Goal: Task Accomplishment & Management: Manage account settings

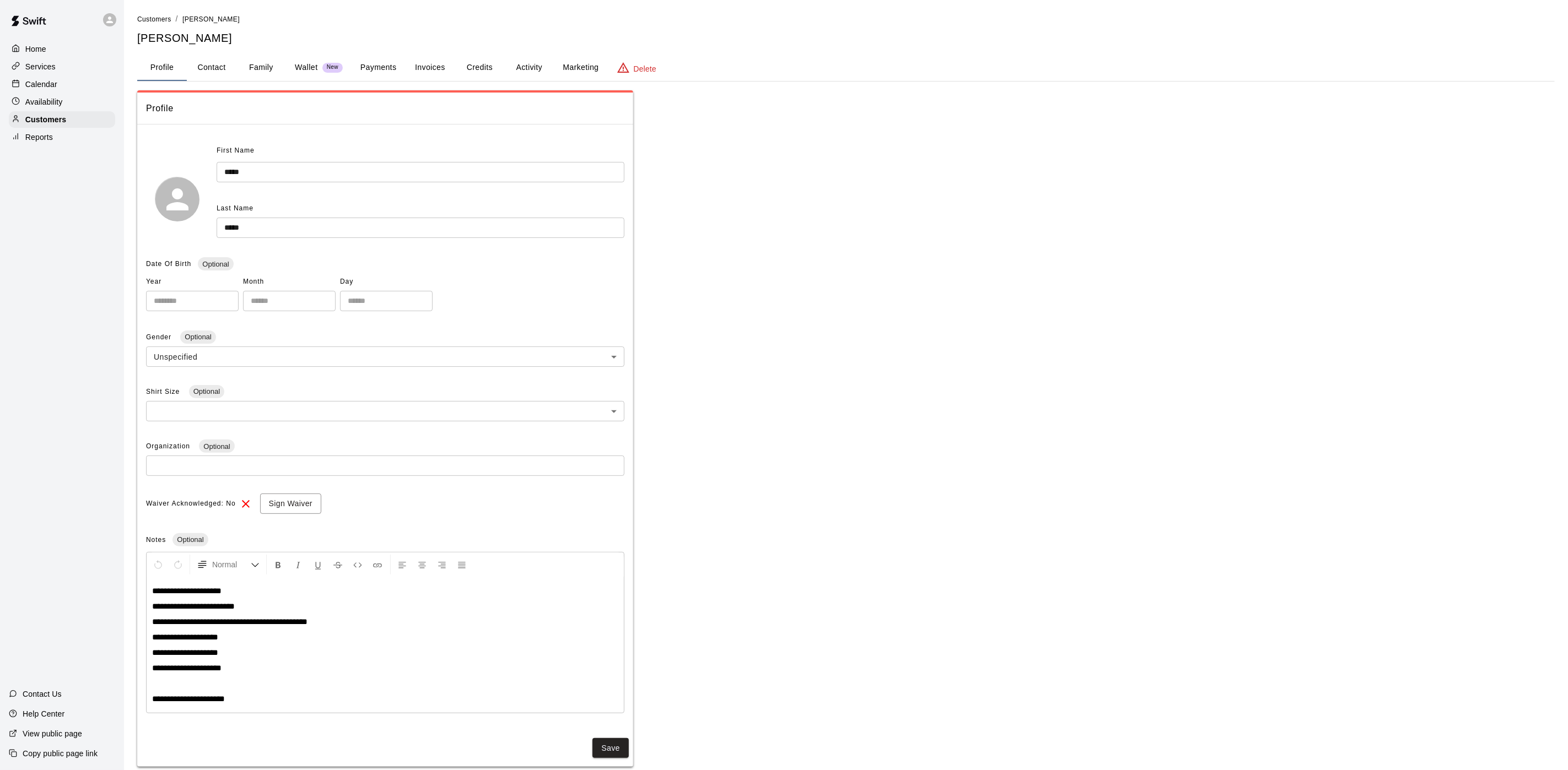
click at [42, 81] on p "Calendar" at bounding box center [41, 84] width 32 height 11
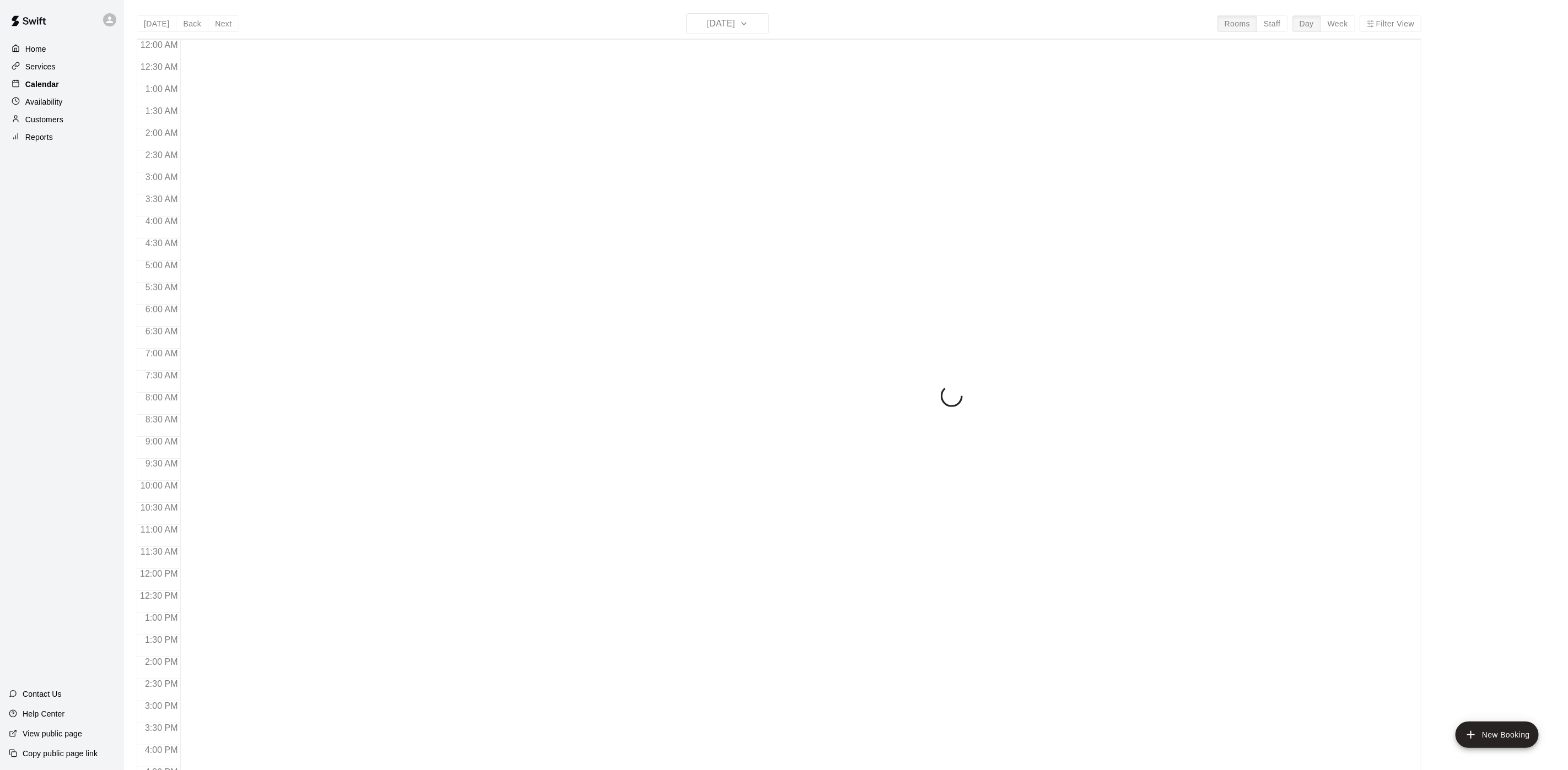
scroll to position [315, 0]
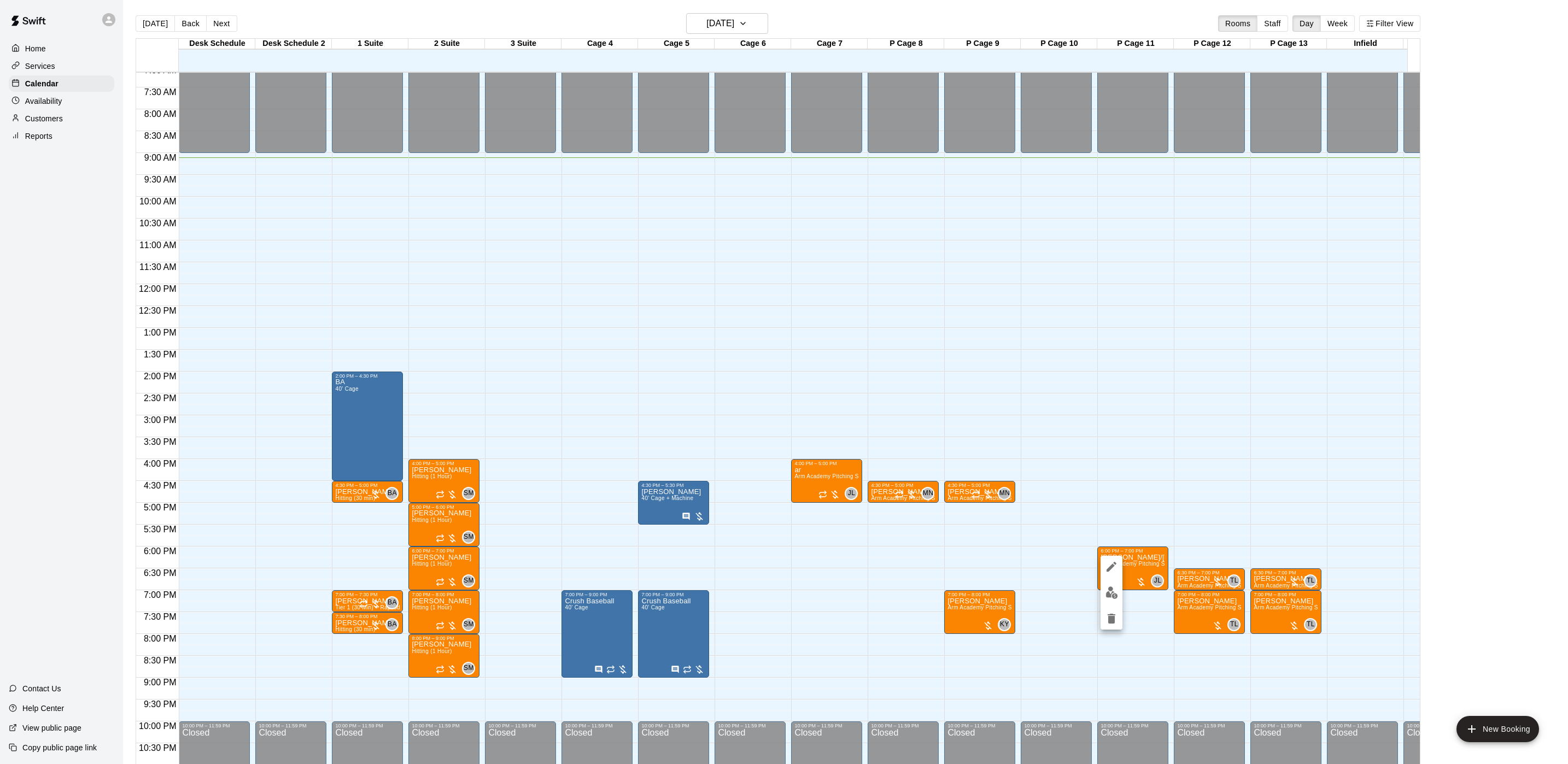
click at [709, 22] on div at bounding box center [784, 382] width 1568 height 764
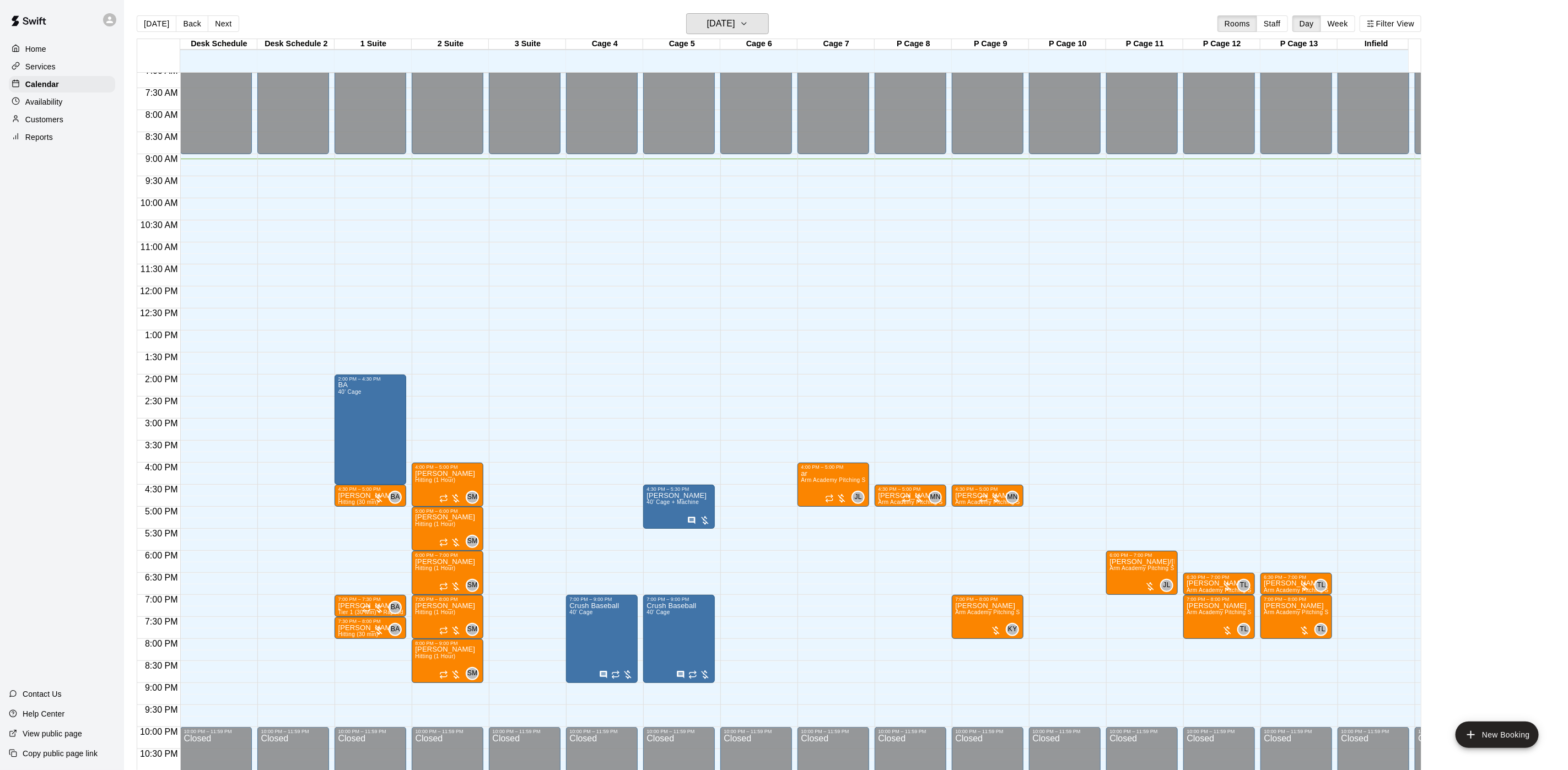
click at [735, 24] on h6 "[DATE]" at bounding box center [721, 24] width 28 height 15
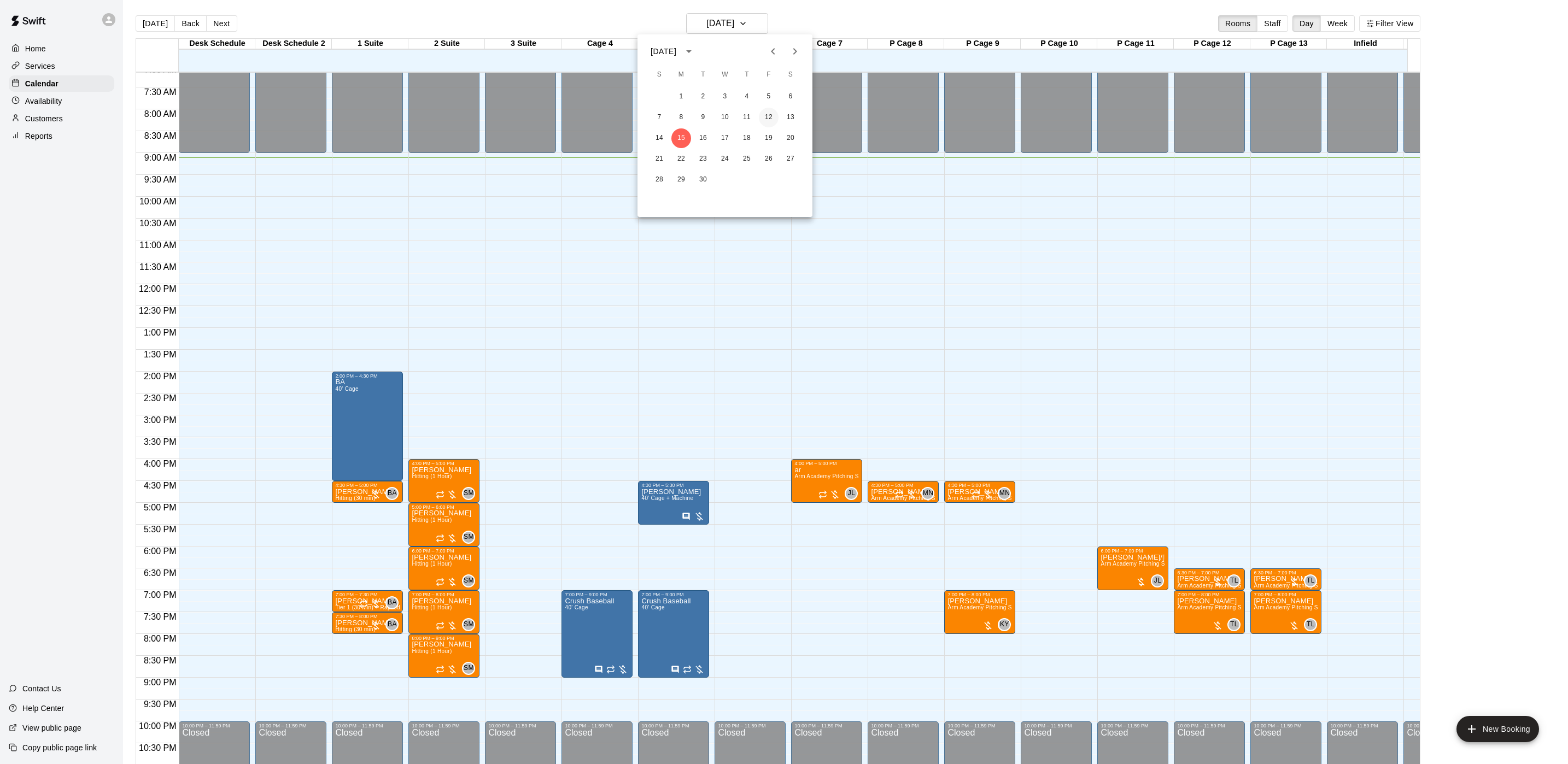
click at [770, 111] on button "12" at bounding box center [769, 117] width 20 height 20
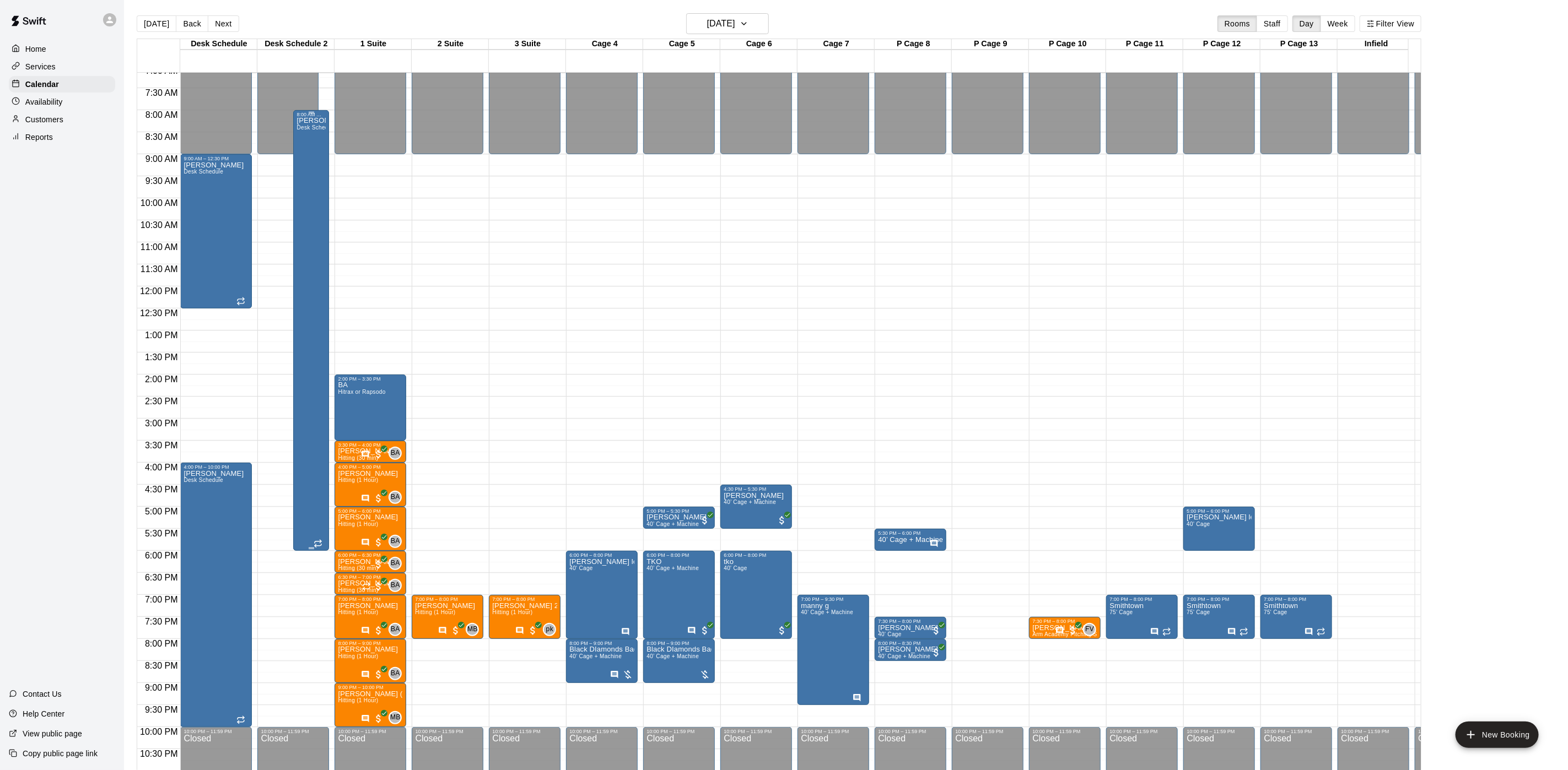
click at [316, 130] on span "Desk Schedule" at bounding box center [316, 127] width 39 height 6
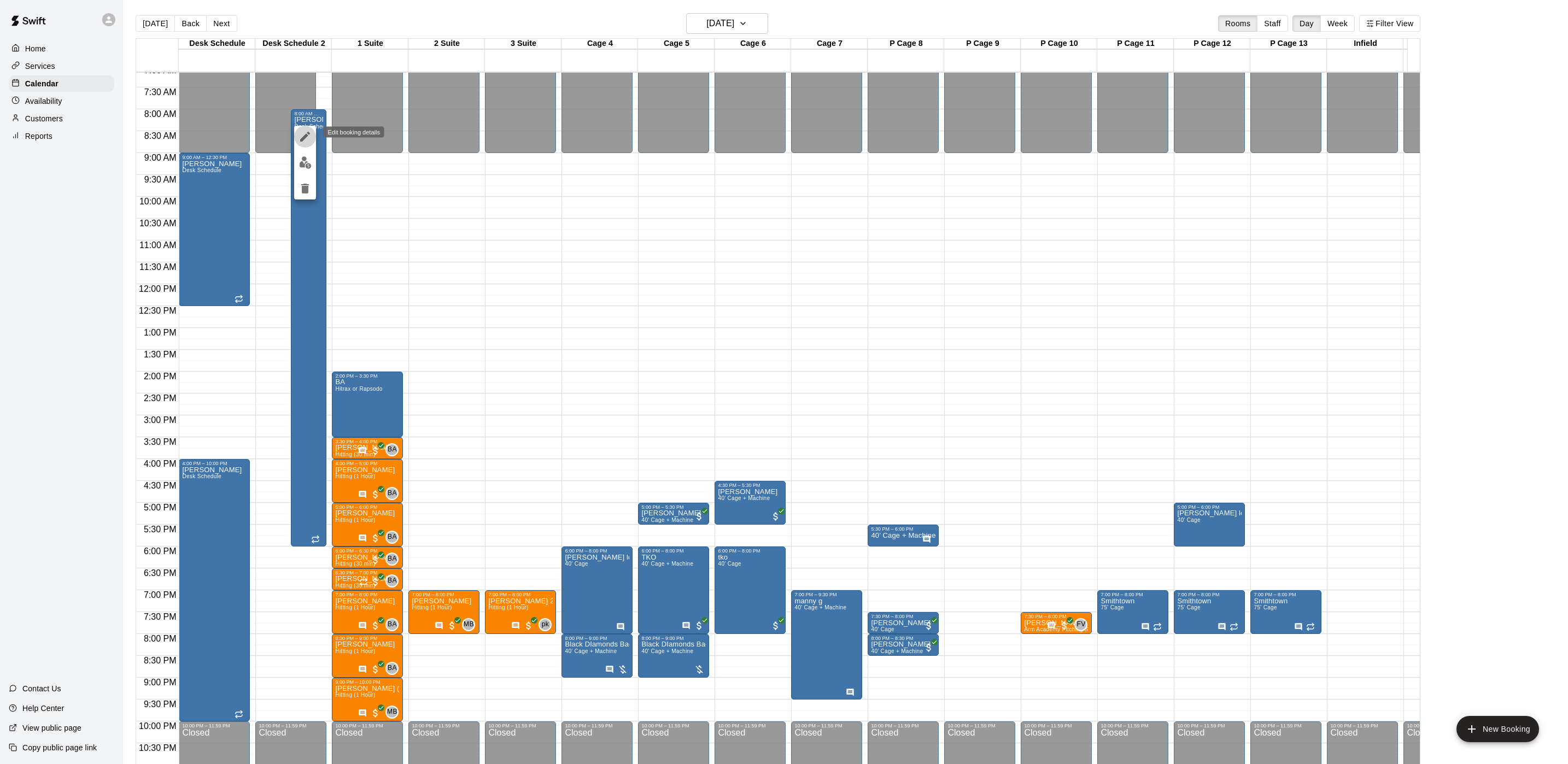
click at [305, 134] on icon "edit" at bounding box center [305, 136] width 10 height 10
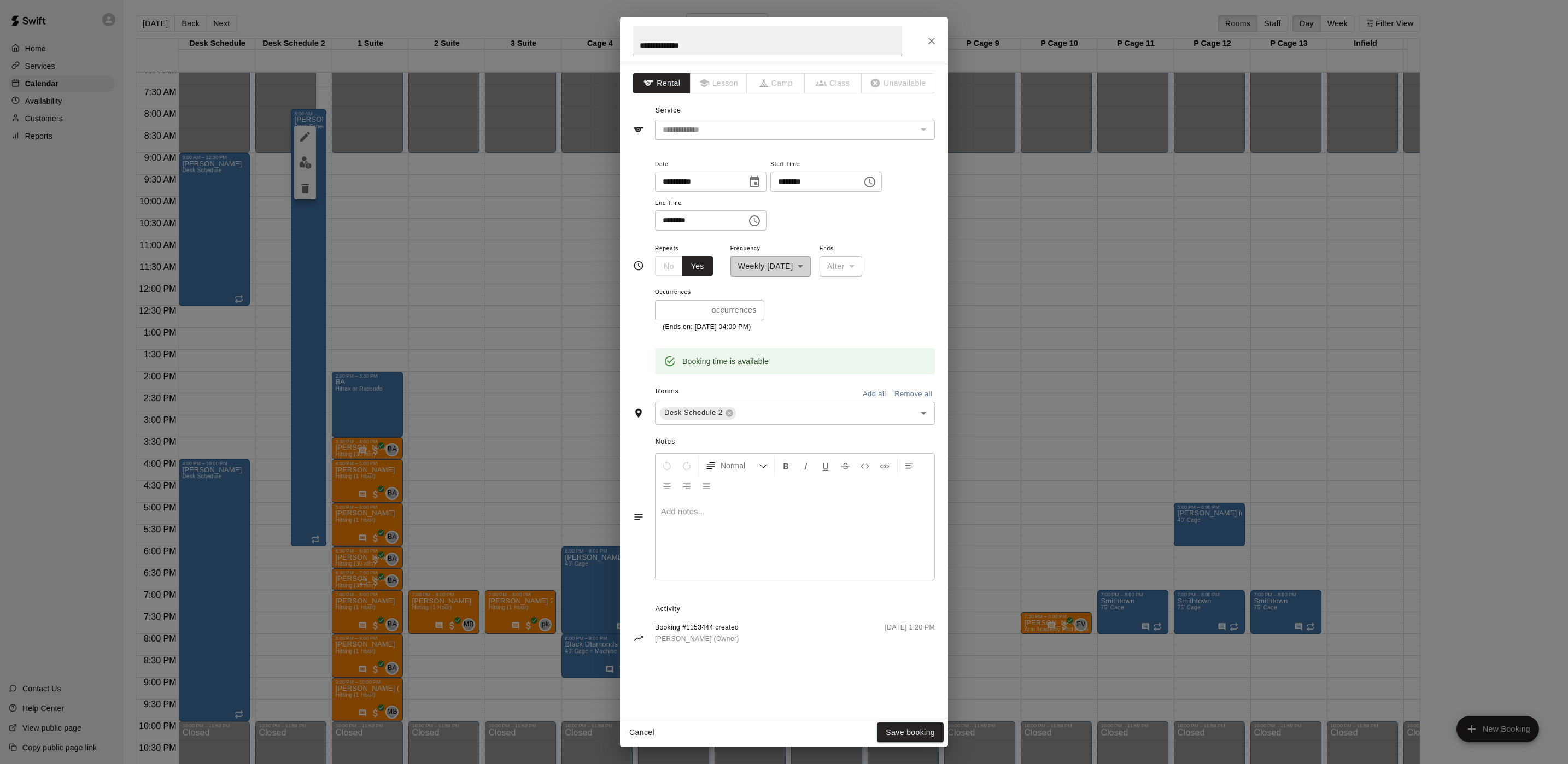
click at [1108, 306] on div "**********" at bounding box center [784, 382] width 1568 height 764
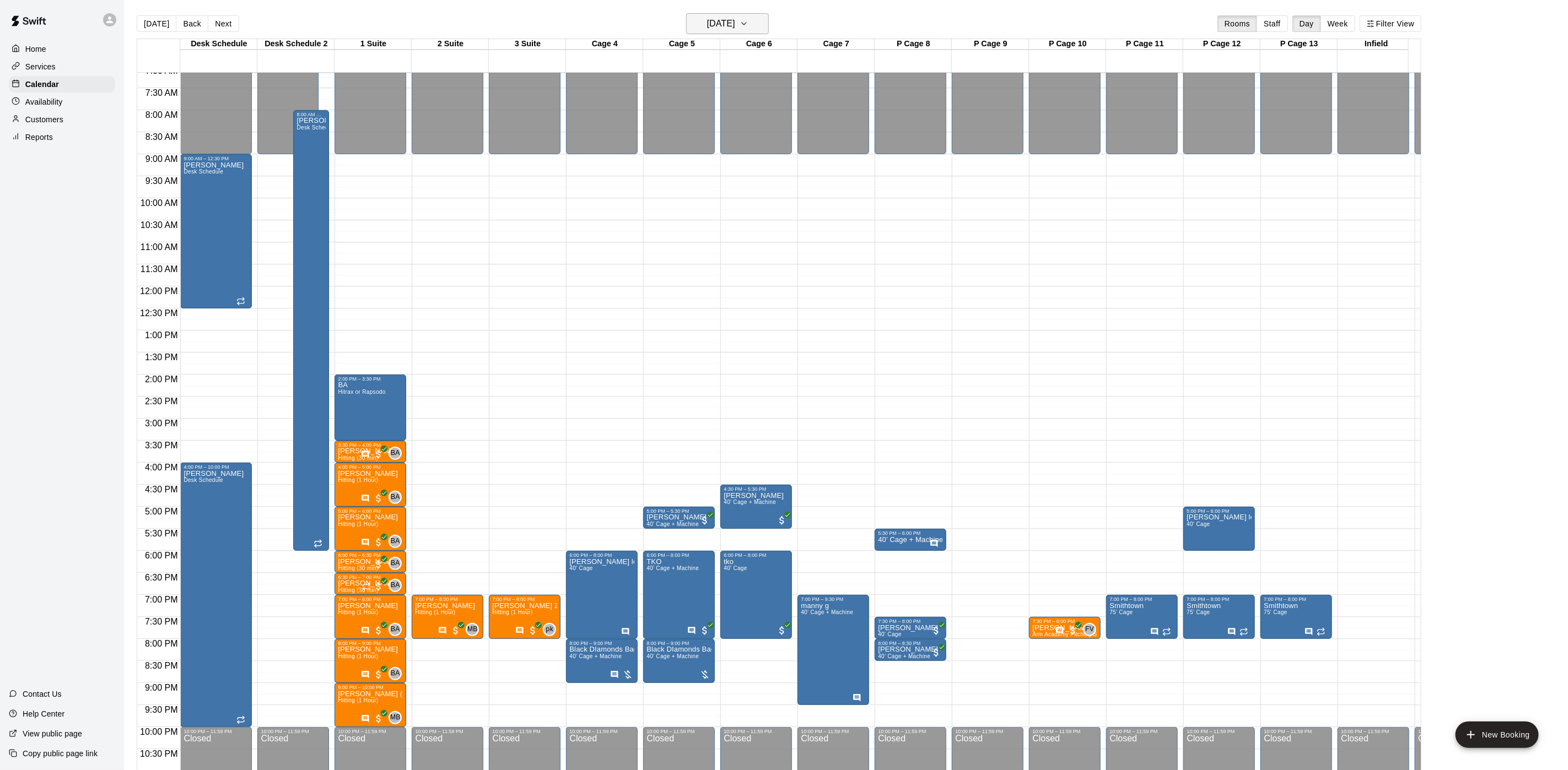
click at [756, 15] on button "[DATE]" at bounding box center [727, 23] width 83 height 21
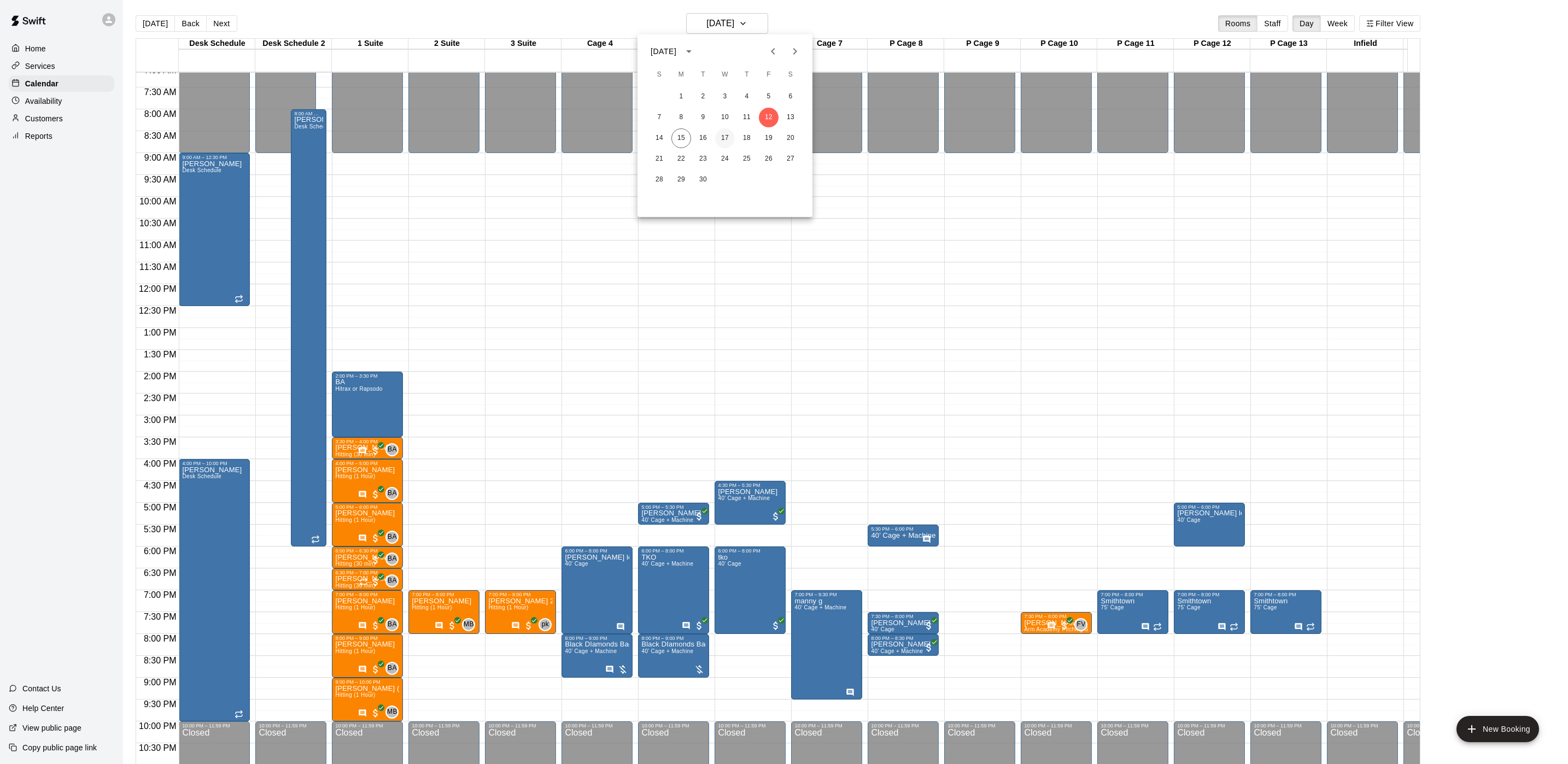
click at [716, 143] on button "17" at bounding box center [724, 138] width 20 height 20
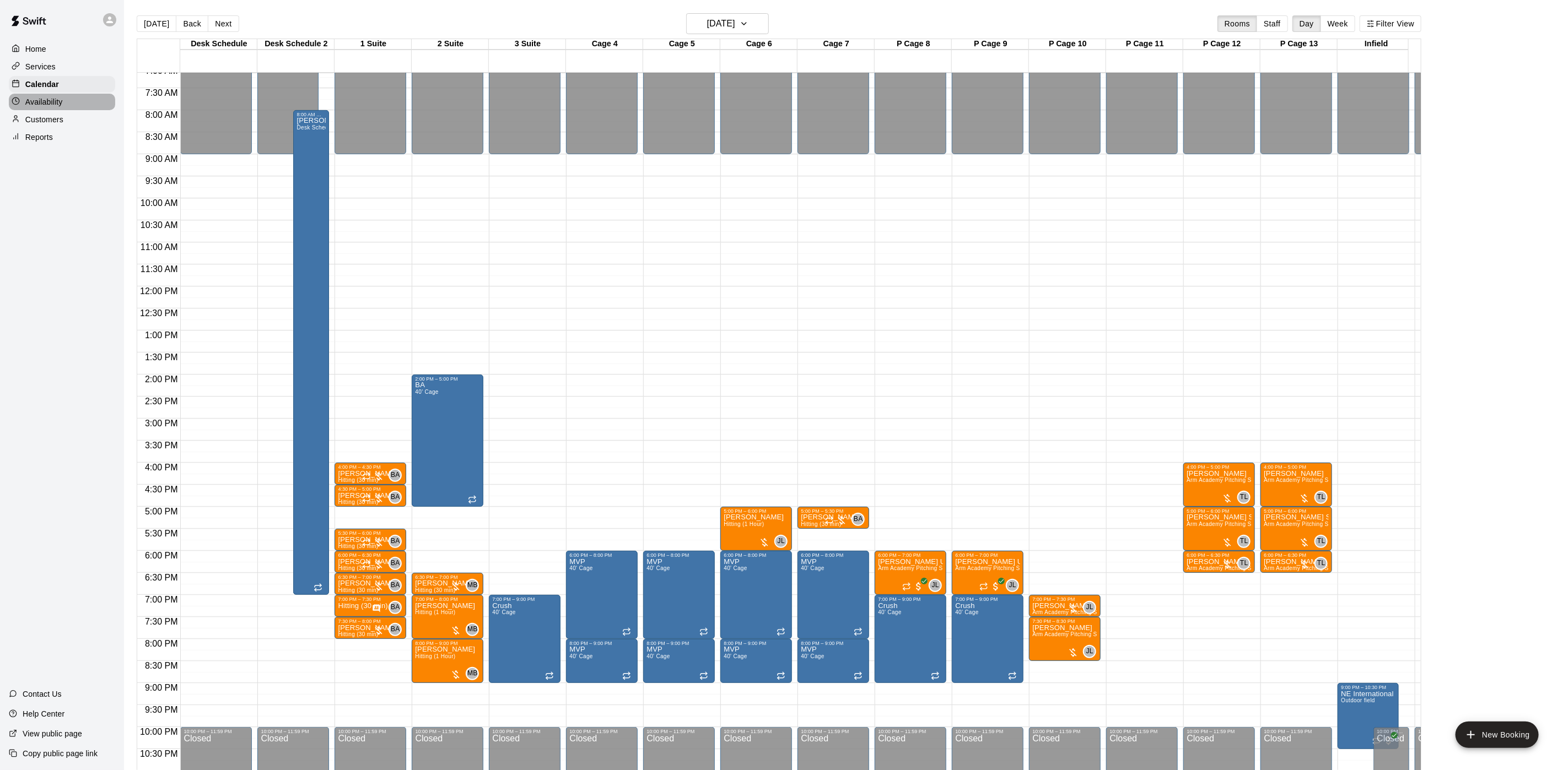
click at [48, 108] on p "Availability" at bounding box center [44, 101] width 37 height 11
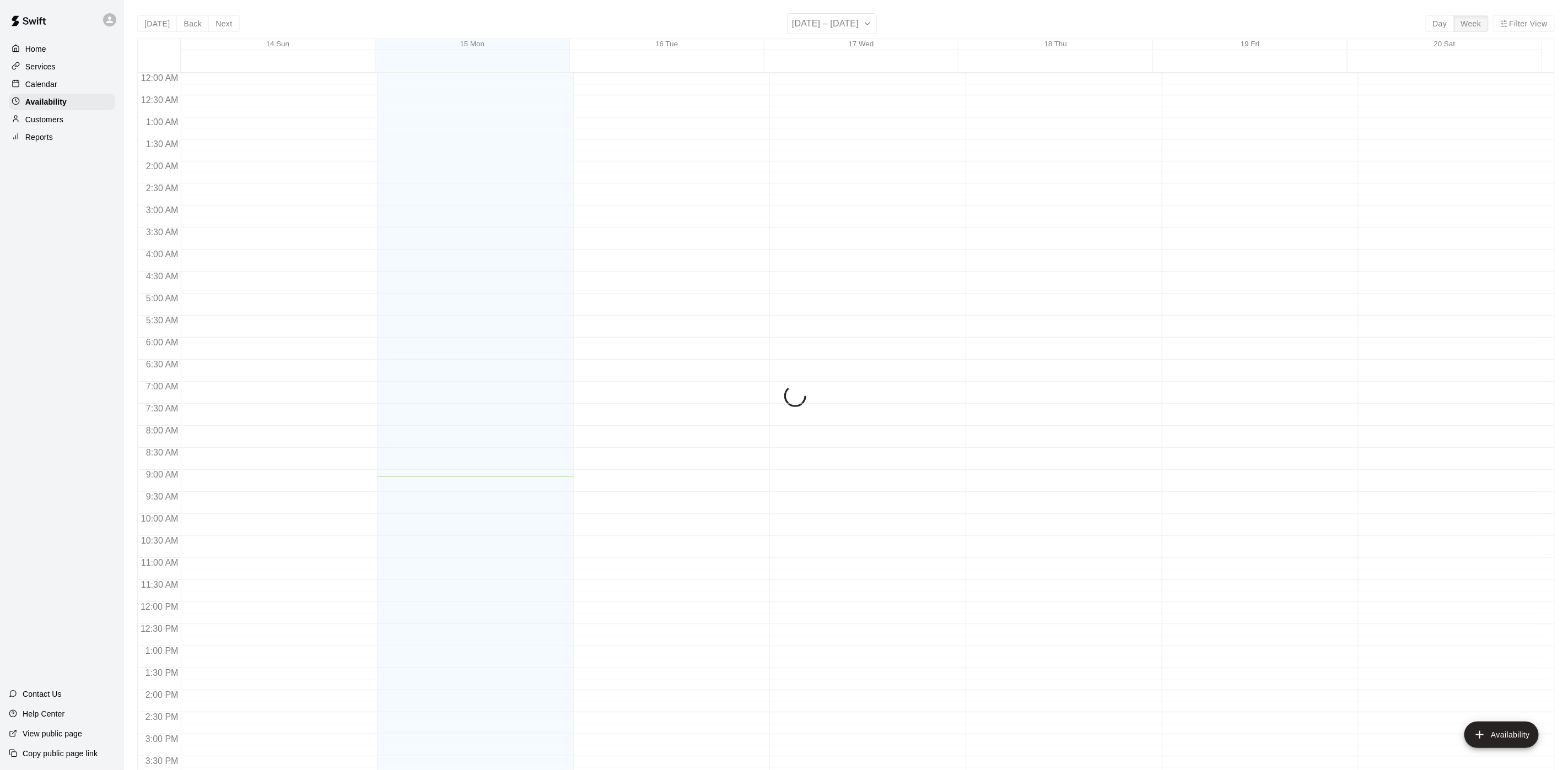
scroll to position [349, 0]
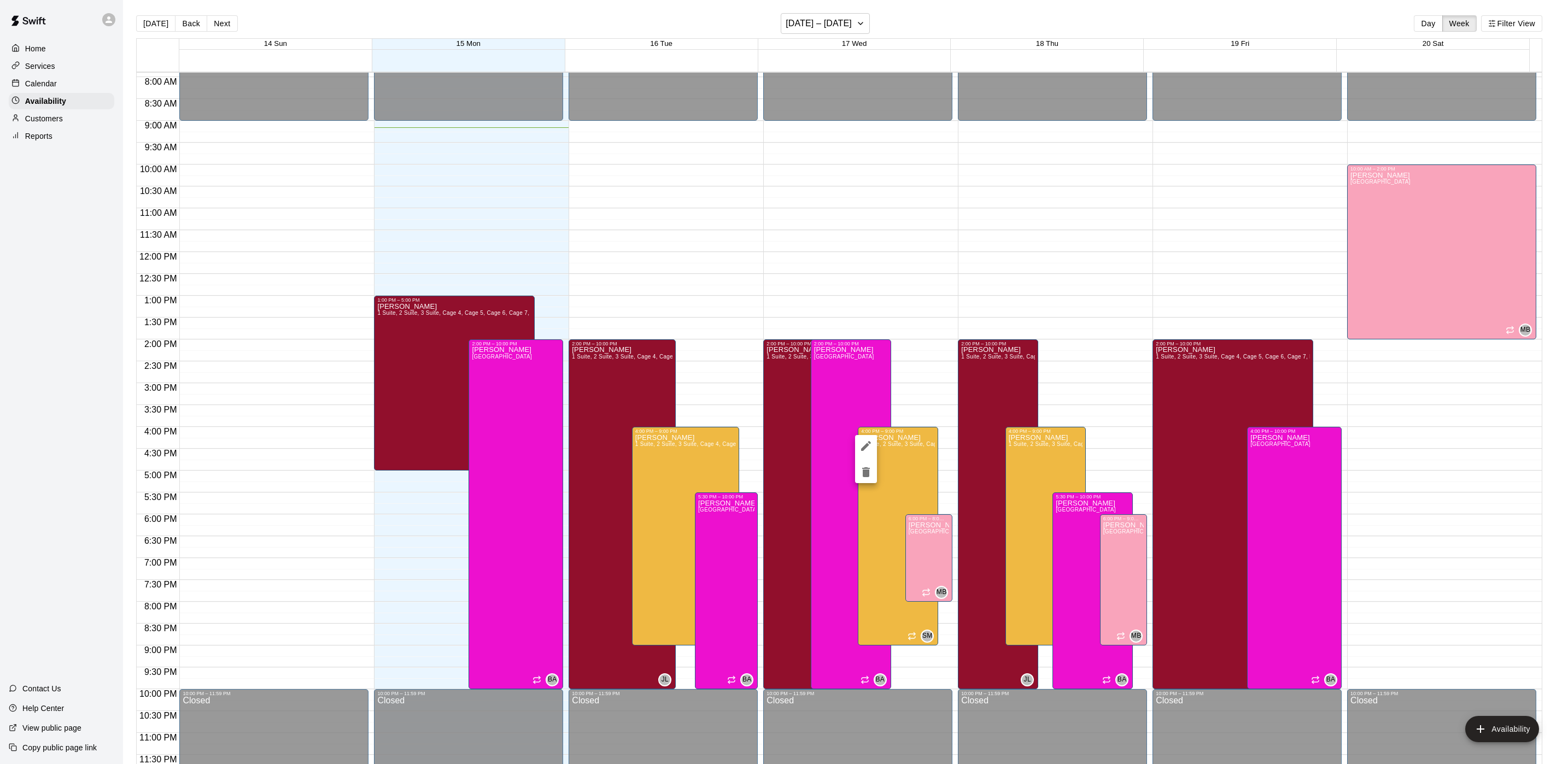
click at [894, 492] on div at bounding box center [784, 382] width 1568 height 764
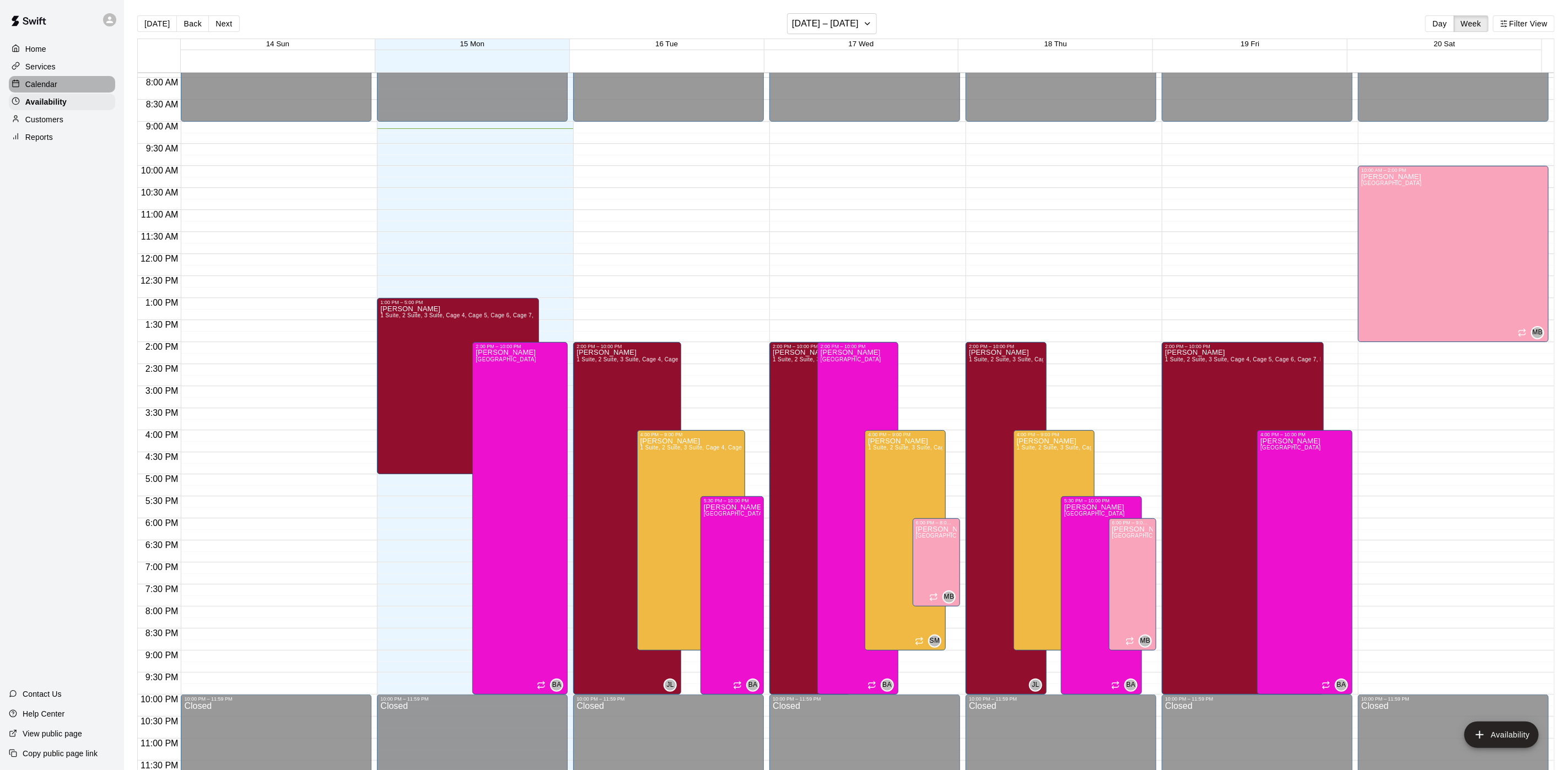
click at [62, 90] on div "Calendar" at bounding box center [62, 84] width 106 height 17
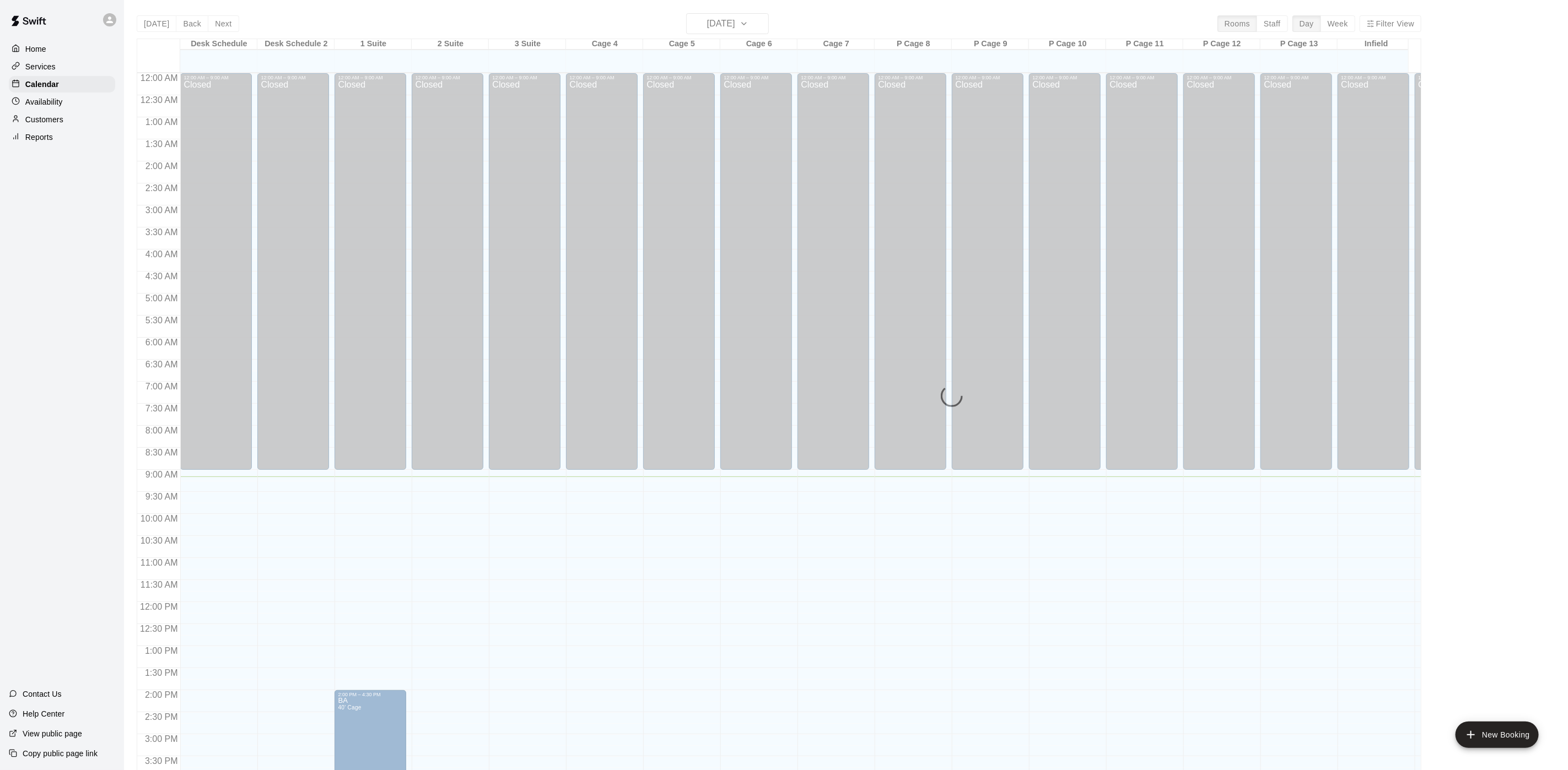
scroll to position [315, 0]
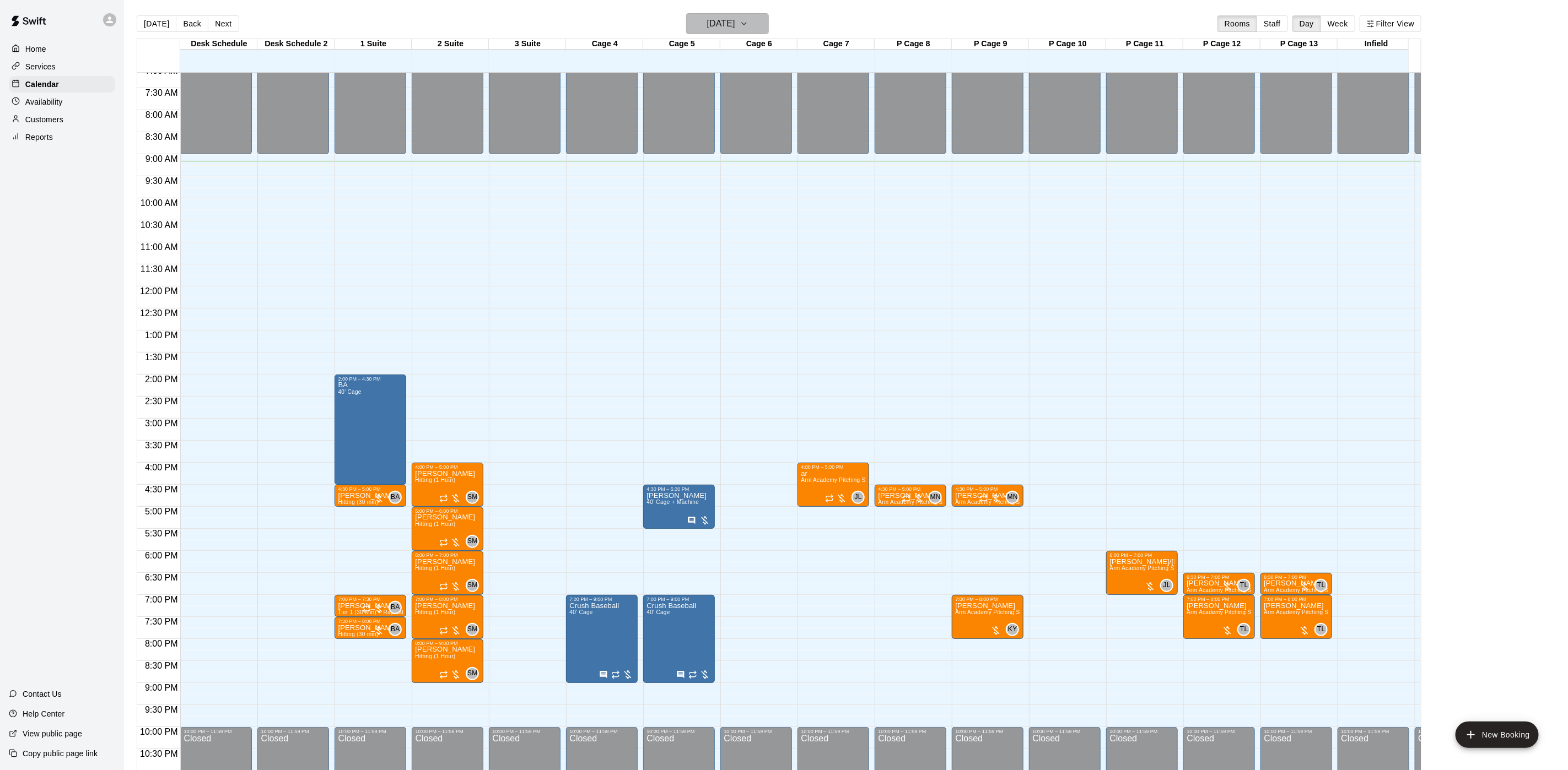
click at [707, 21] on h6 "[DATE]" at bounding box center [721, 24] width 28 height 15
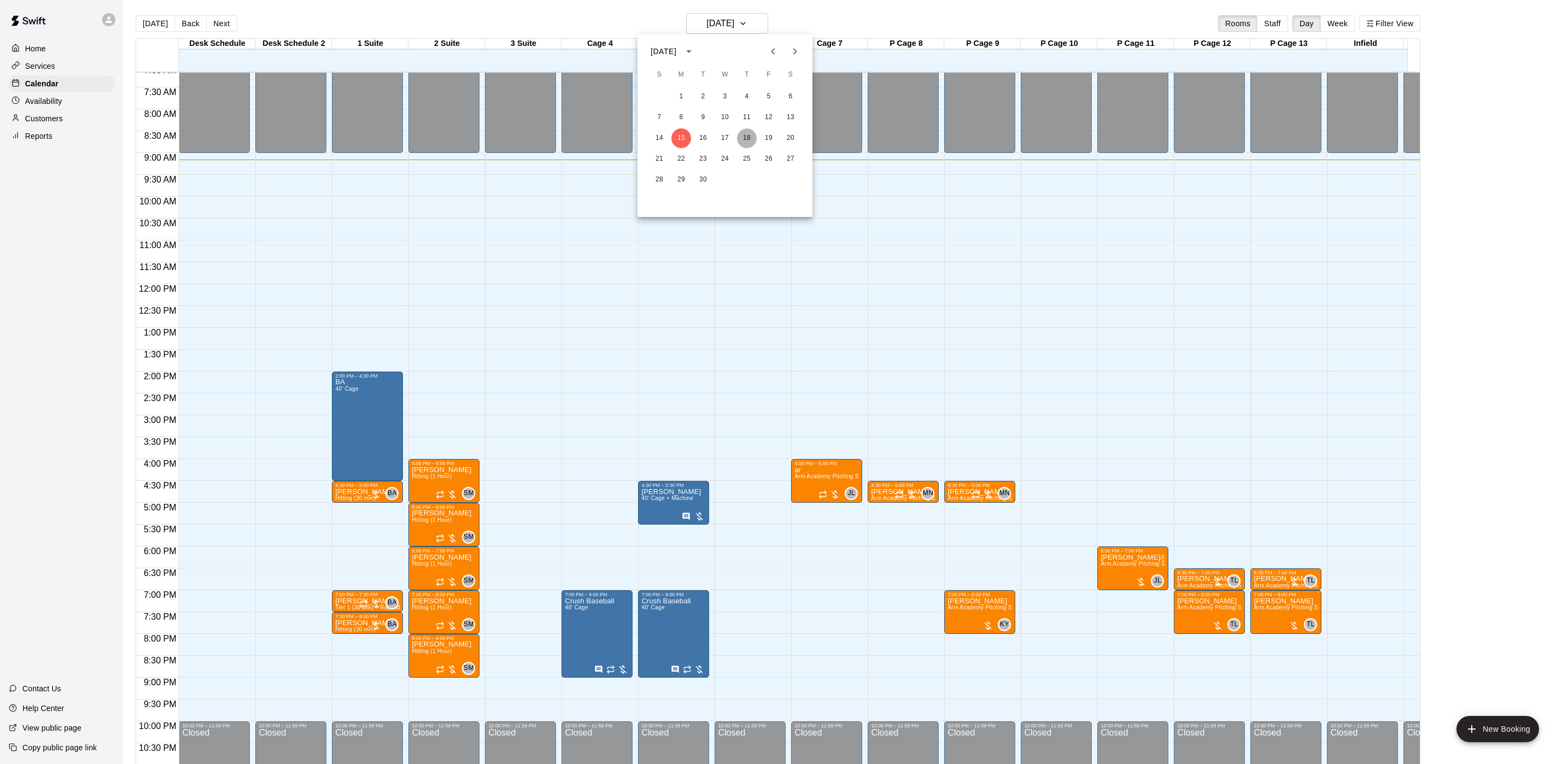
click at [748, 134] on button "18" at bounding box center [746, 138] width 20 height 20
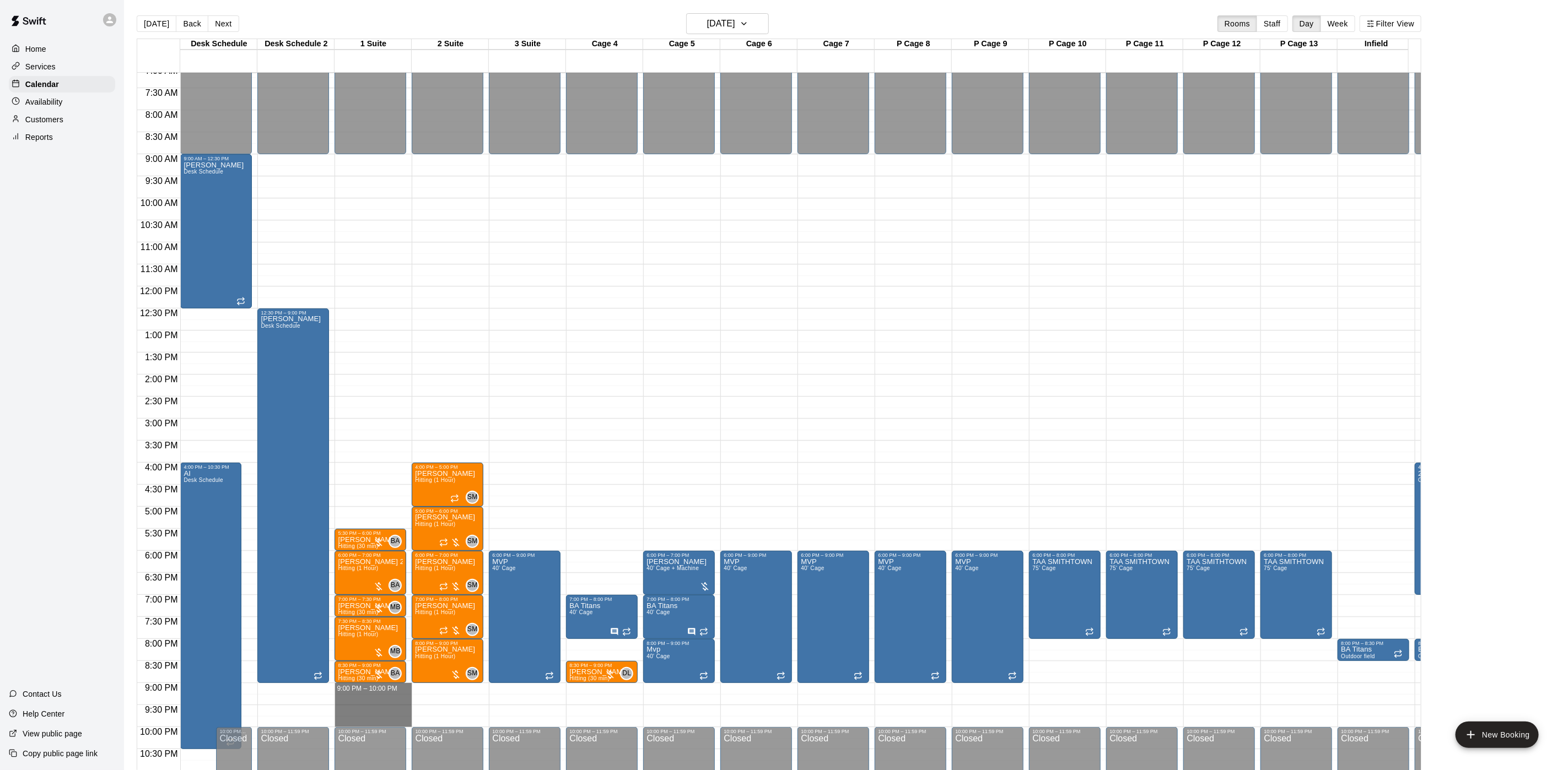
drag, startPoint x: 387, startPoint y: 693, endPoint x: 383, endPoint y: 719, distance: 26.3
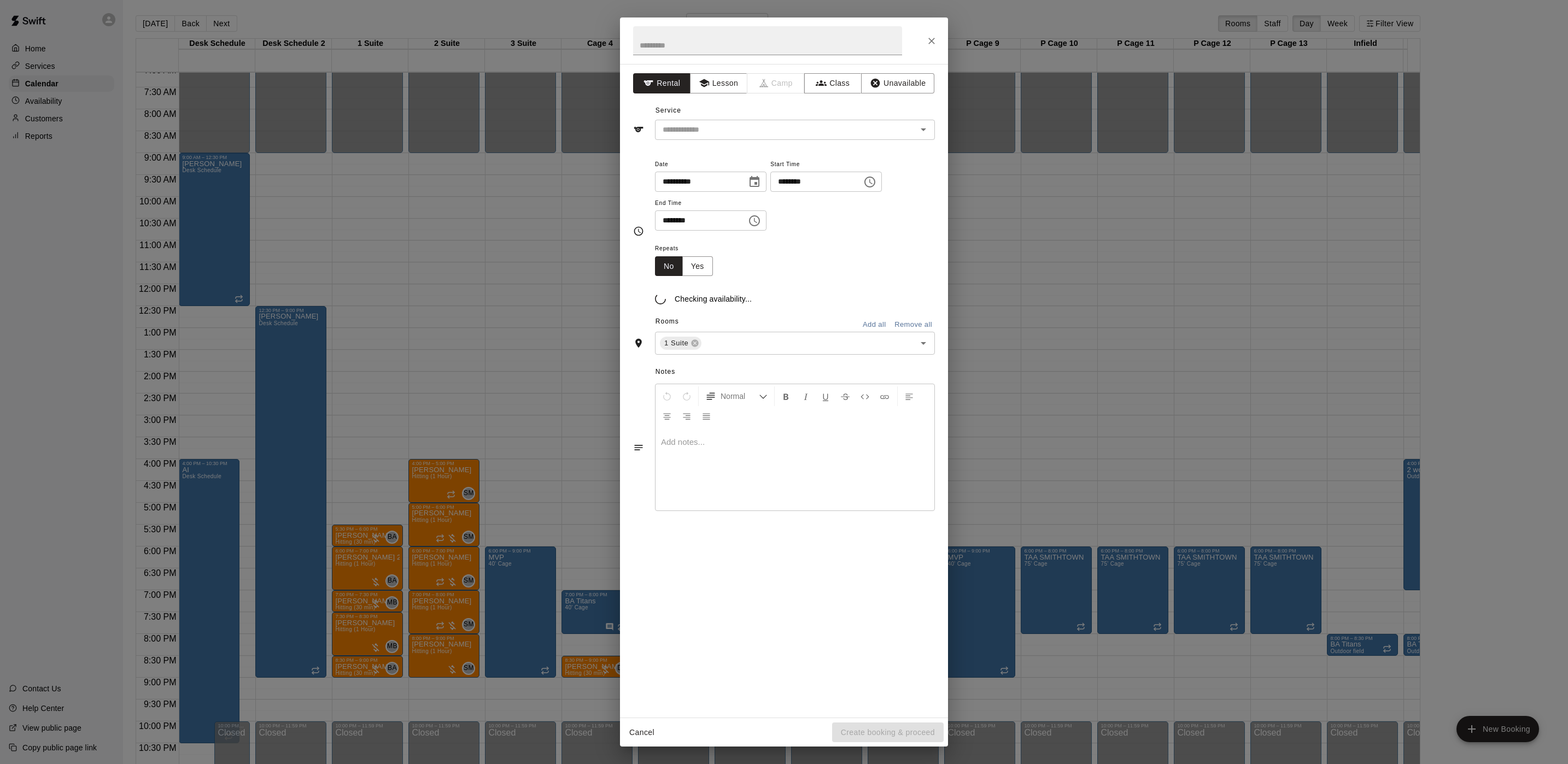
click at [366, 599] on div "**********" at bounding box center [784, 382] width 1568 height 764
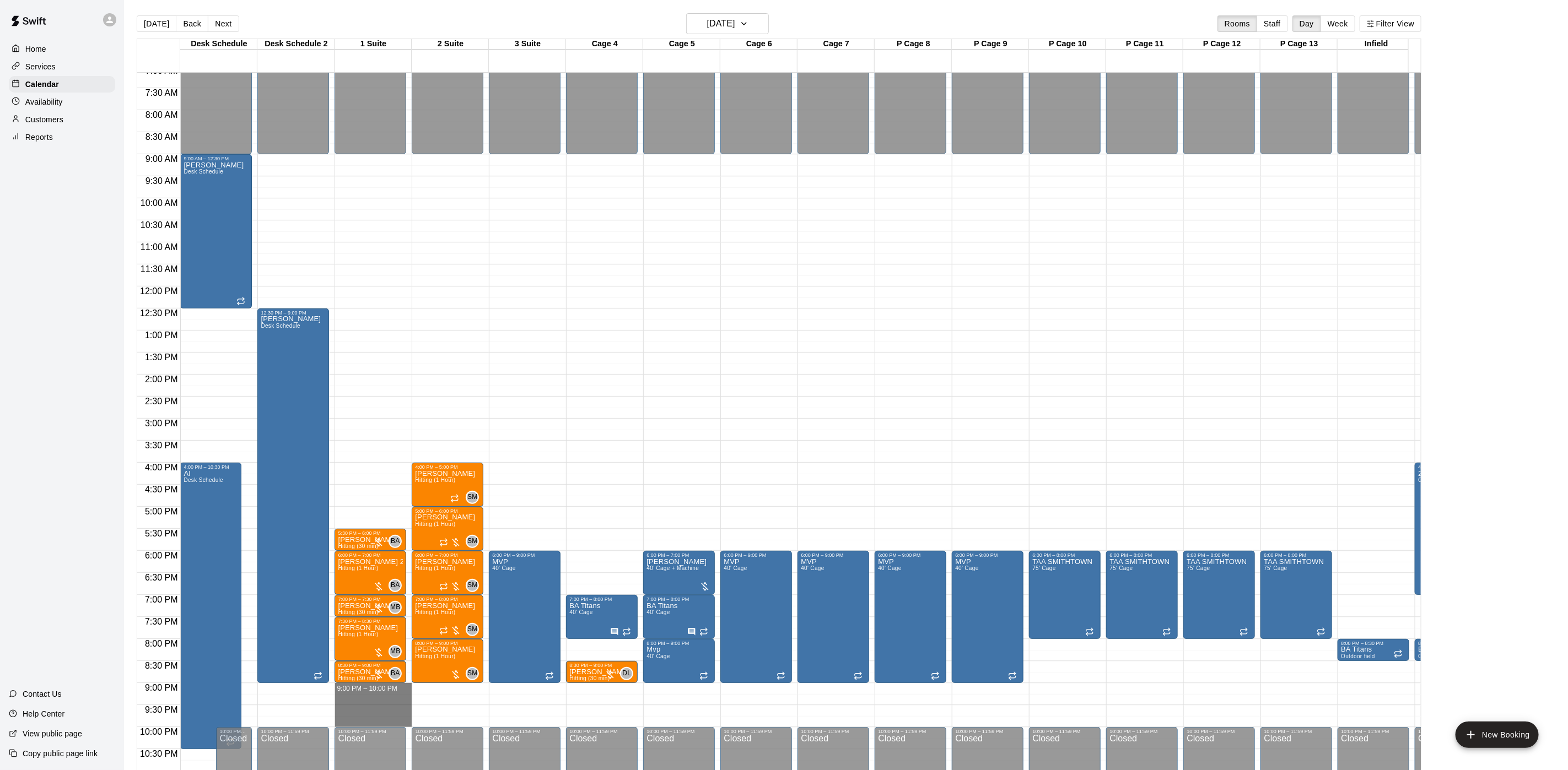
drag, startPoint x: 362, startPoint y: 693, endPoint x: 357, endPoint y: 721, distance: 28.4
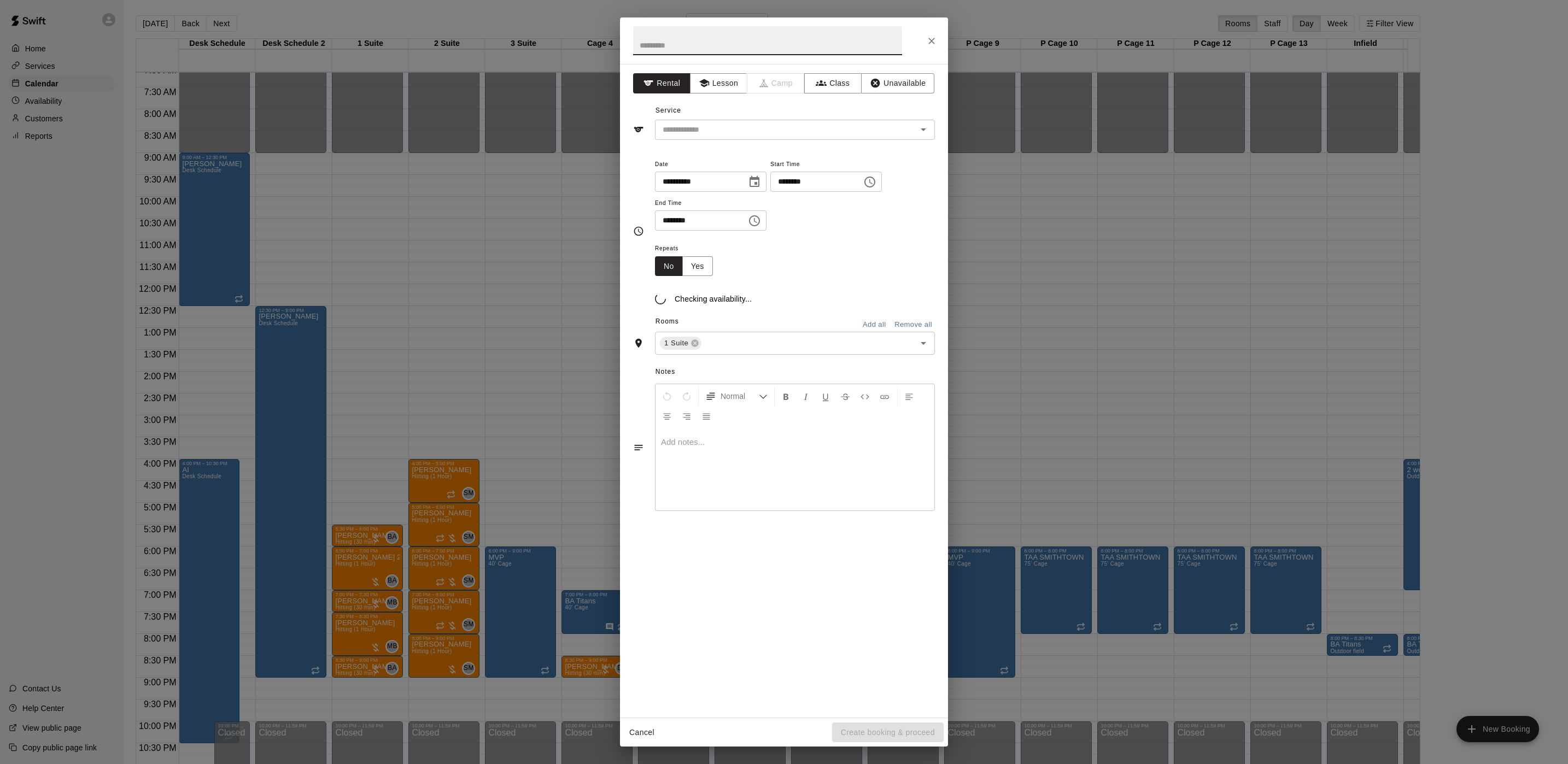
click at [546, 466] on div "**********" at bounding box center [784, 382] width 1568 height 764
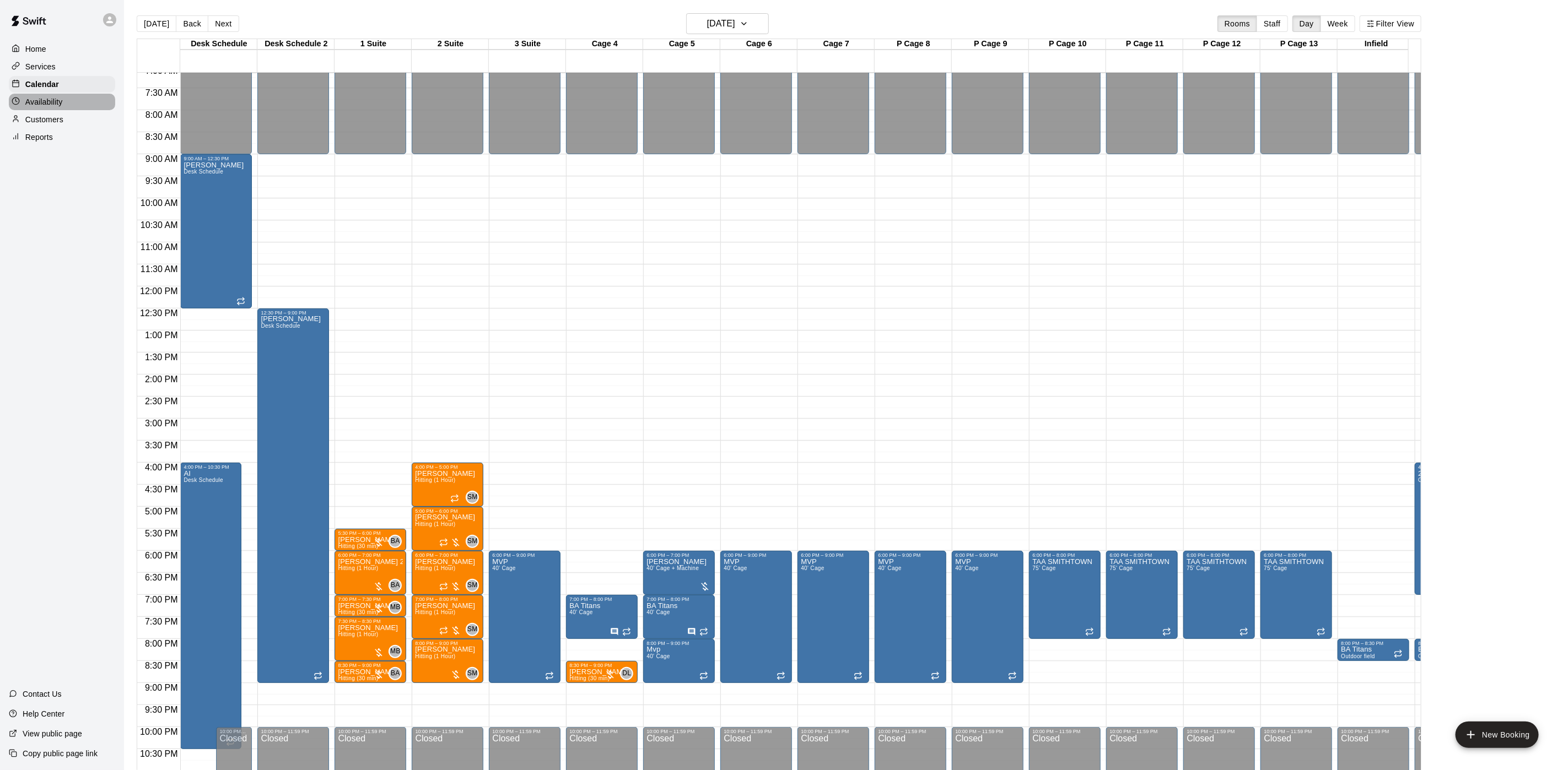
click at [65, 108] on div "Availability" at bounding box center [62, 102] width 106 height 17
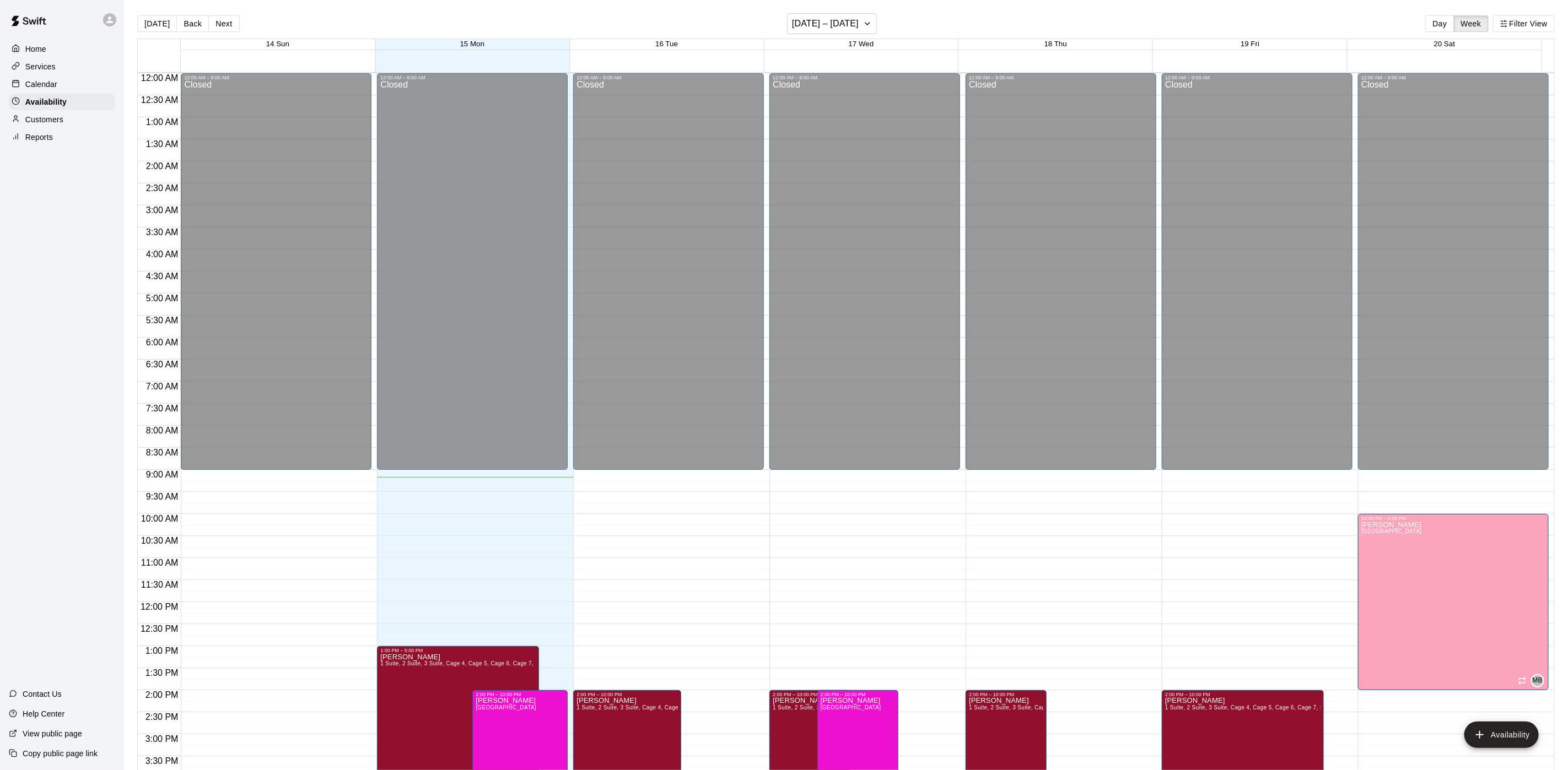
scroll to position [349, 0]
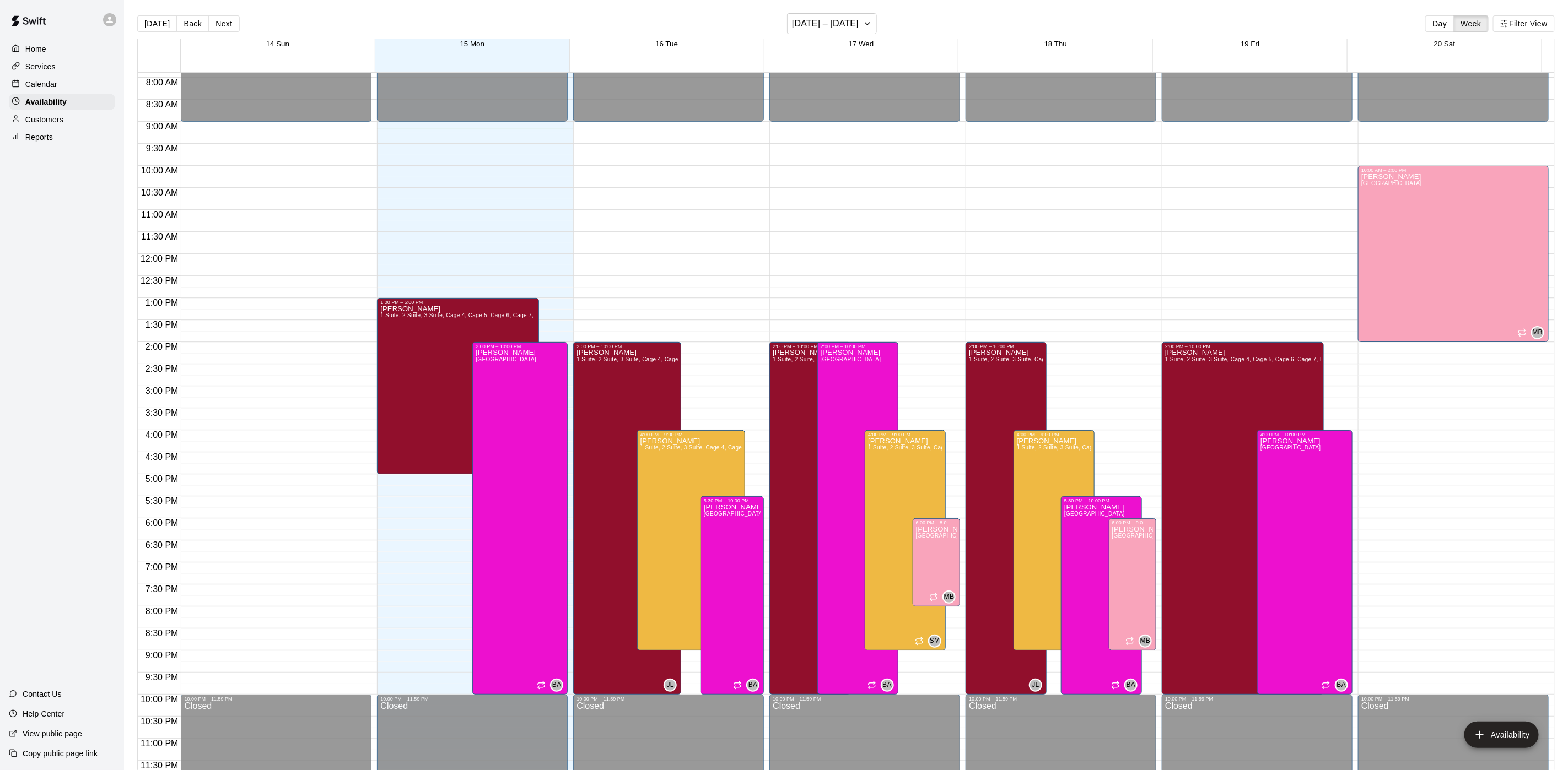
click at [86, 88] on div "Calendar" at bounding box center [62, 84] width 106 height 17
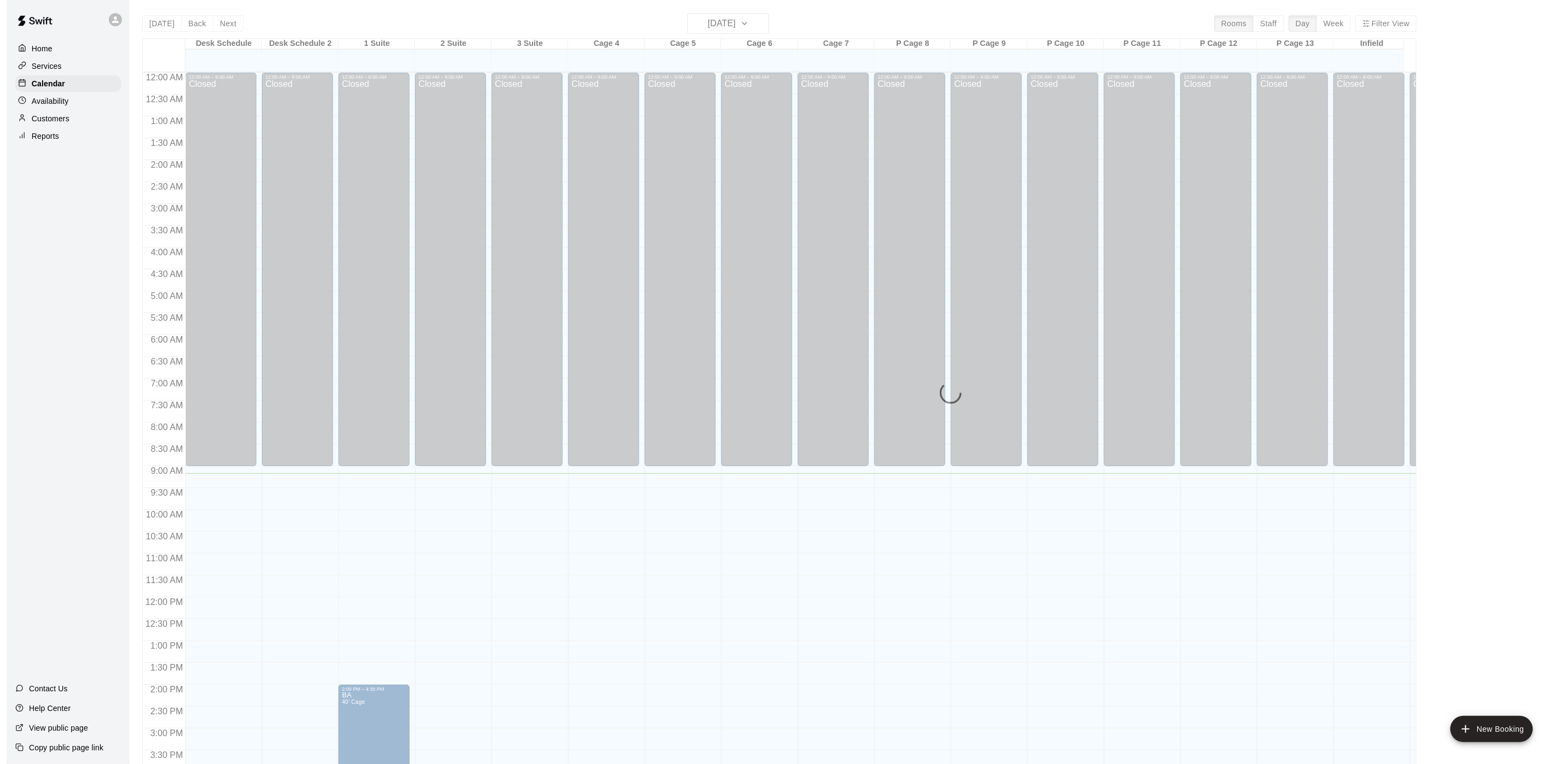
scroll to position [313, 0]
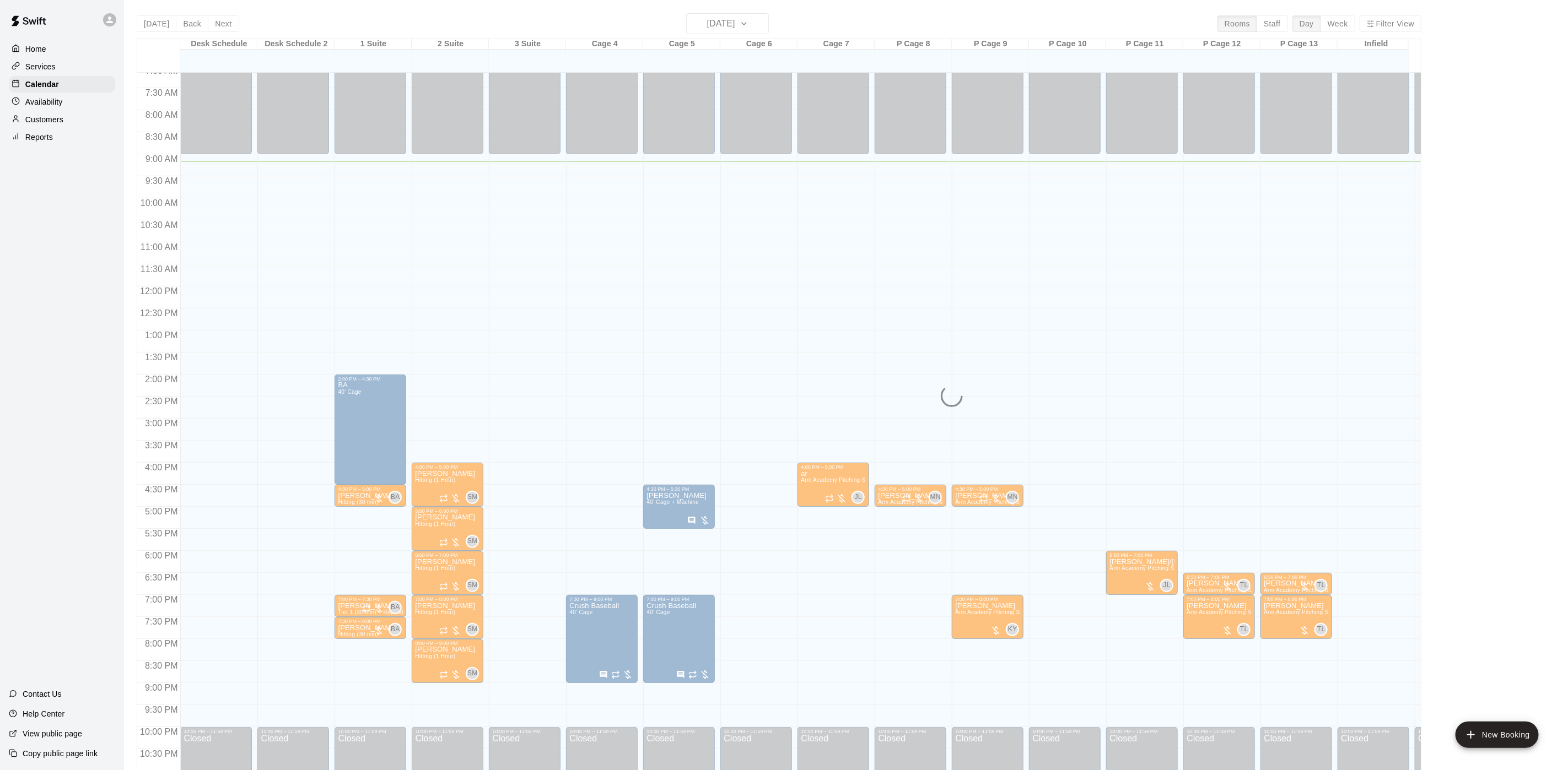
click at [709, 15] on div "[DATE] Back [DATE][DATE] Rooms Staff Day Week Filter View Desk Schedule 15 Mon …" at bounding box center [779, 398] width 1285 height 770
click at [710, 21] on div "[DATE] Back [DATE][DATE] Rooms Staff Day Week Filter View Desk Schedule 15 Mon …" at bounding box center [779, 398] width 1285 height 770
click at [714, 24] on div "[DATE] Back [DATE][DATE] Rooms Staff Day Week Filter View Desk Schedule 15 Mon …" at bounding box center [779, 398] width 1285 height 770
click at [716, 25] on div "[DATE] Back [DATE][DATE] Rooms Staff Day Week Filter View Desk Schedule 15 Mon …" at bounding box center [779, 398] width 1285 height 770
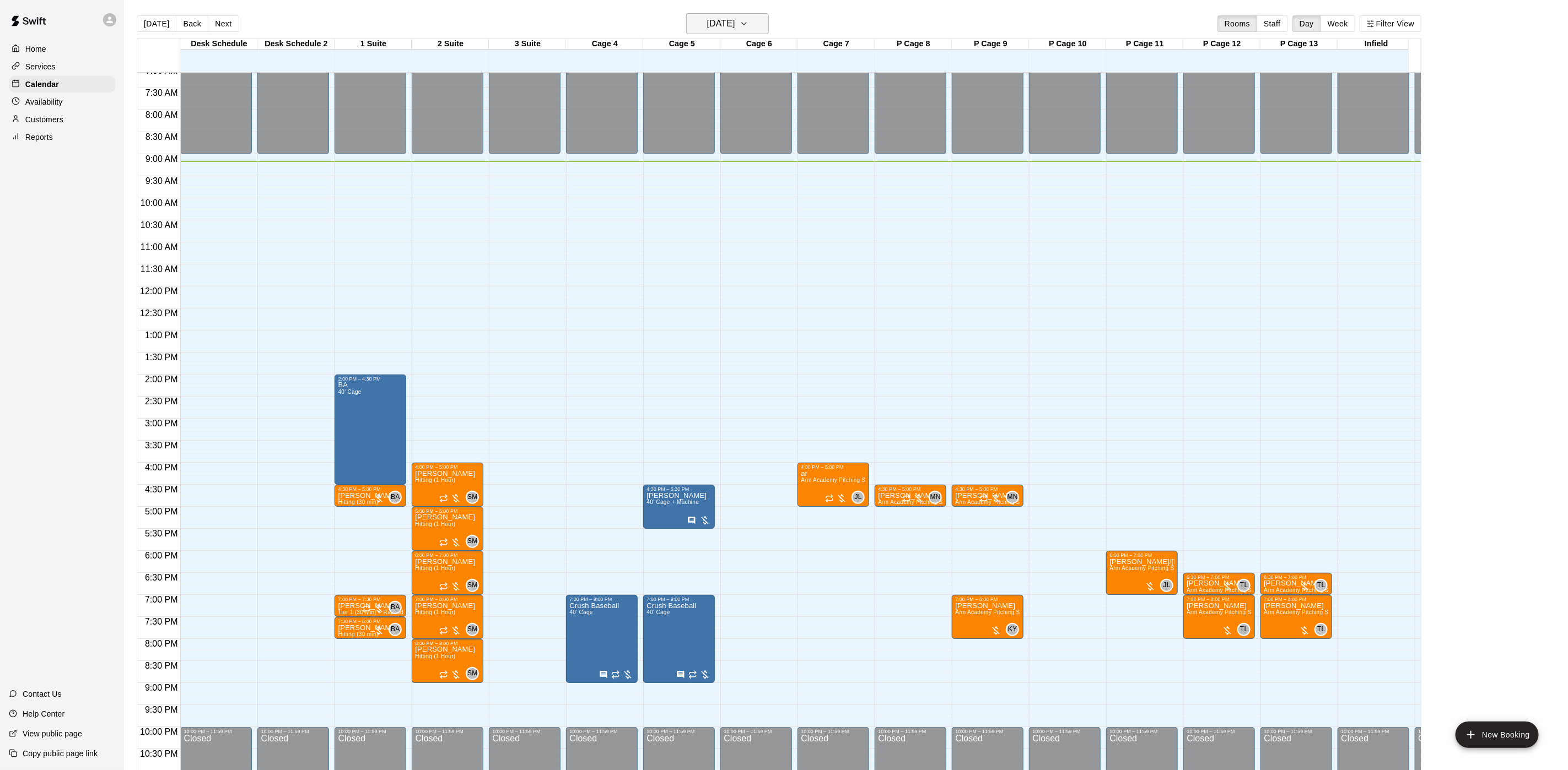
click at [719, 22] on h6 "[DATE]" at bounding box center [721, 24] width 28 height 15
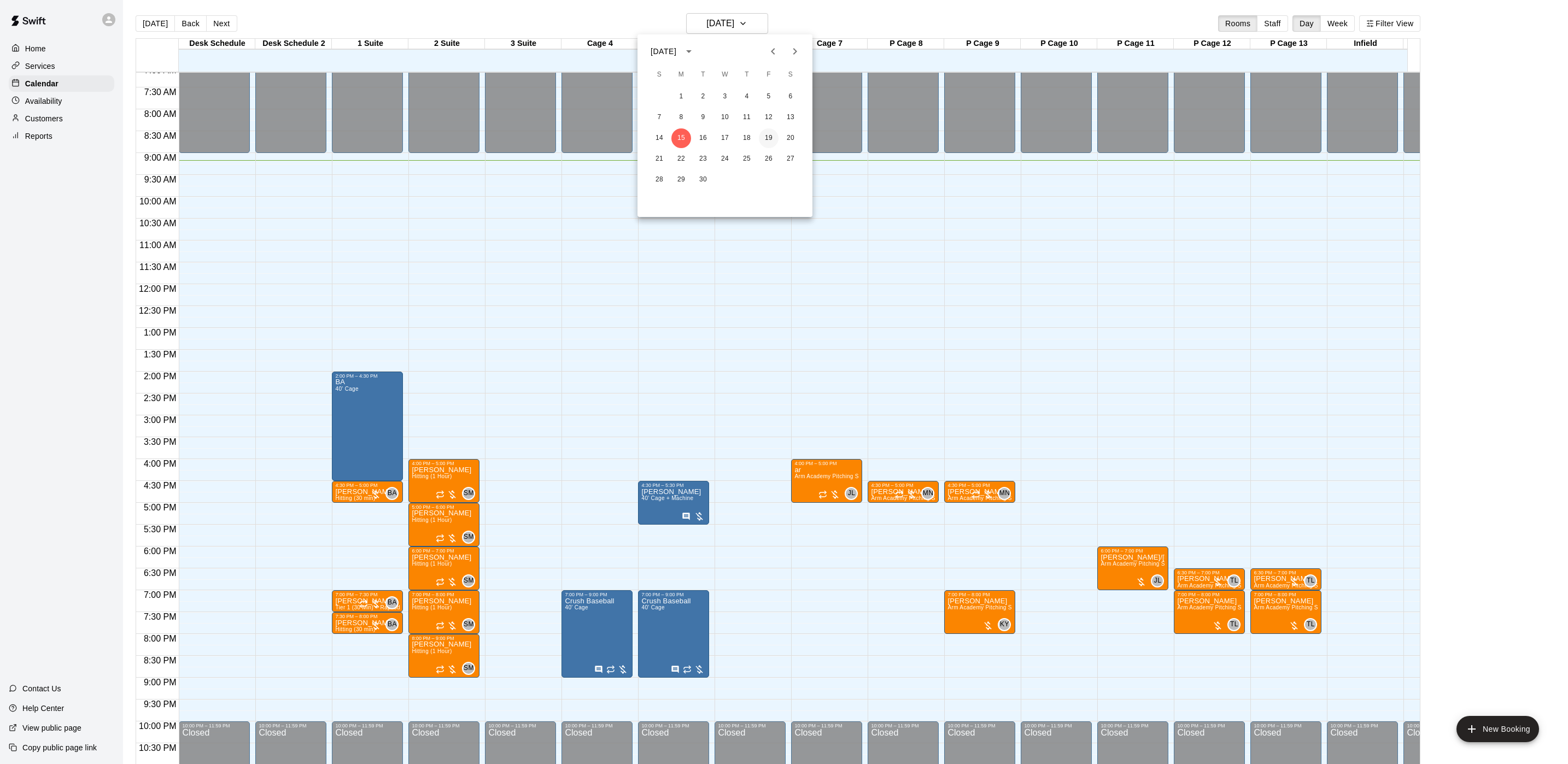
click at [763, 138] on button "19" at bounding box center [769, 138] width 20 height 20
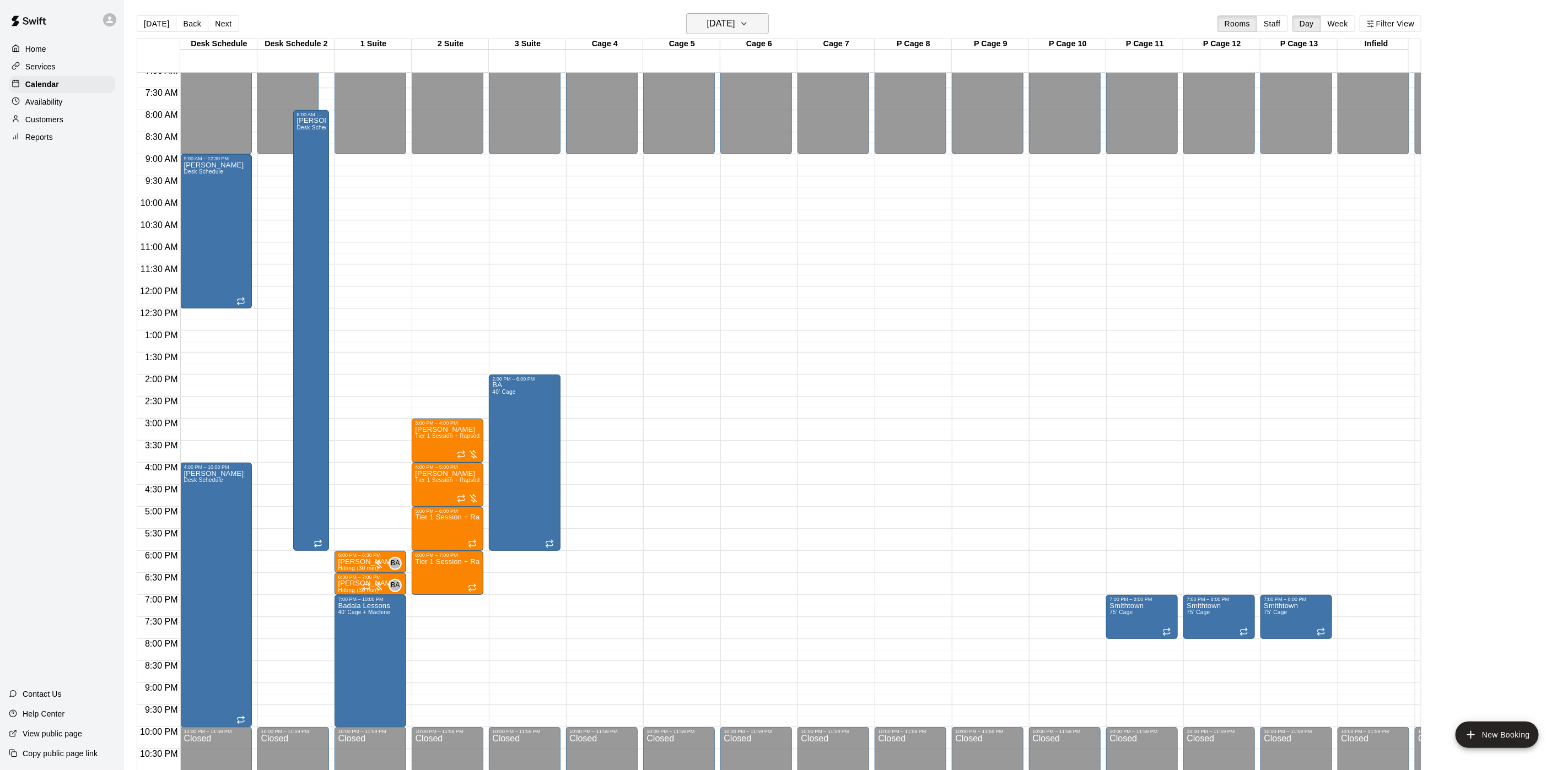
click at [712, 18] on h6 "[DATE]" at bounding box center [721, 24] width 28 height 15
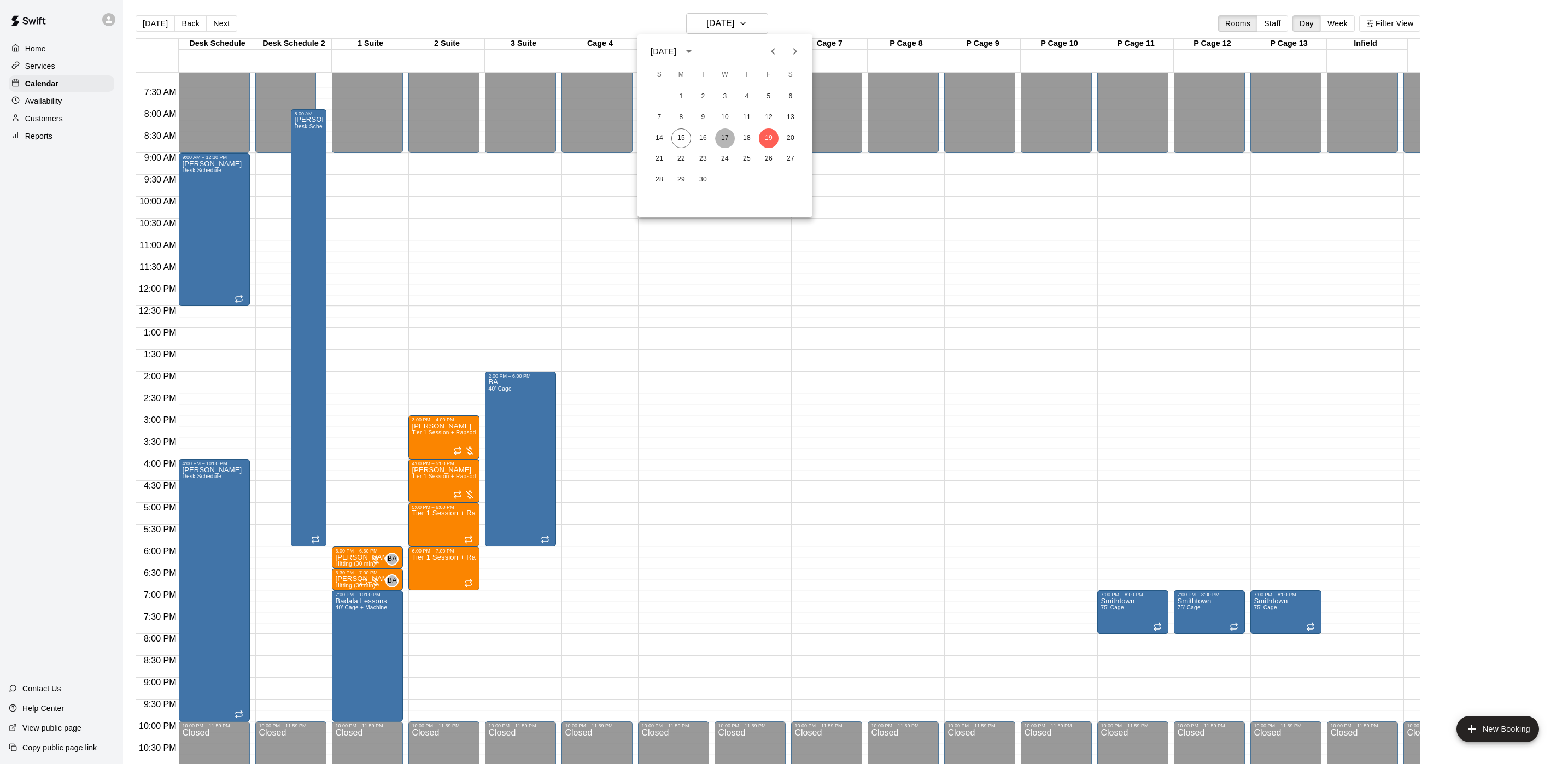
click at [723, 134] on button "17" at bounding box center [724, 138] width 20 height 20
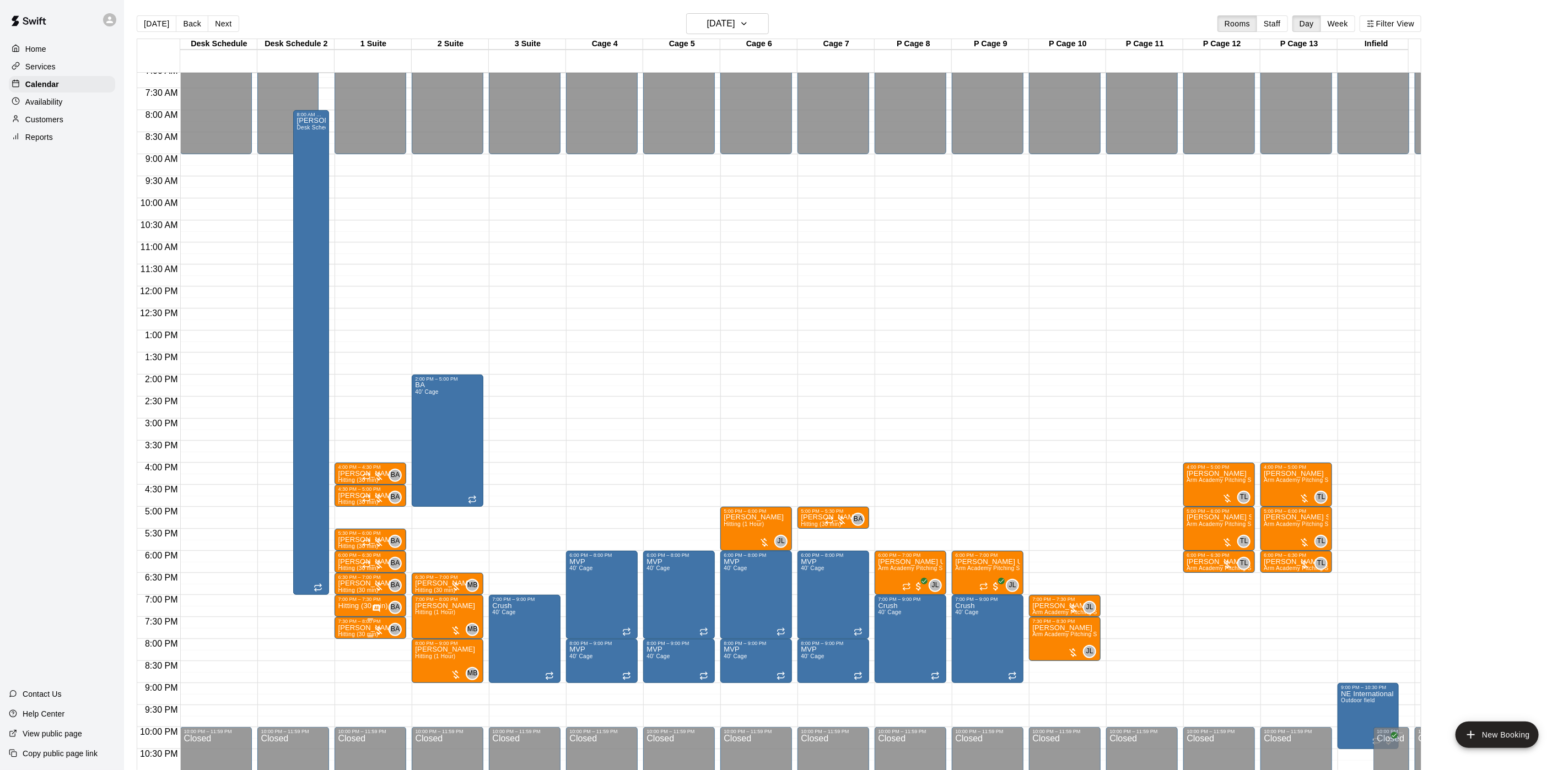
click at [352, 637] on div at bounding box center [370, 637] width 65 height 2
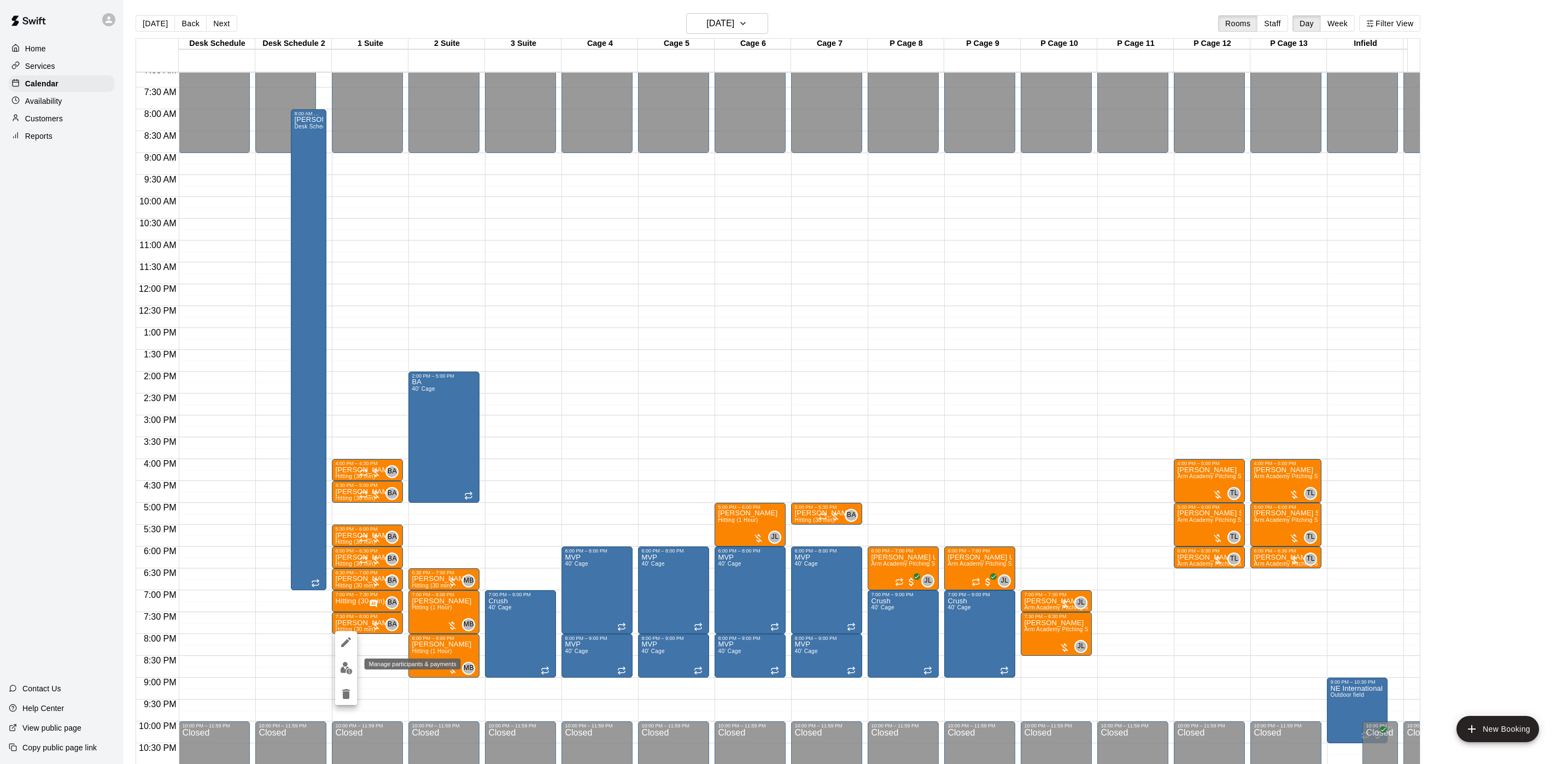
click at [349, 665] on img "edit" at bounding box center [346, 668] width 13 height 13
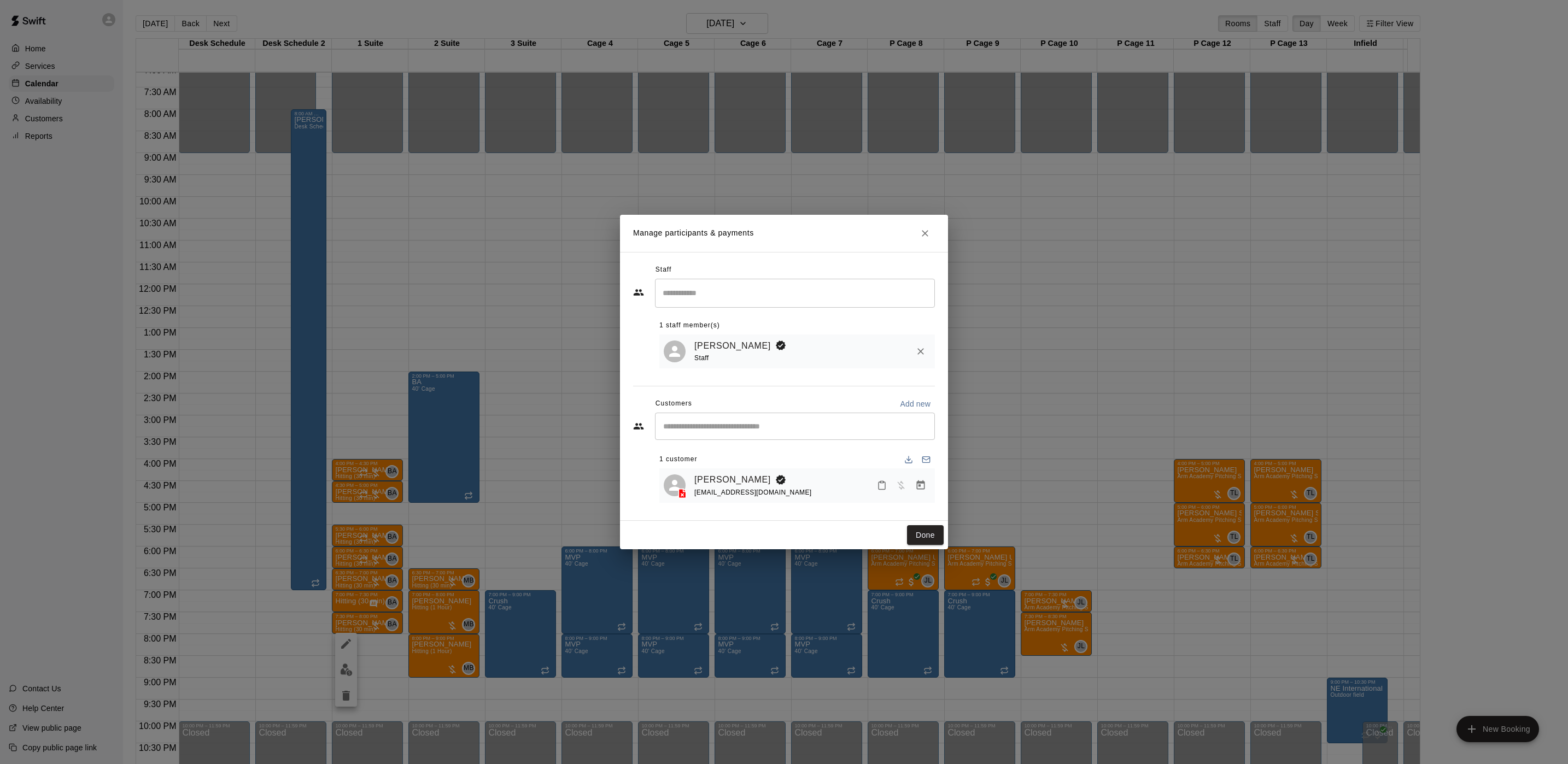
drag, startPoint x: 957, startPoint y: 487, endPoint x: 1130, endPoint y: 511, distance: 174.7
click at [957, 487] on div "Manage participants & payments Staff ​ 1 staff member(s) [PERSON_NAME] Staff Cu…" at bounding box center [784, 382] width 1568 height 764
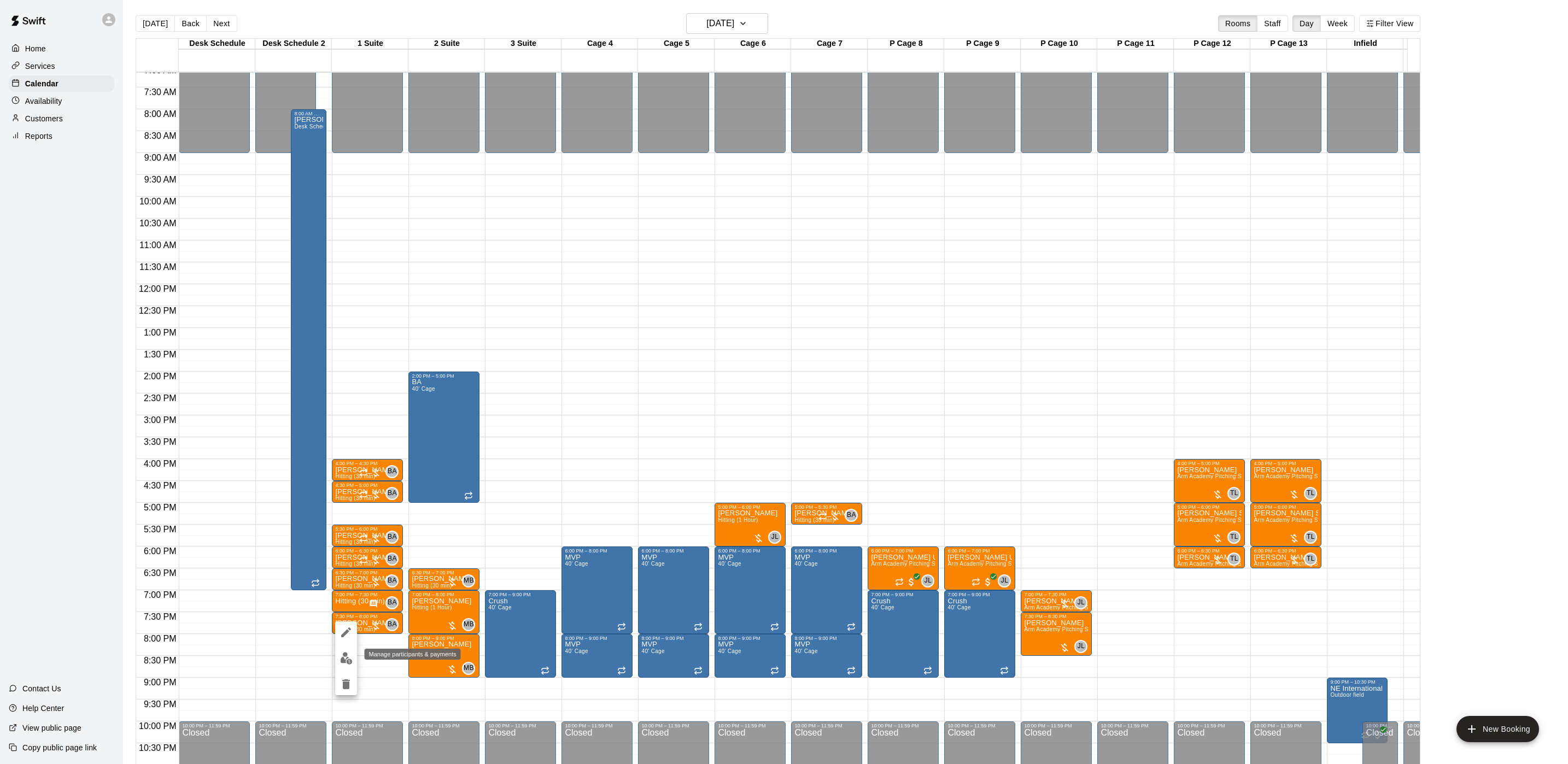
click at [348, 652] on img "edit" at bounding box center [346, 658] width 13 height 13
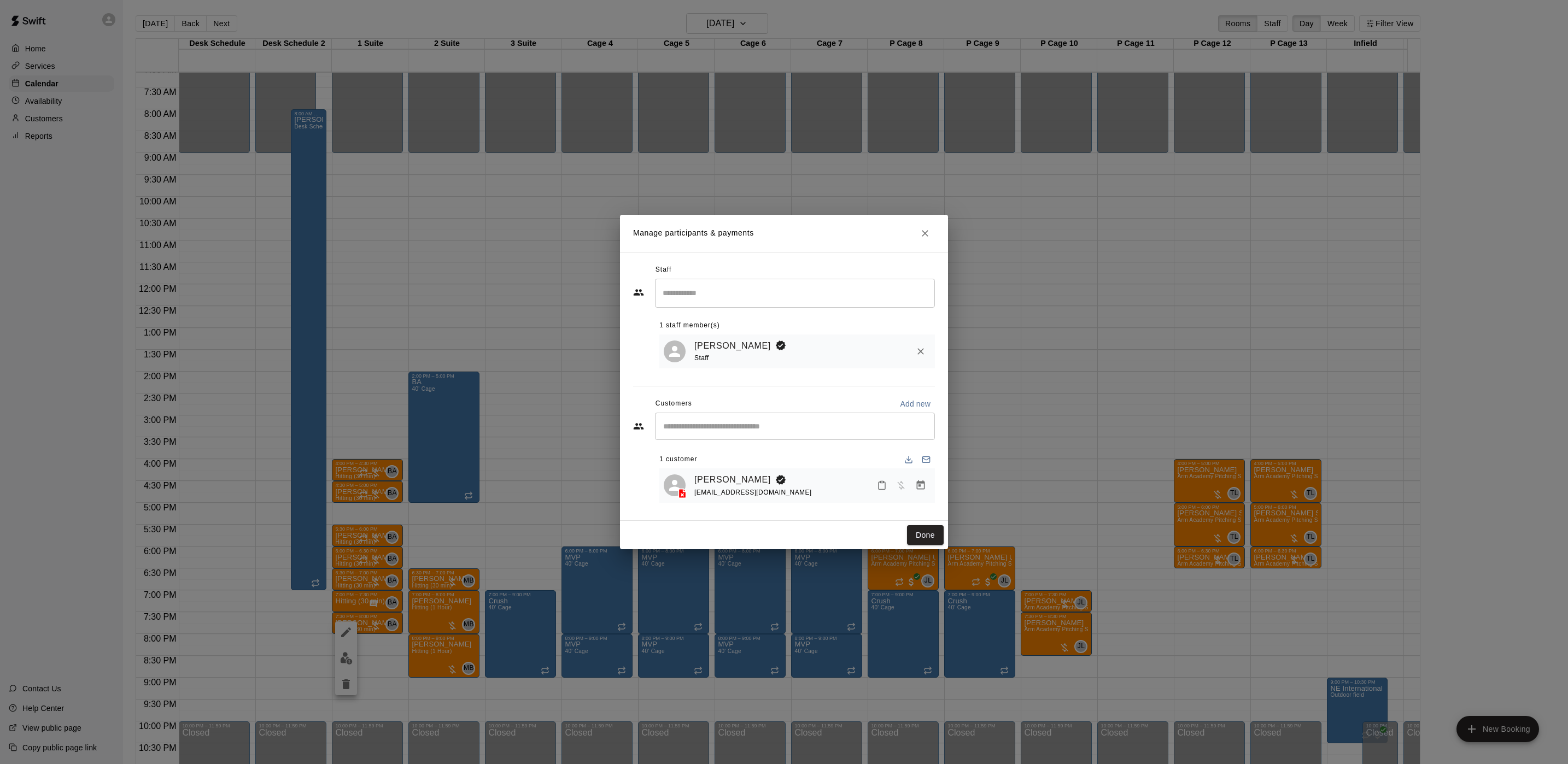
click at [499, 546] on div "Manage participants & payments Staff ​ 1 staff member(s) [PERSON_NAME] Staff Cu…" at bounding box center [784, 382] width 1568 height 764
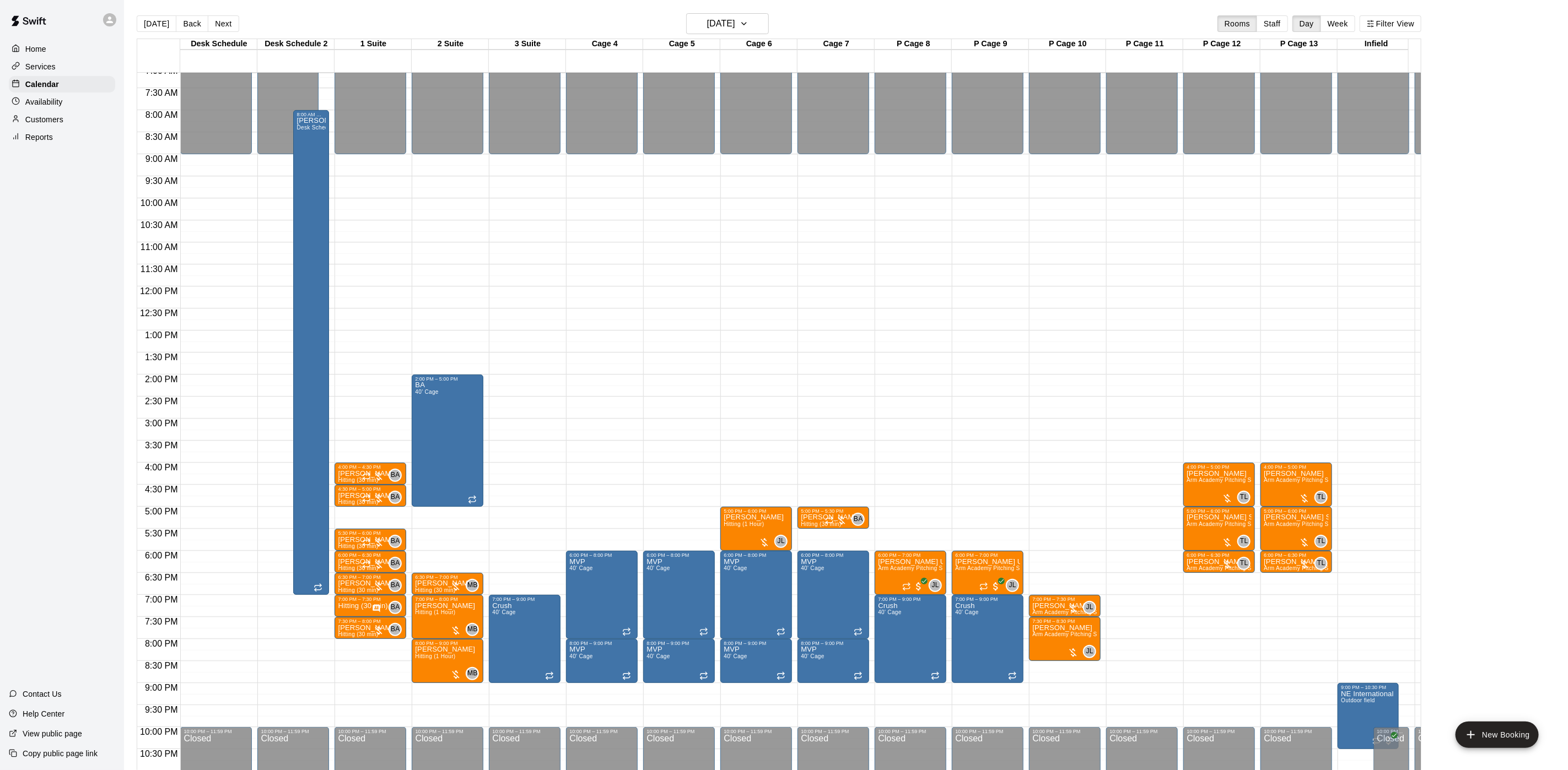
click at [33, 123] on p "Customers" at bounding box center [44, 119] width 38 height 11
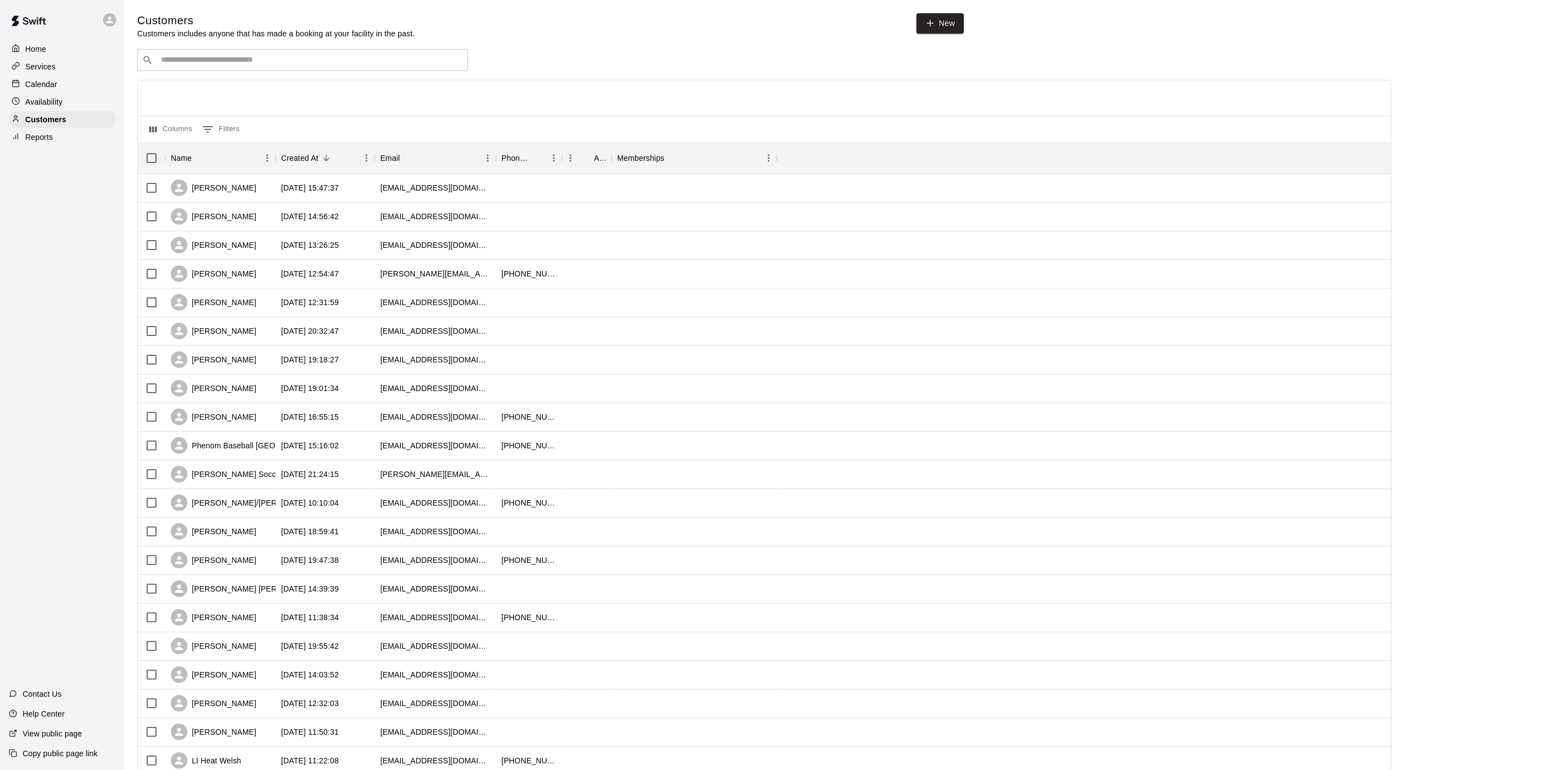
click at [206, 70] on div "​ ​" at bounding box center [303, 60] width 330 height 22
type input "******"
click at [191, 80] on p "[PERSON_NAME]" at bounding box center [202, 85] width 67 height 12
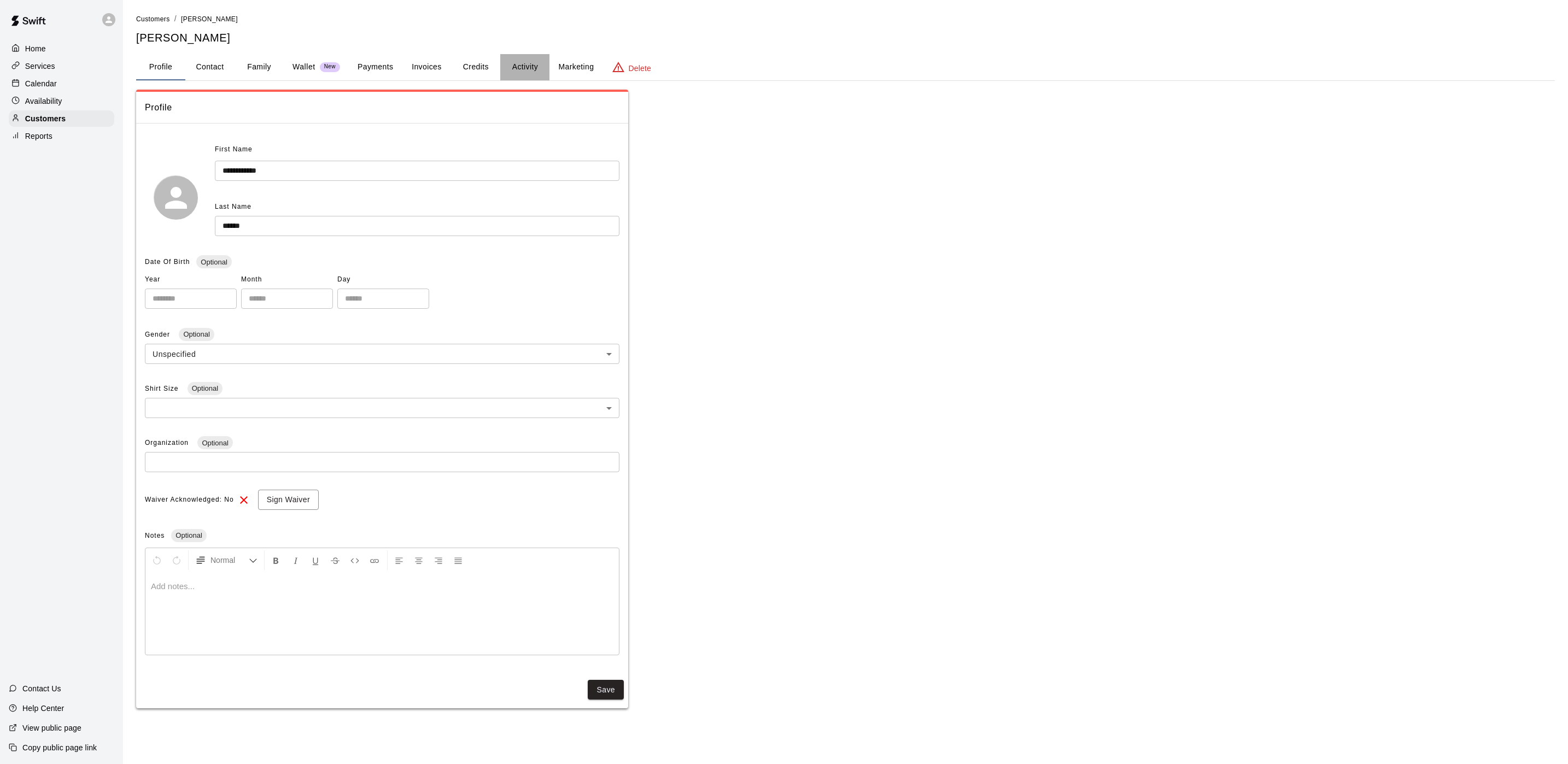
click at [538, 62] on button "Activity" at bounding box center [525, 67] width 49 height 26
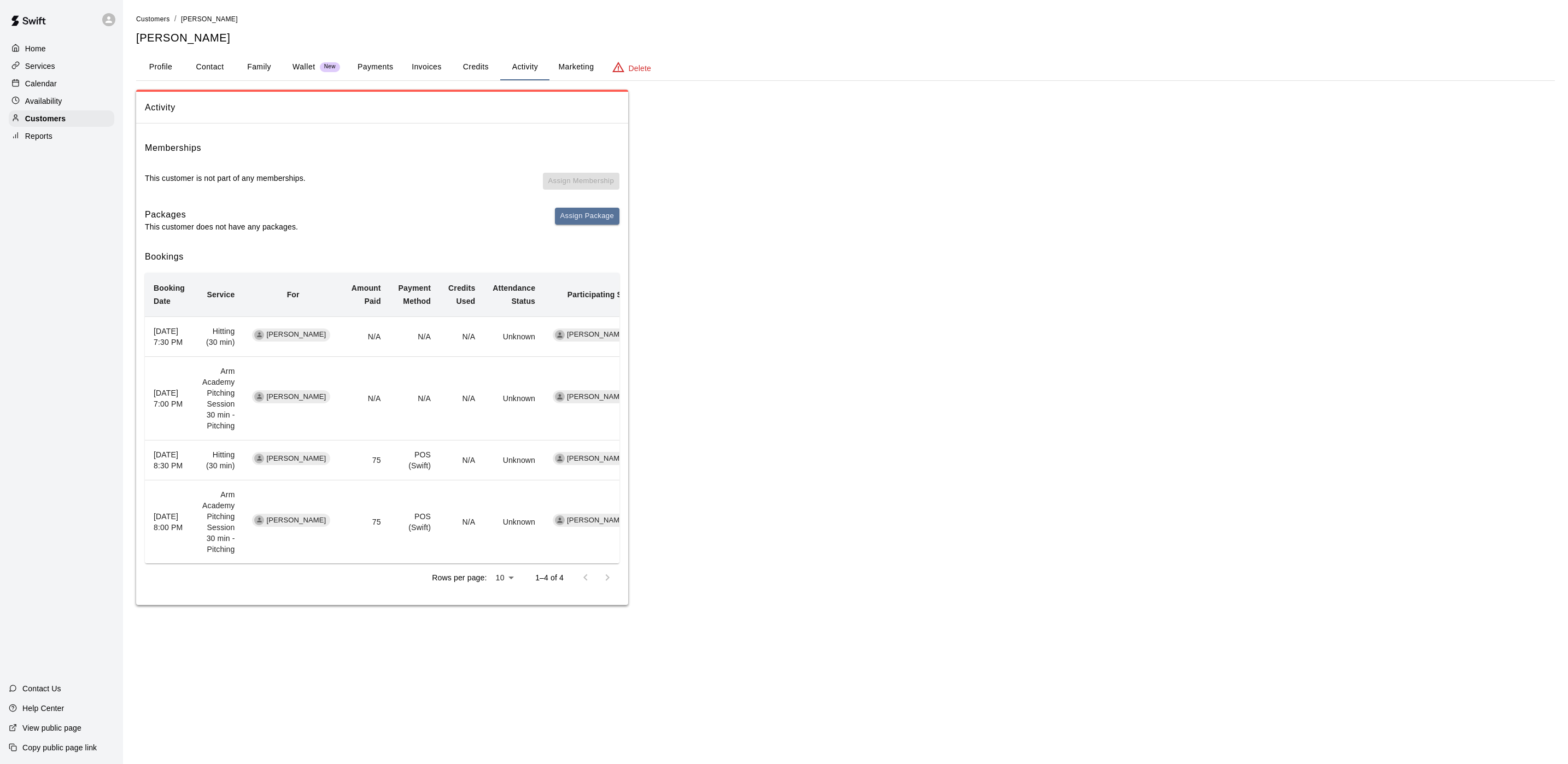
scroll to position [0, 17]
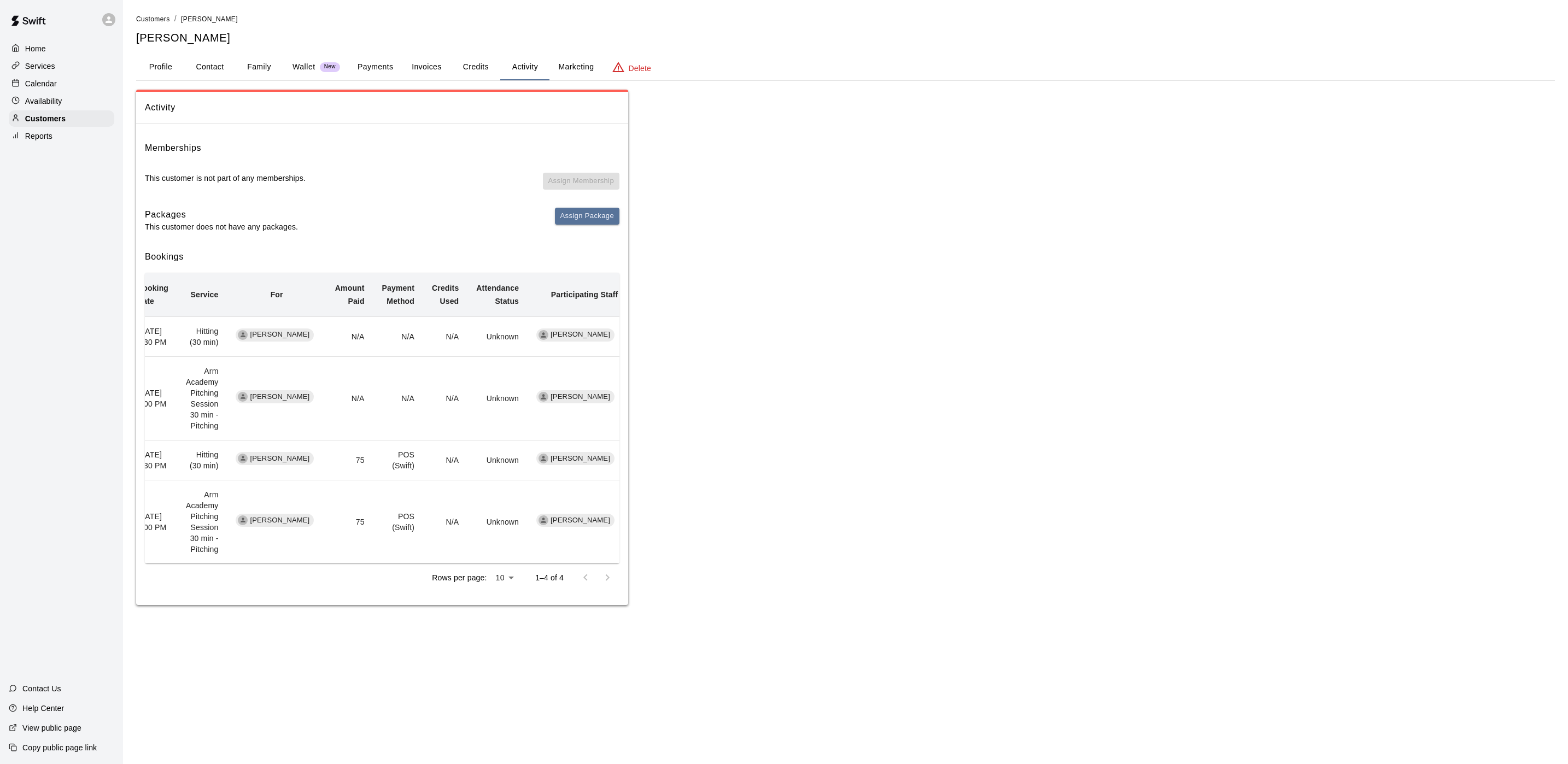
drag, startPoint x: 161, startPoint y: 348, endPoint x: 609, endPoint y: 418, distance: 453.4
click at [609, 418] on tbody "[DATE] 7:30 PM Hitting (30 min) [PERSON_NAME] N/A N/A N/A Unknown [PERSON_NAME]…" at bounding box center [378, 440] width 498 height 247
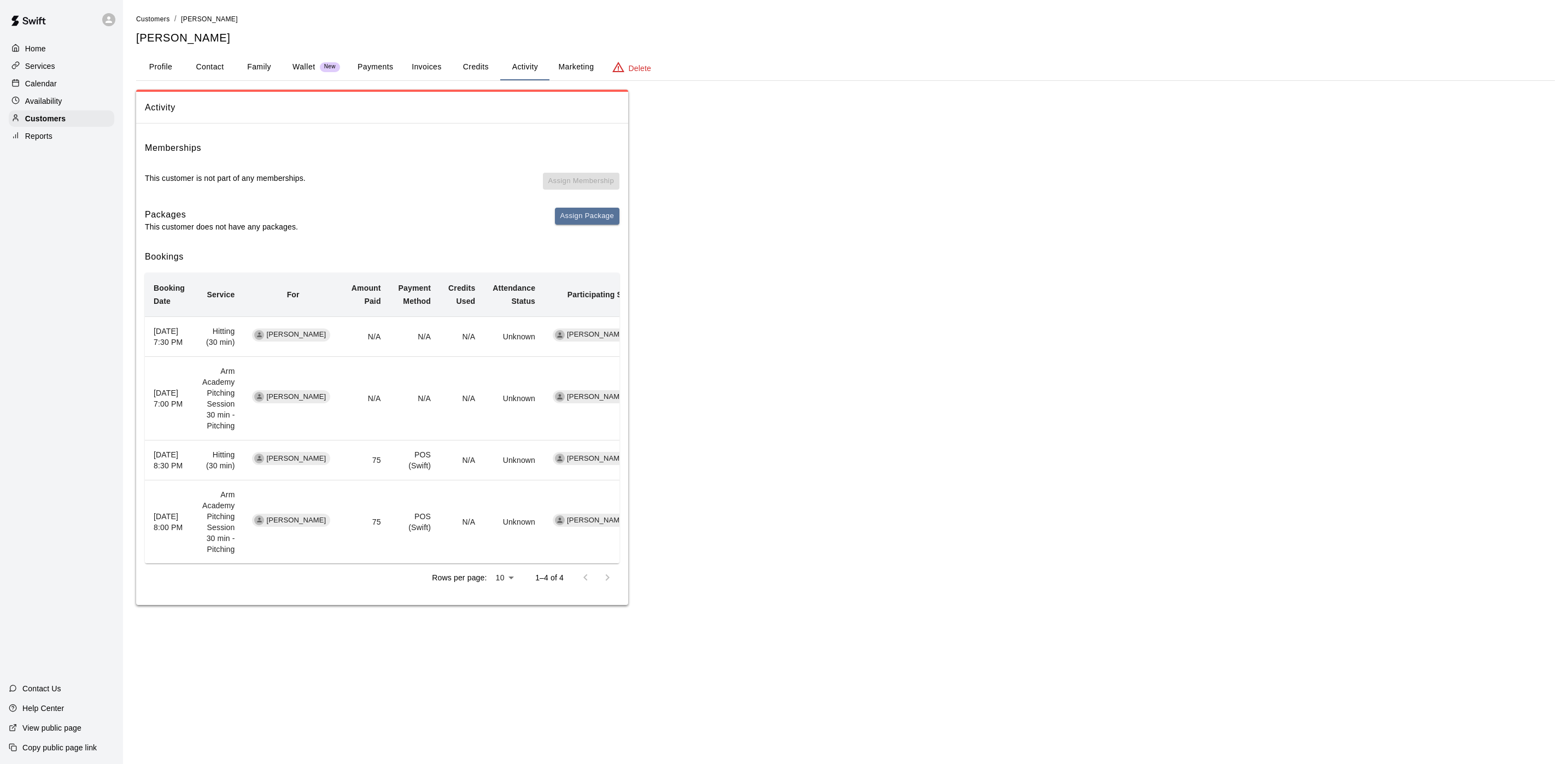
click at [108, 379] on div "Home Services Calendar Availability Customers Reports Contact Us Help Center Vi…" at bounding box center [61, 382] width 123 height 764
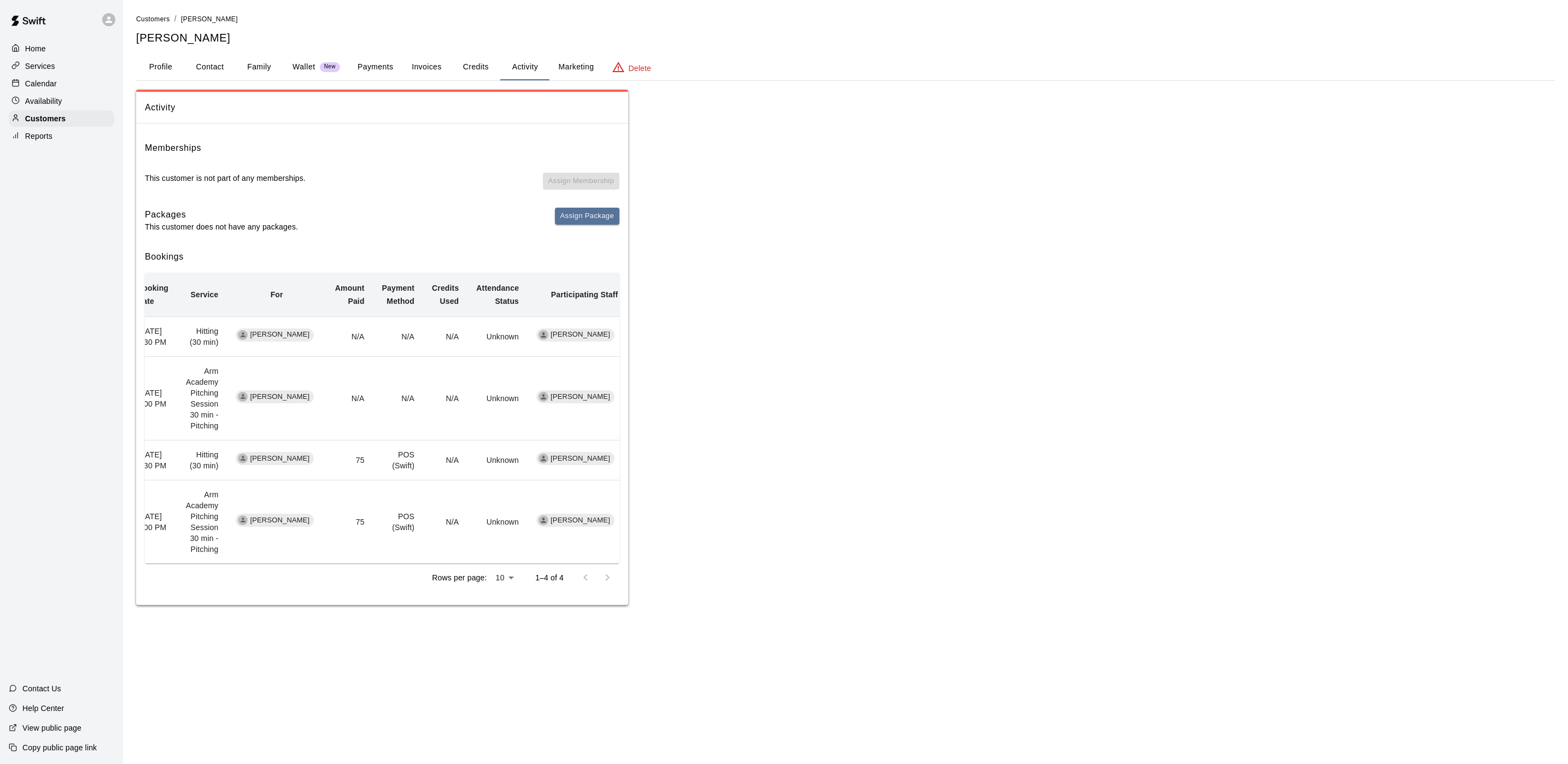
drag, startPoint x: 163, startPoint y: 426, endPoint x: 523, endPoint y: 436, distance: 360.1
click at [522, 436] on tr "[DATE] 7:00 PM Arm Academy Pitching Session 30 min - Pitching [PERSON_NAME] N/A…" at bounding box center [378, 399] width 498 height 84
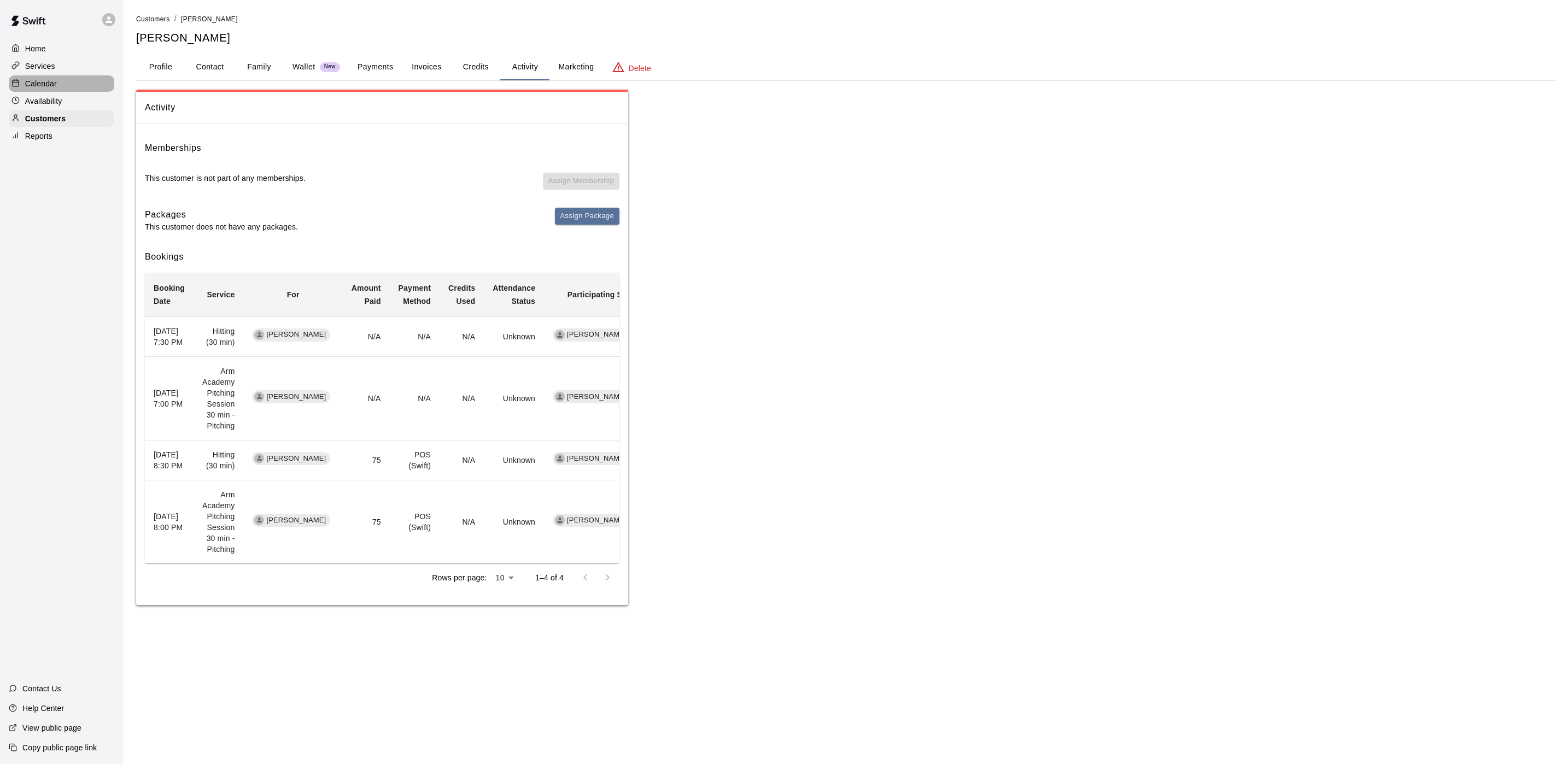
click at [66, 89] on div "Calendar" at bounding box center [61, 84] width 106 height 17
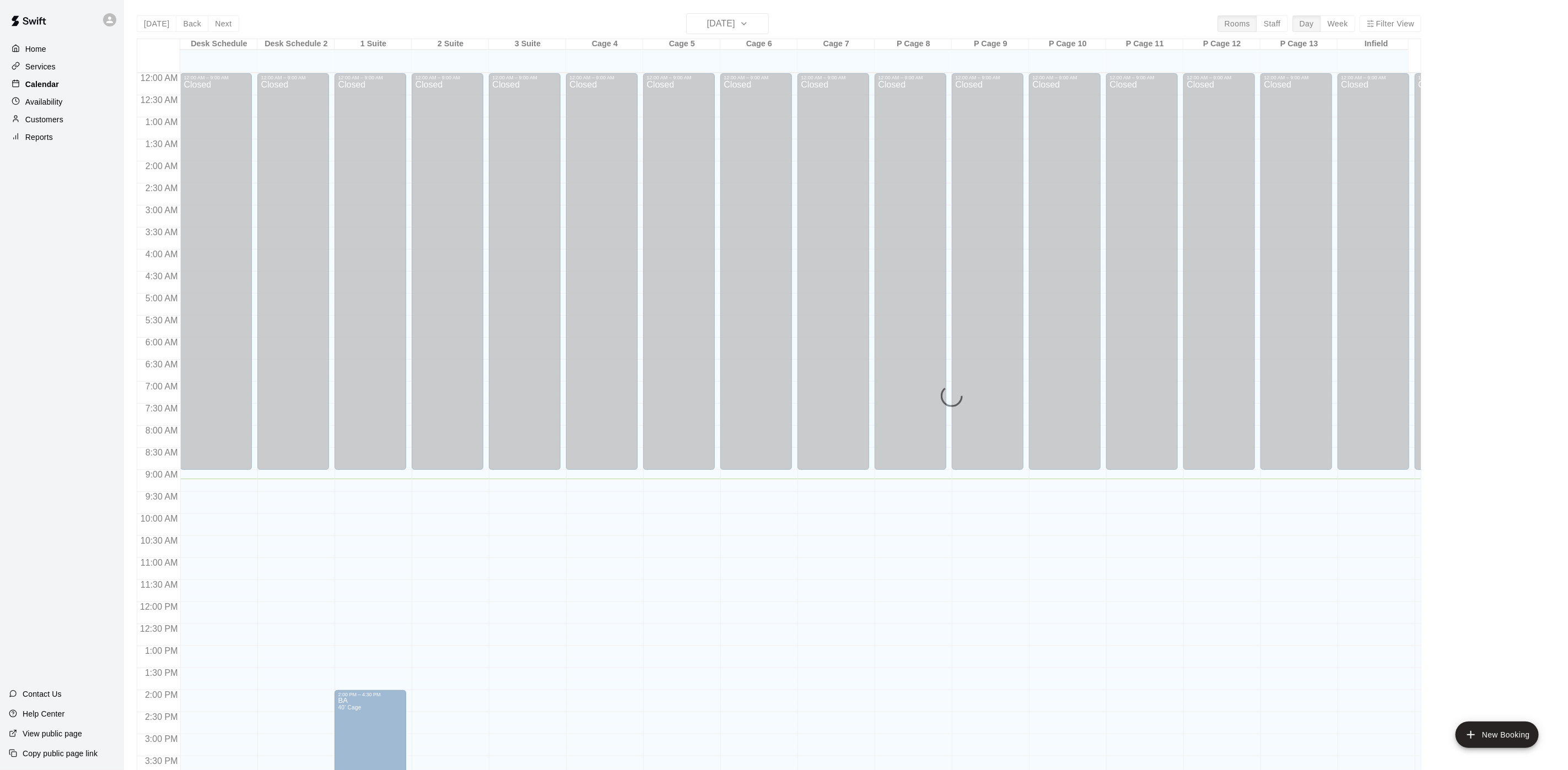
scroll to position [315, 0]
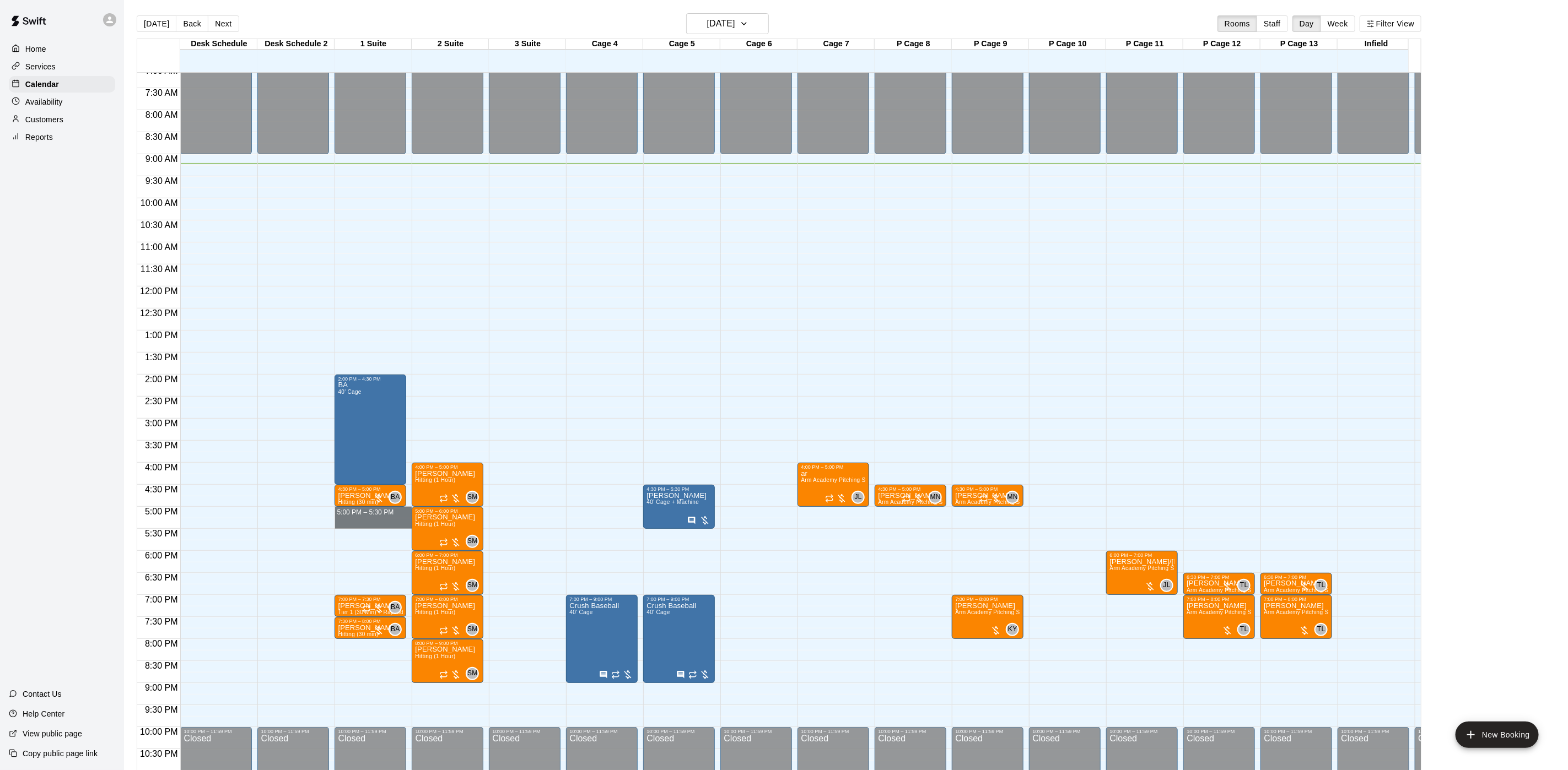
drag, startPoint x: 364, startPoint y: 509, endPoint x: 364, endPoint y: 521, distance: 12.0
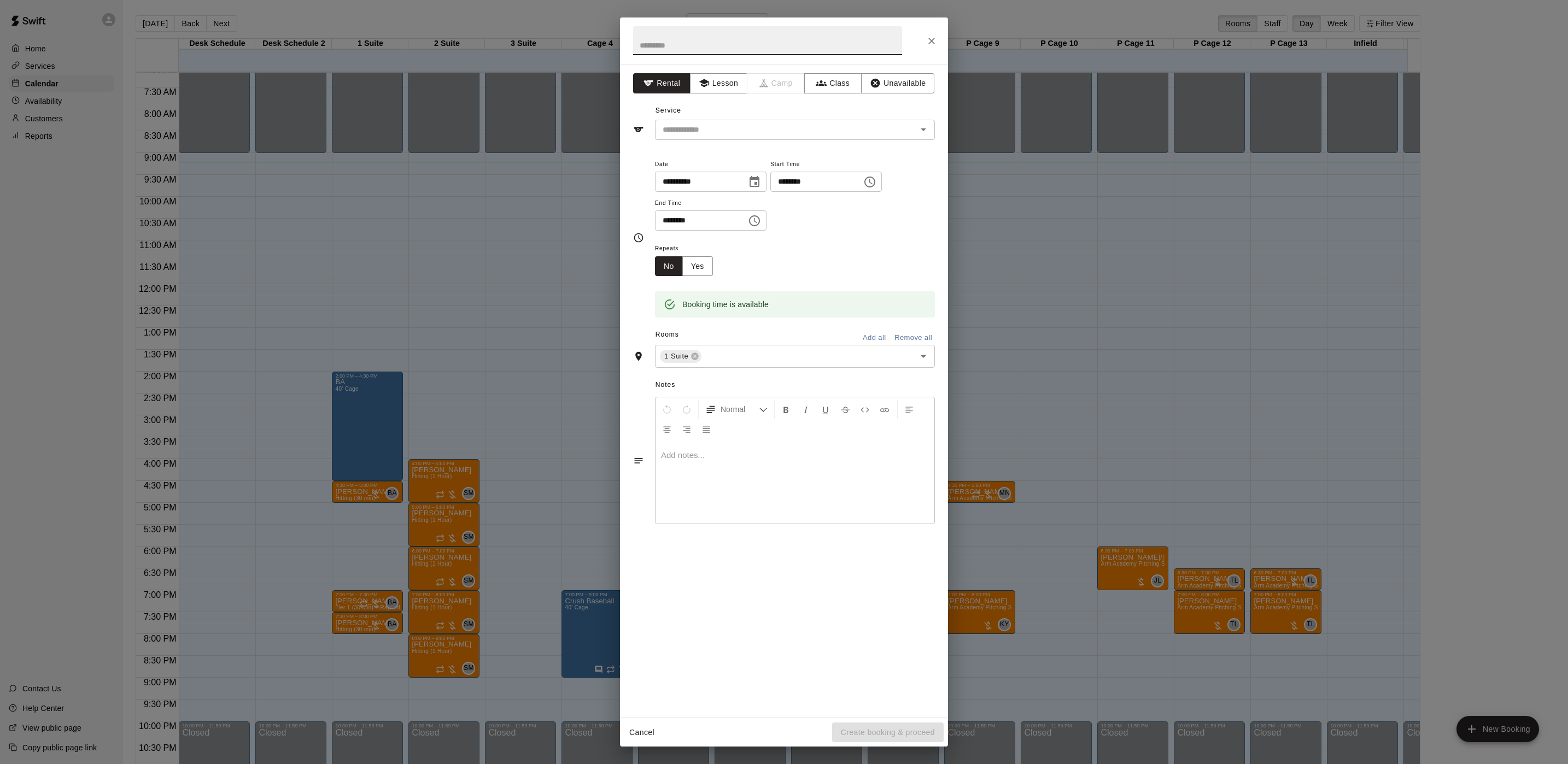
drag, startPoint x: 369, startPoint y: 489, endPoint x: 316, endPoint y: 418, distance: 88.6
click at [315, 418] on div "**********" at bounding box center [784, 382] width 1568 height 764
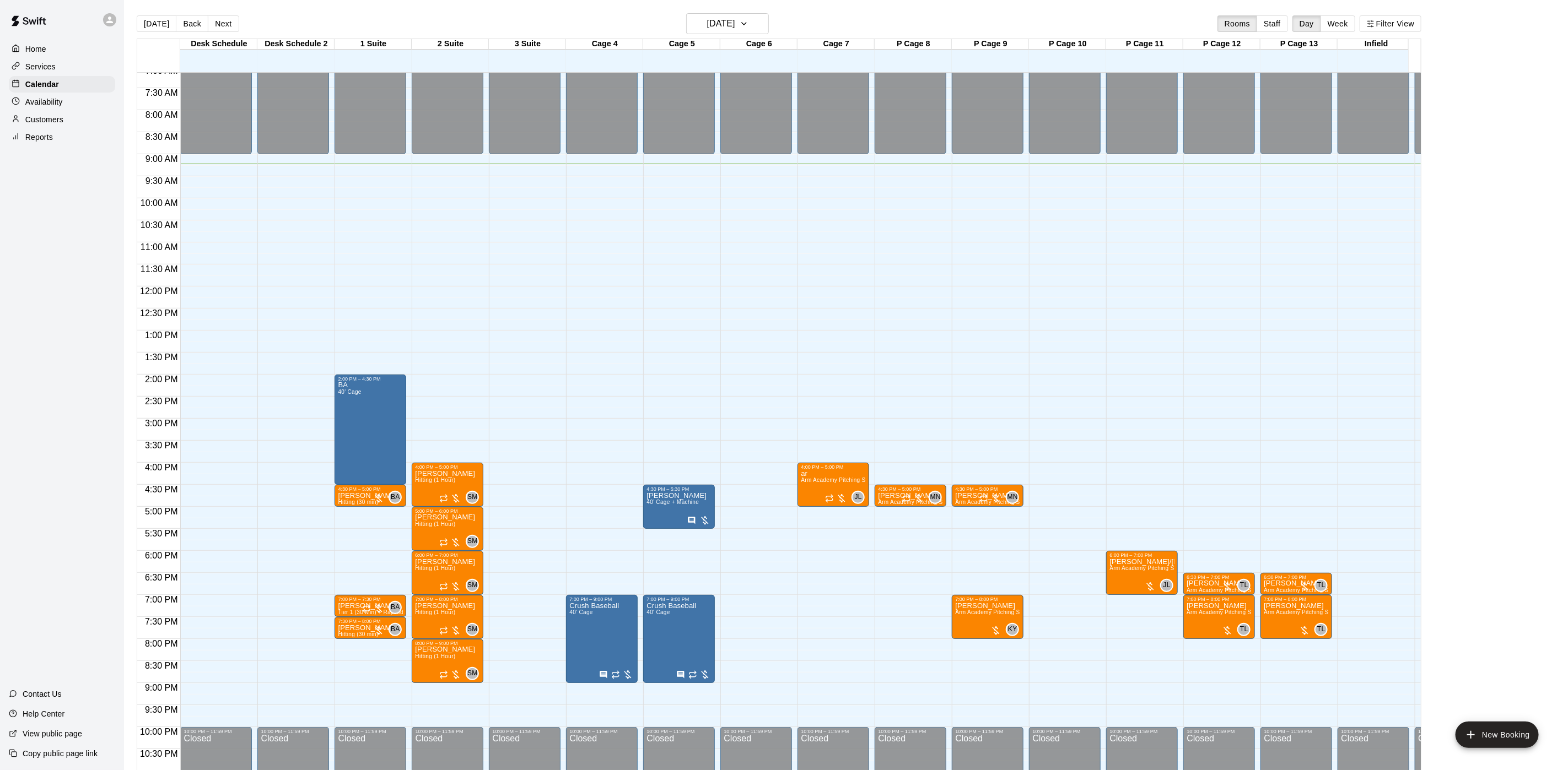
click at [53, 108] on p "Availability" at bounding box center [44, 101] width 37 height 11
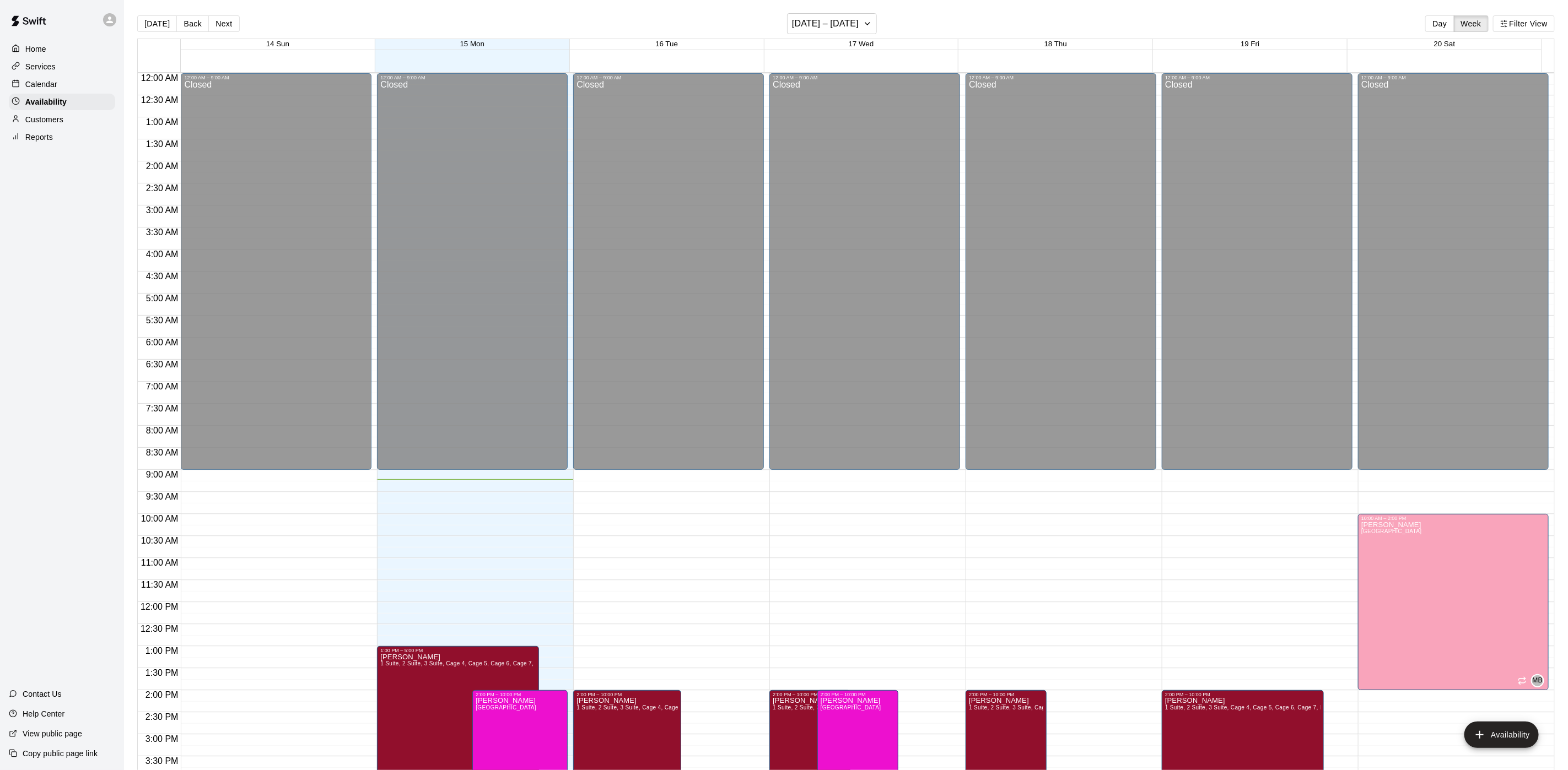
scroll to position [349, 0]
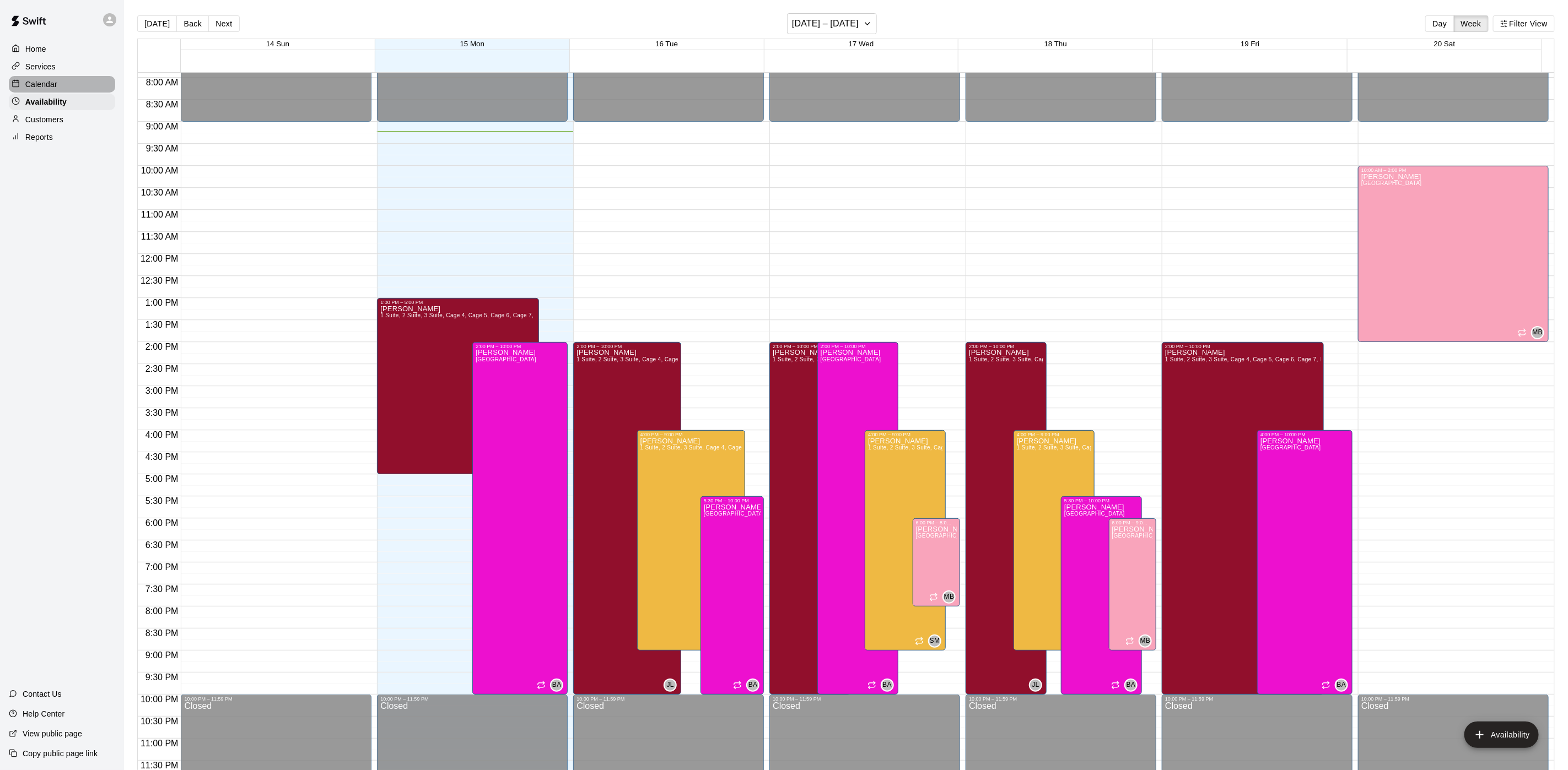
click at [55, 92] on div "Calendar" at bounding box center [62, 84] width 106 height 17
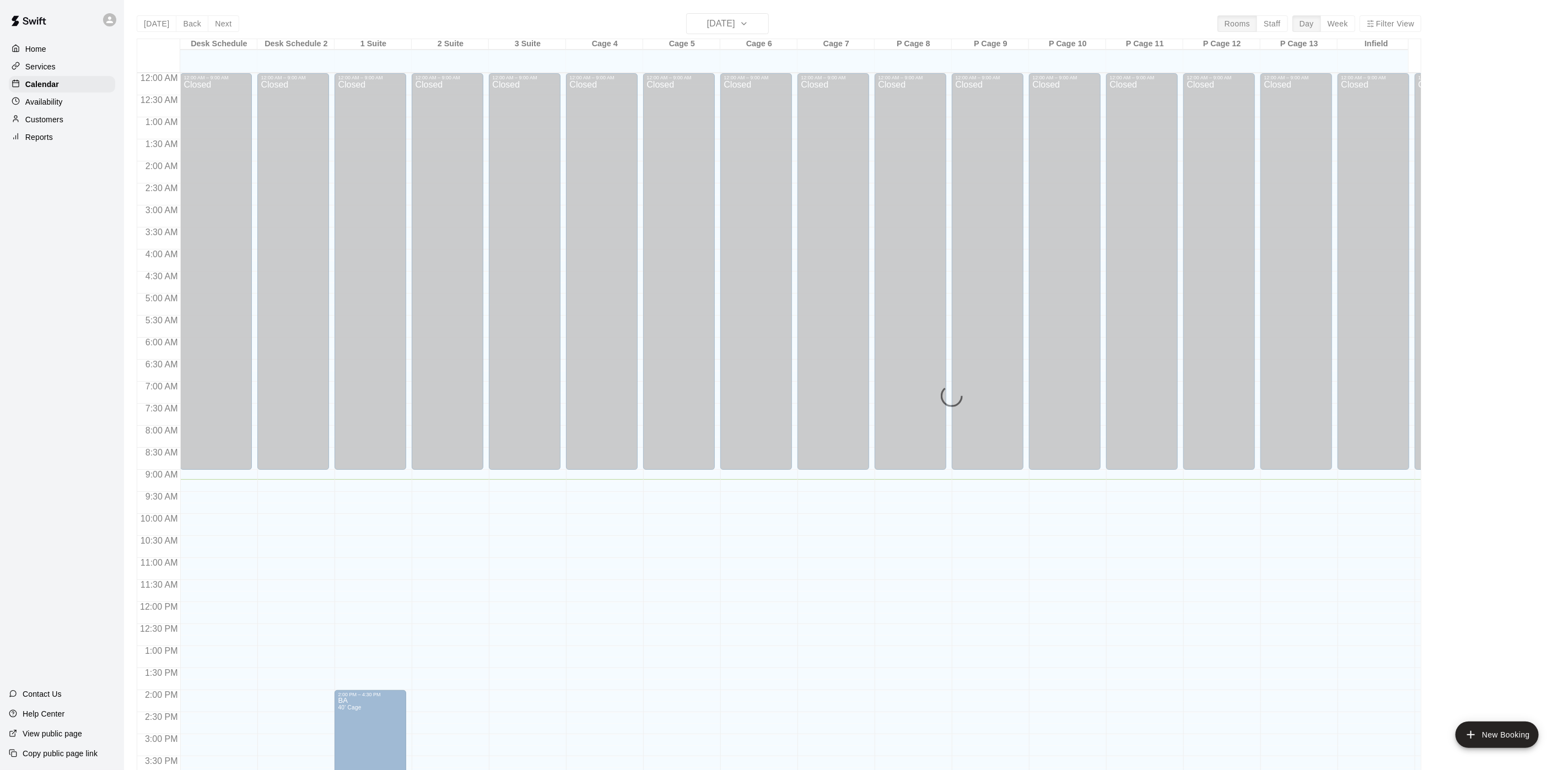
scroll to position [315, 0]
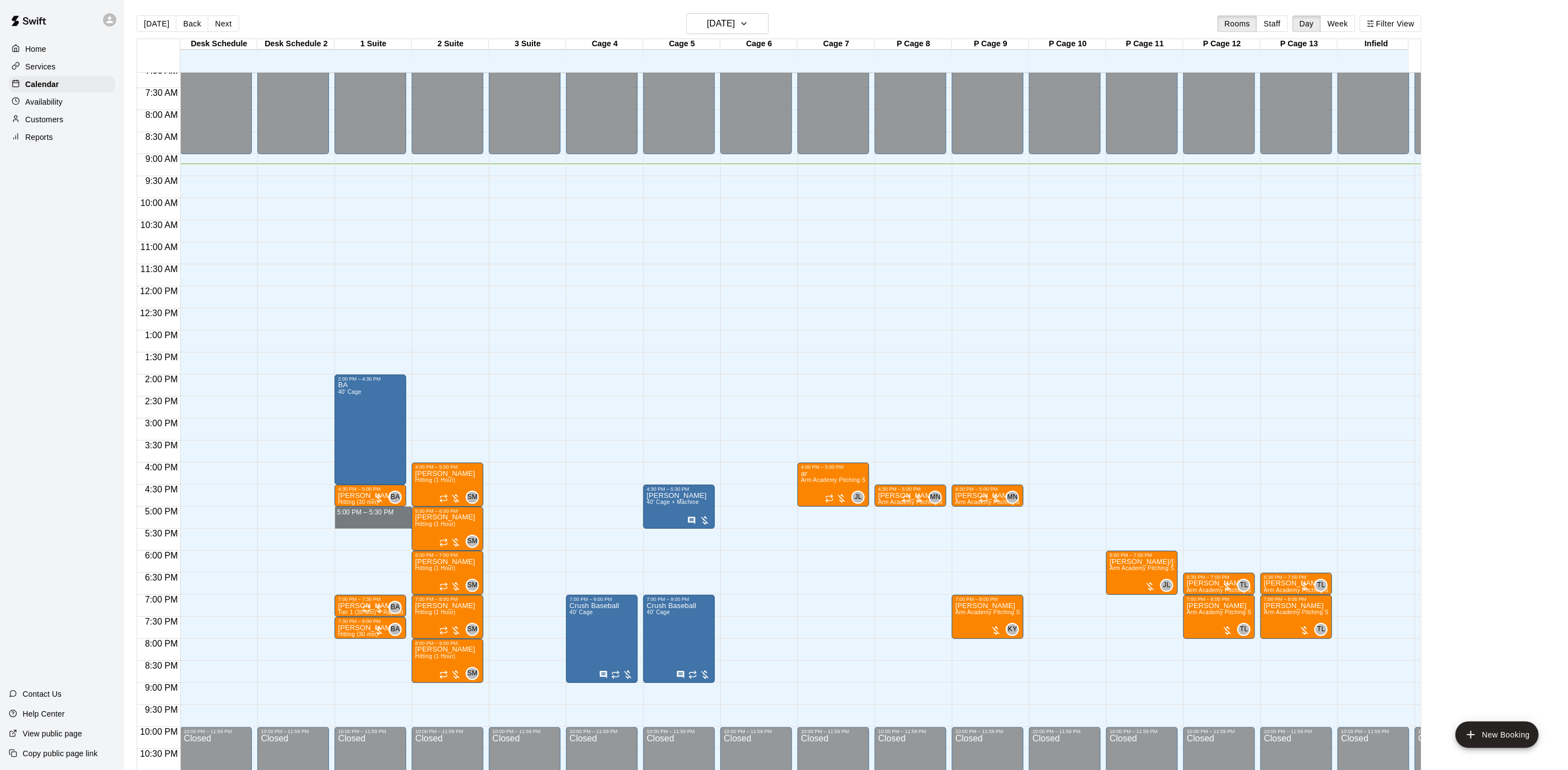
drag, startPoint x: 349, startPoint y: 509, endPoint x: 349, endPoint y: 519, distance: 10.0
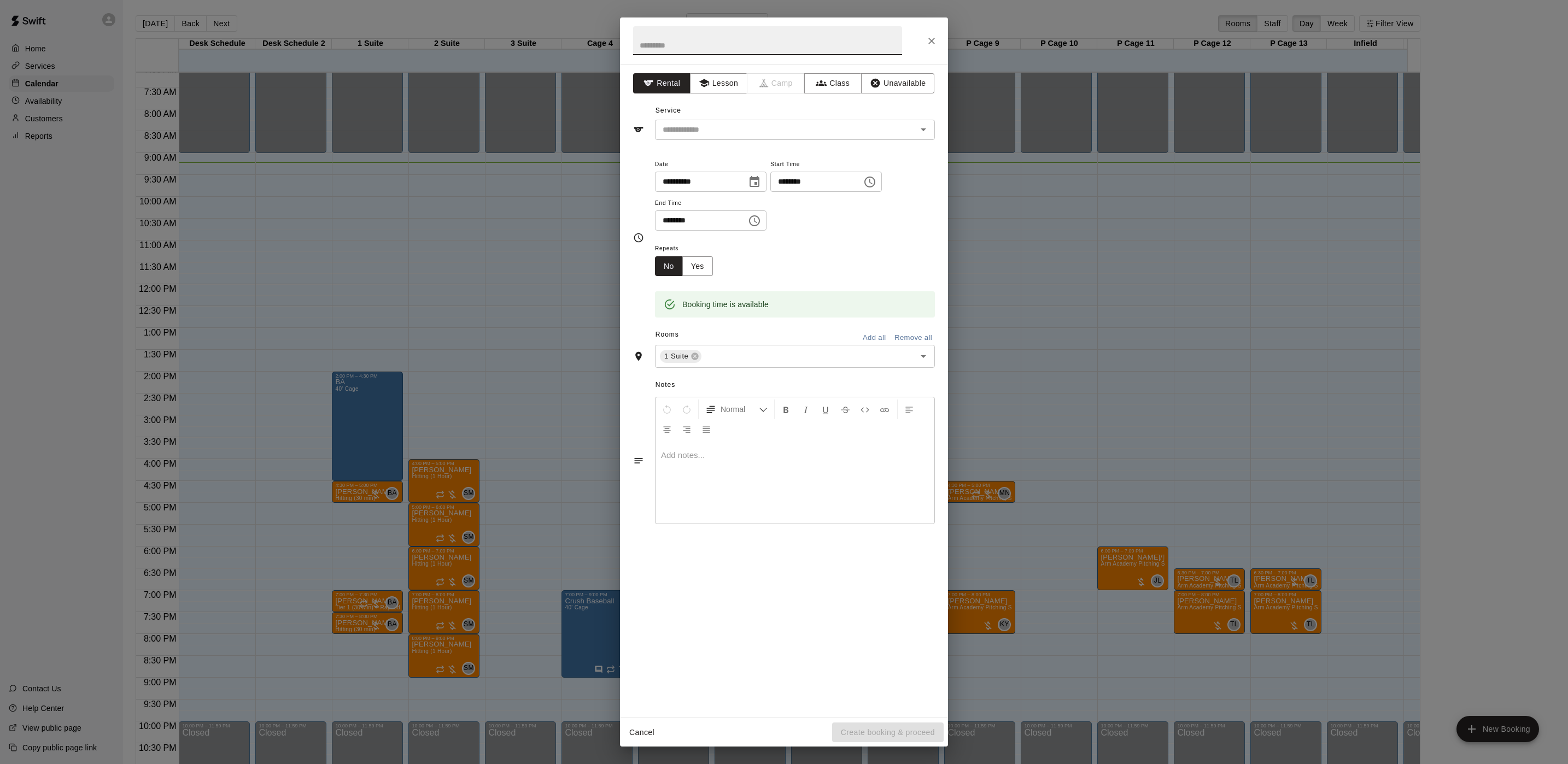
click at [806, 186] on input "********" at bounding box center [813, 182] width 84 height 20
click at [809, 184] on input "********" at bounding box center [813, 182] width 84 height 20
type input "********"
click at [860, 259] on div "Repeats No Yes" at bounding box center [794, 259] width 280 height 35
click at [699, 41] on input "text" at bounding box center [767, 40] width 269 height 29
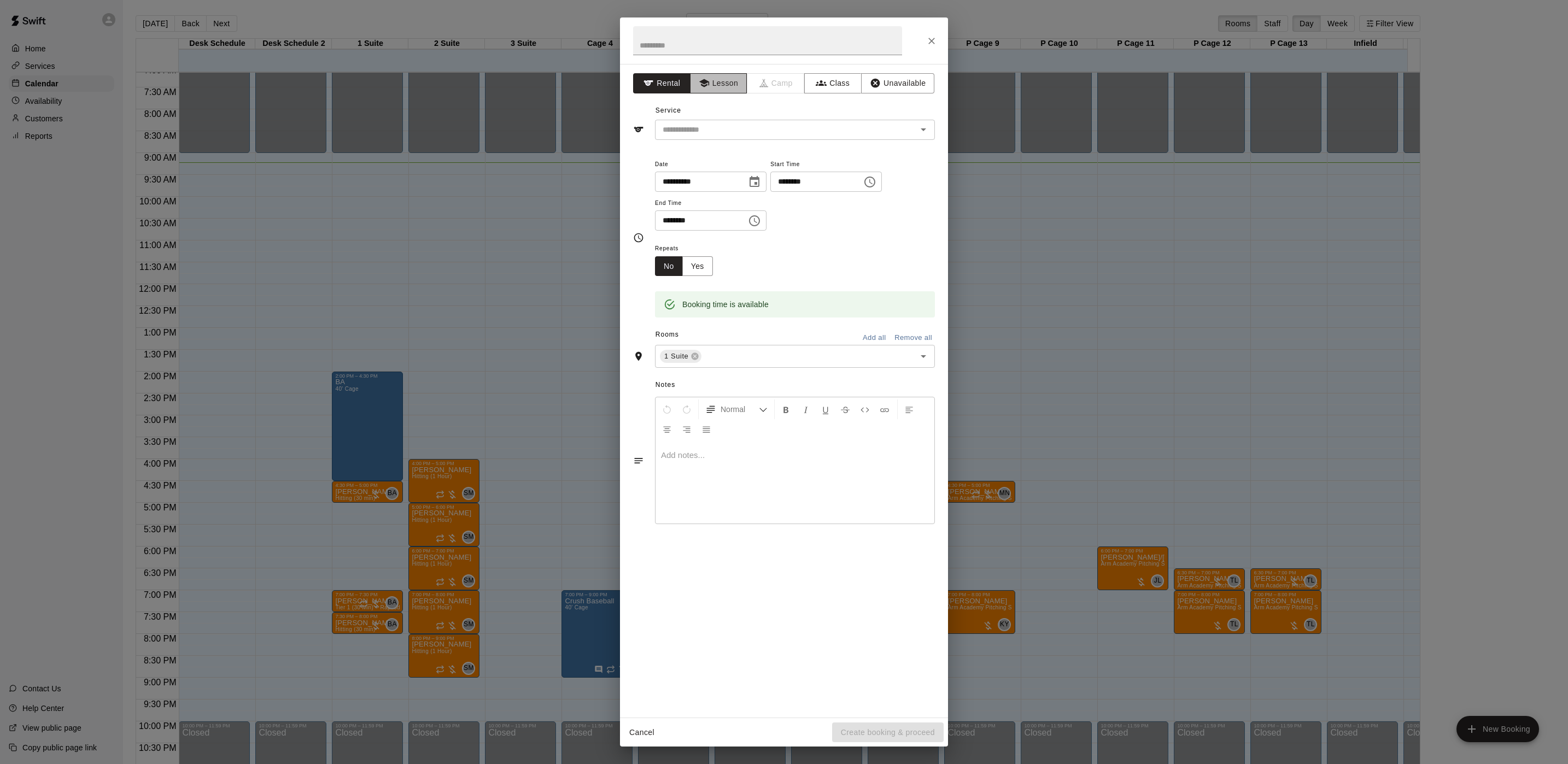
click at [712, 84] on button "Lesson" at bounding box center [719, 83] width 58 height 20
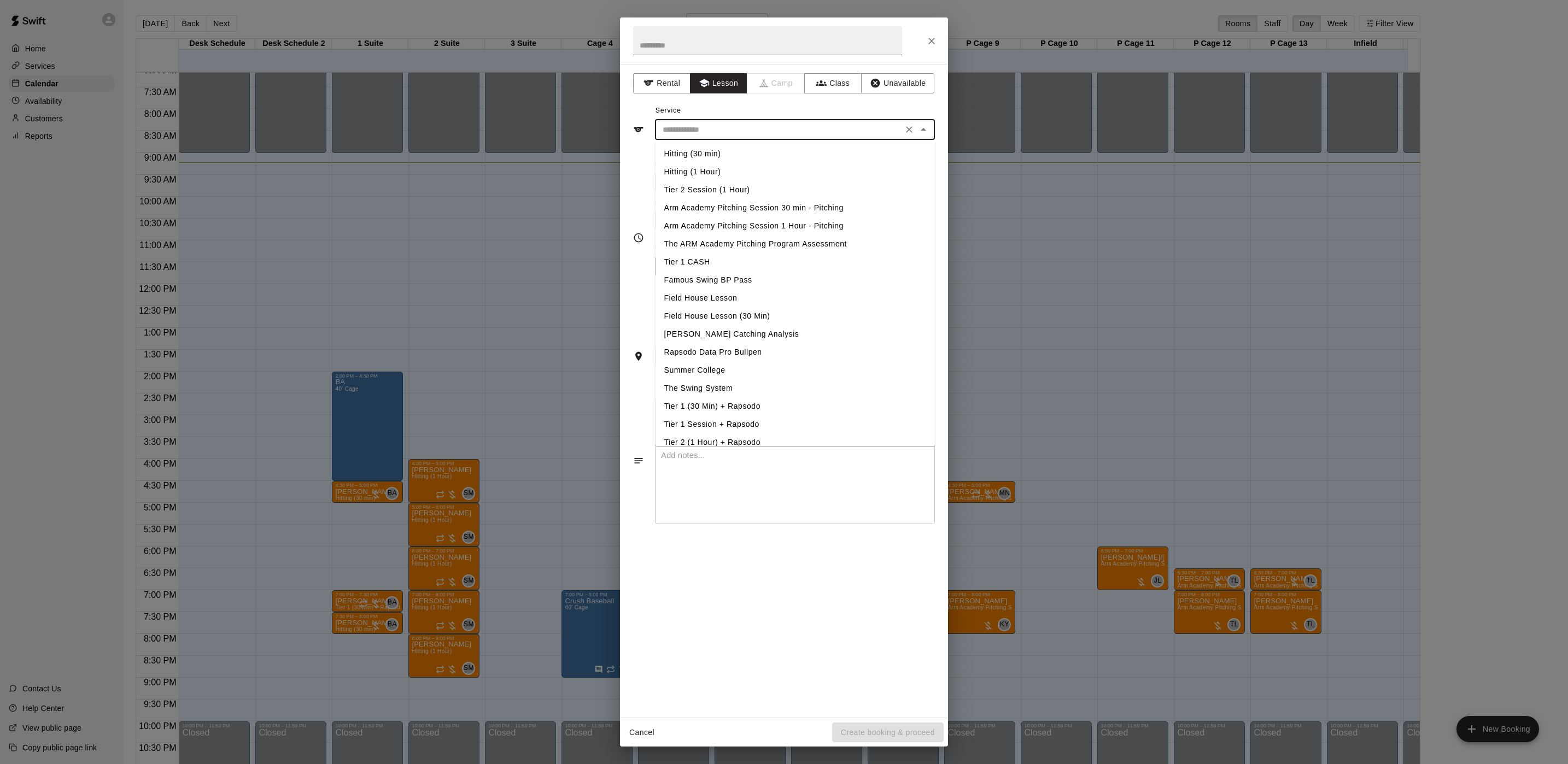
click at [699, 123] on input "text" at bounding box center [778, 129] width 241 height 13
click at [694, 152] on li "Hitting (30 min)" at bounding box center [795, 154] width 280 height 18
type input "**********"
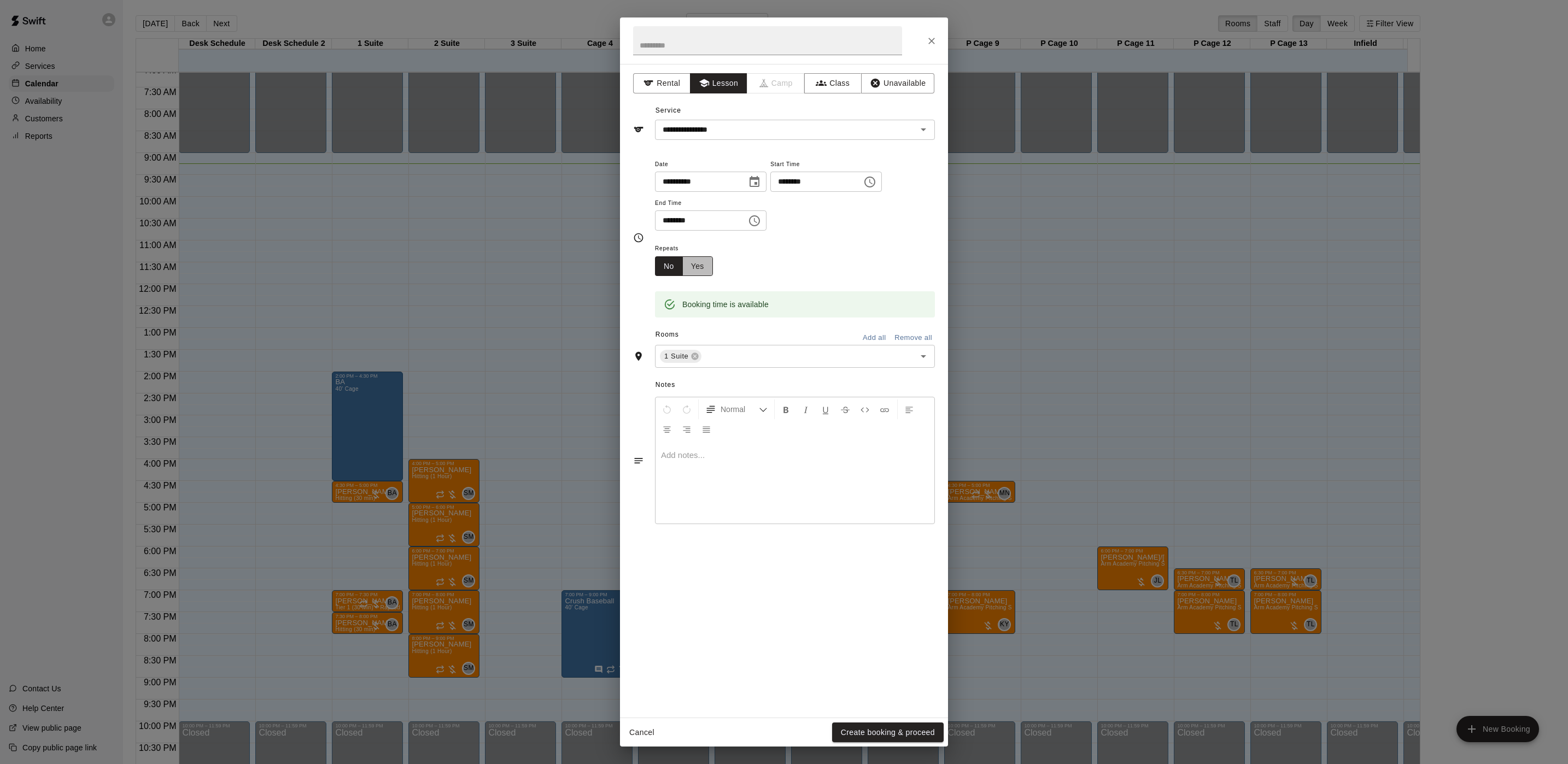
click at [702, 271] on button "Yes" at bounding box center [698, 267] width 31 height 20
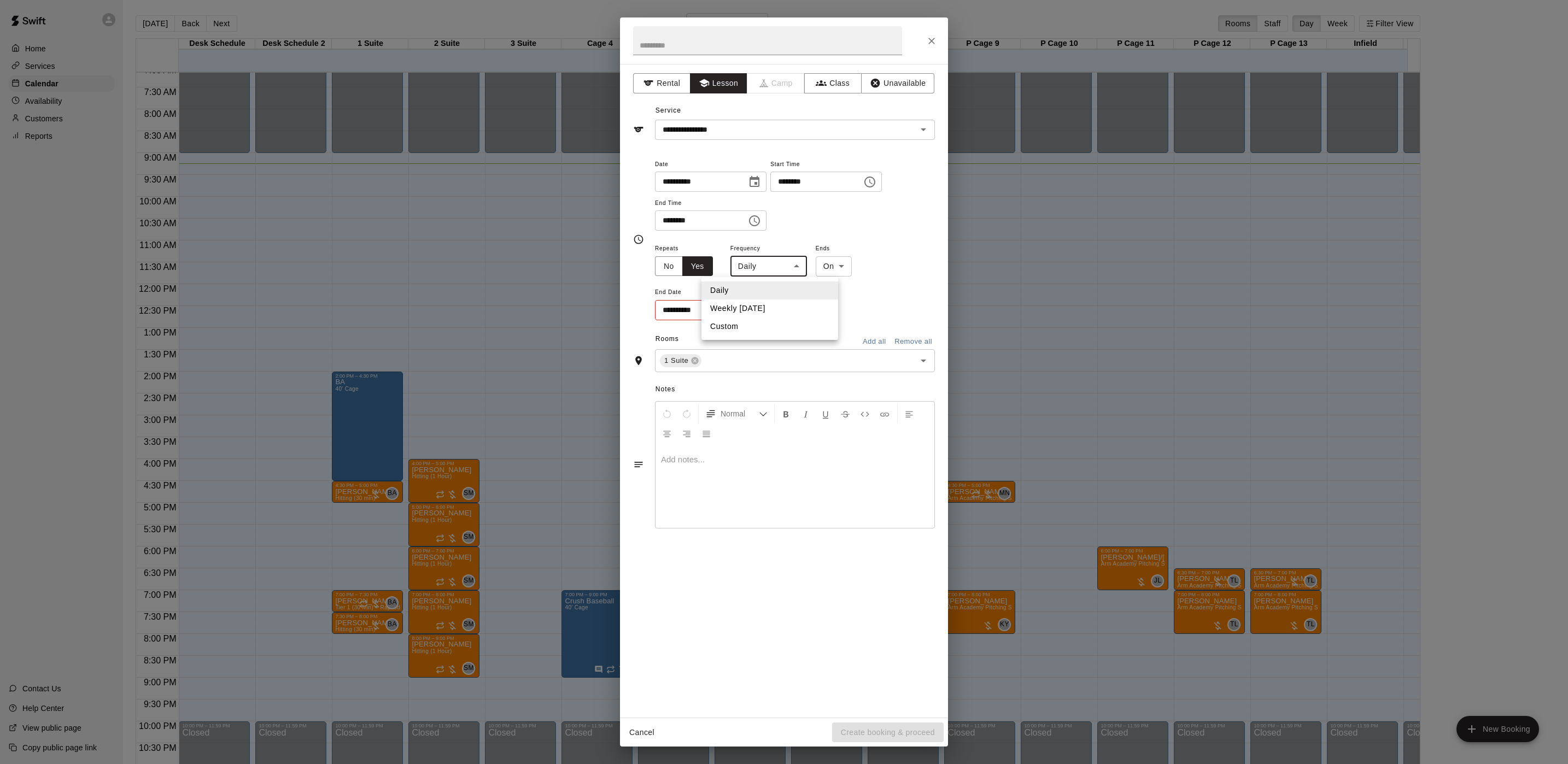
click at [765, 262] on body "Home Services Calendar Availability Customers Reports Contact Us Help Center Vi…" at bounding box center [784, 390] width 1568 height 781
click at [753, 307] on li "Weekly [DATE]" at bounding box center [770, 308] width 137 height 18
type input "******"
click at [751, 310] on icon "Choose date" at bounding box center [752, 310] width 13 height 13
click at [694, 471] on button "29" at bounding box center [699, 466] width 20 height 20
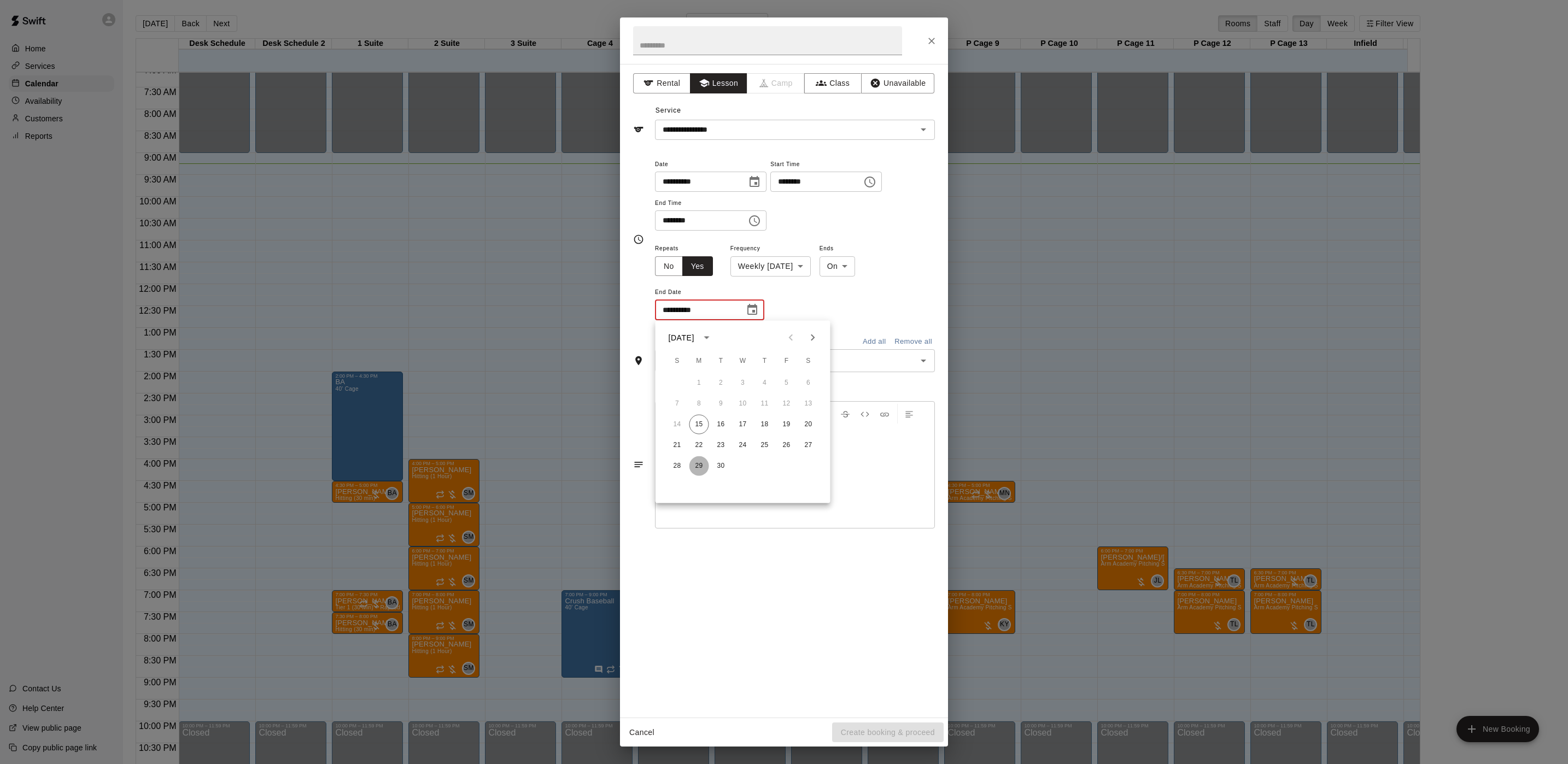
type input "**********"
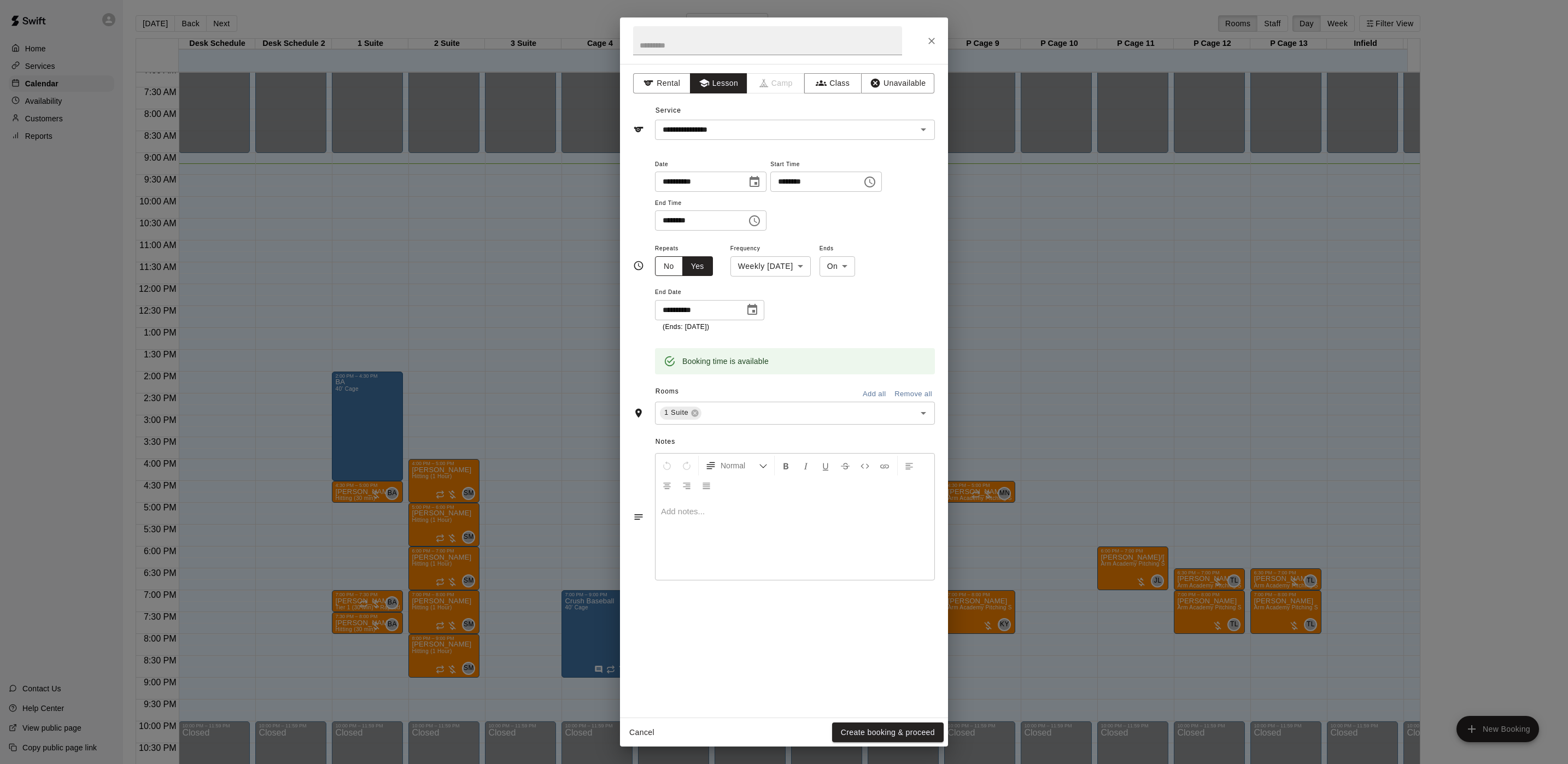
click at [665, 268] on button "No" at bounding box center [669, 267] width 28 height 20
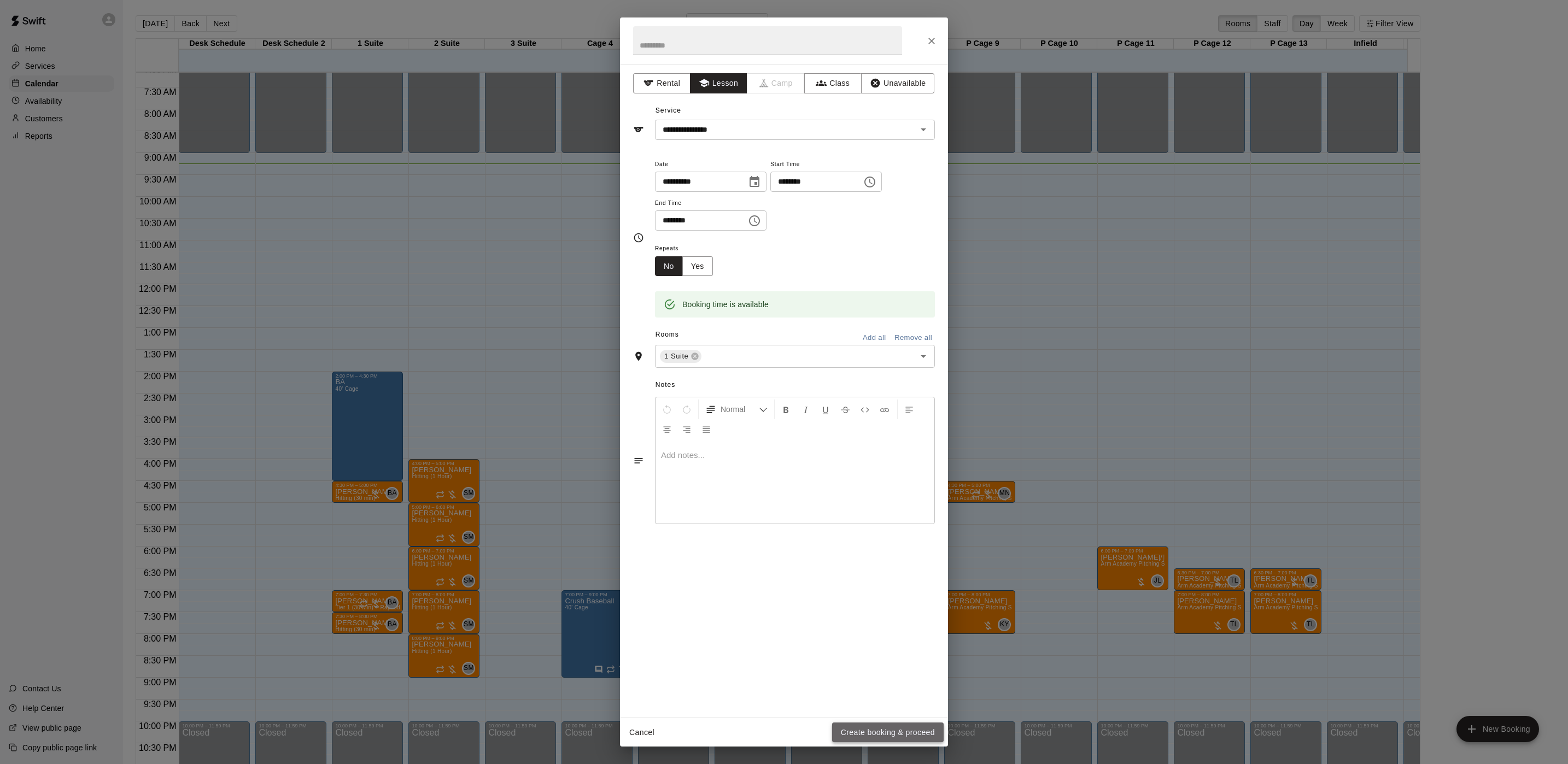
click at [884, 736] on button "Create booking & proceed" at bounding box center [888, 733] width 111 height 20
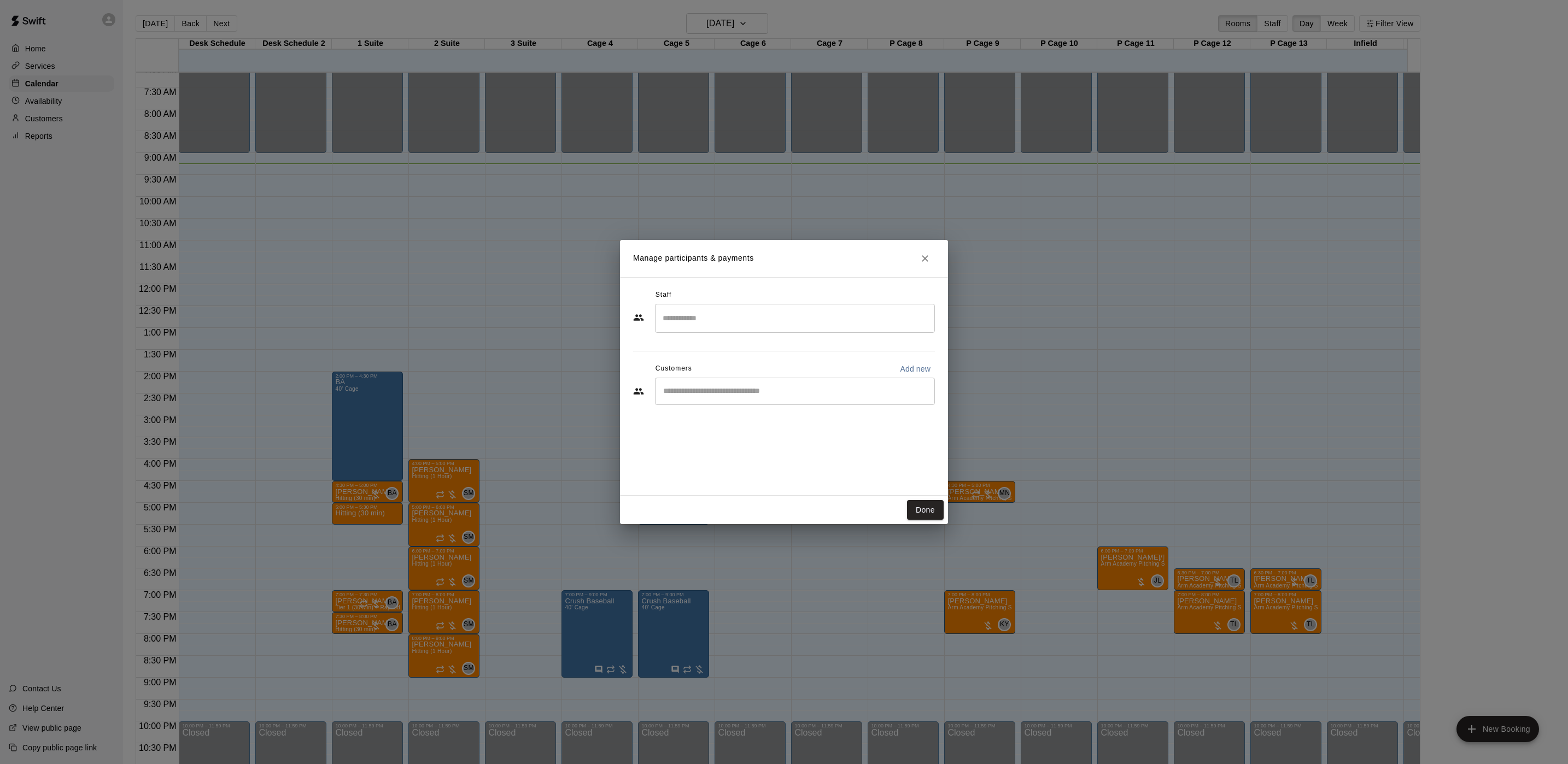
click at [770, 330] on div "​" at bounding box center [794, 318] width 280 height 29
click at [717, 376] on li "[PERSON_NAME] (Owner) Owner" at bounding box center [795, 388] width 280 height 37
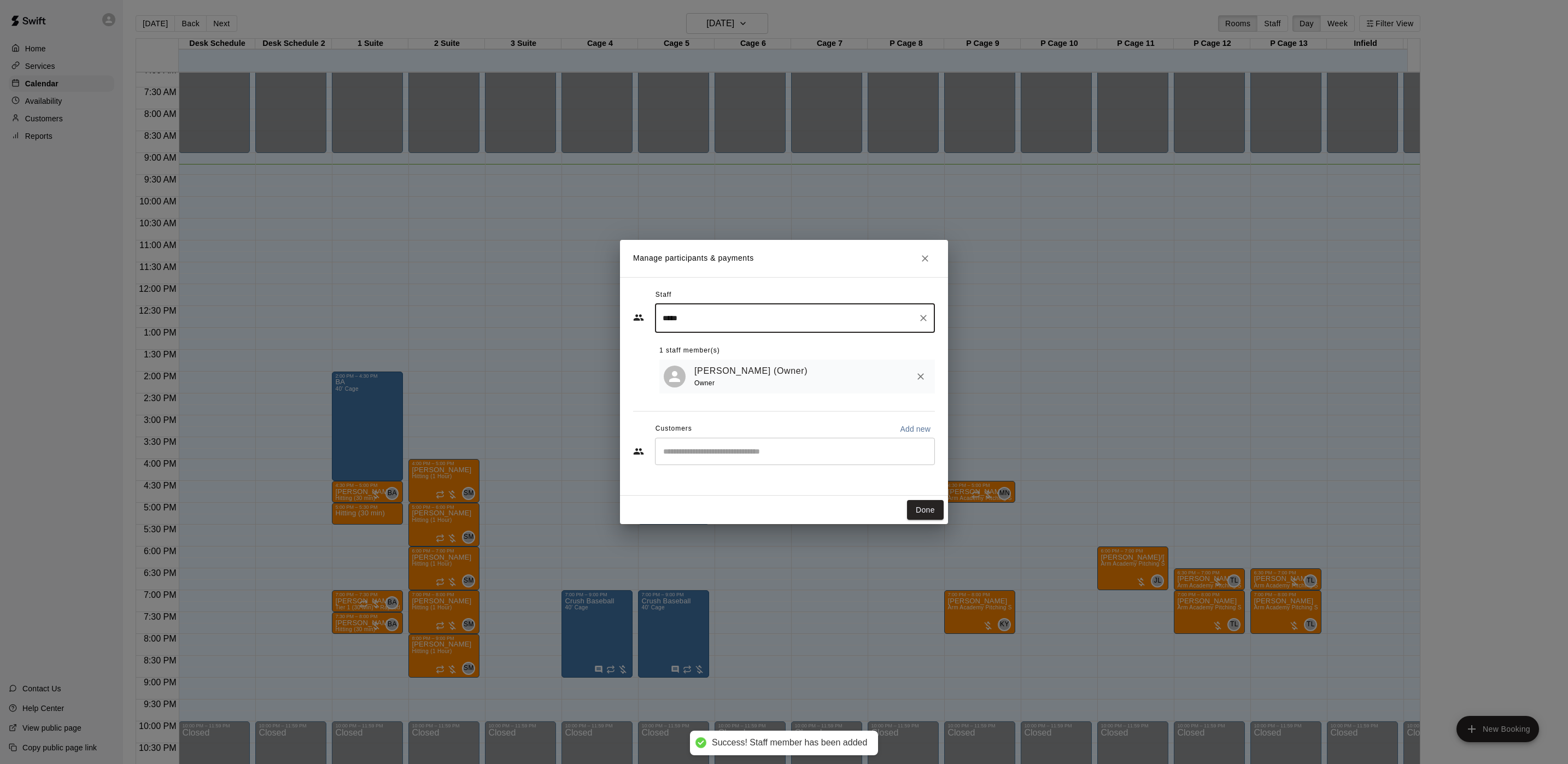
type input "*****"
click at [722, 459] on div "​" at bounding box center [794, 451] width 280 height 28
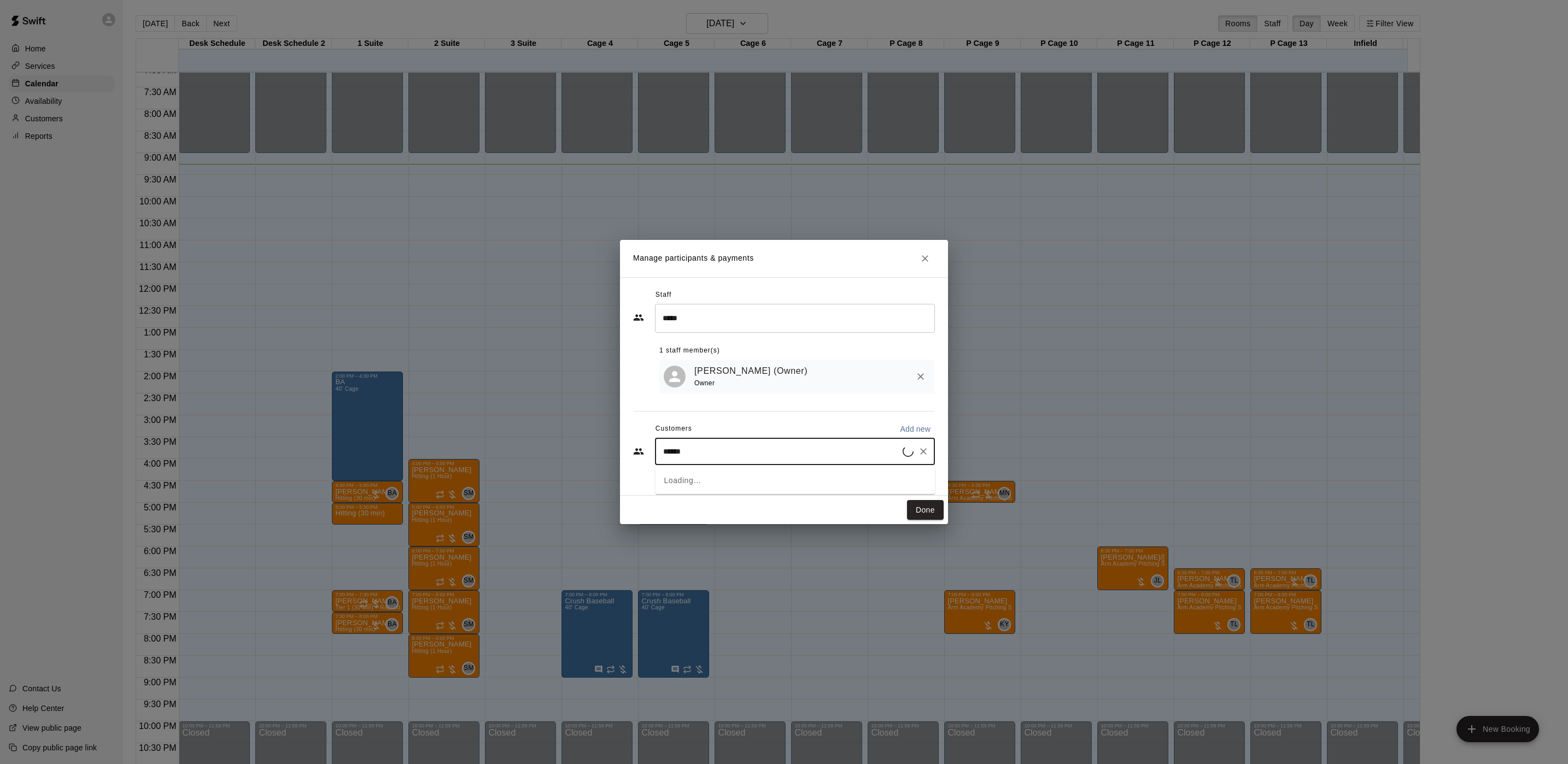
type input "*******"
click at [723, 485] on div "[PERSON_NAME] [EMAIL_ADDRESS][DOMAIN_NAME]" at bounding box center [745, 485] width 118 height 24
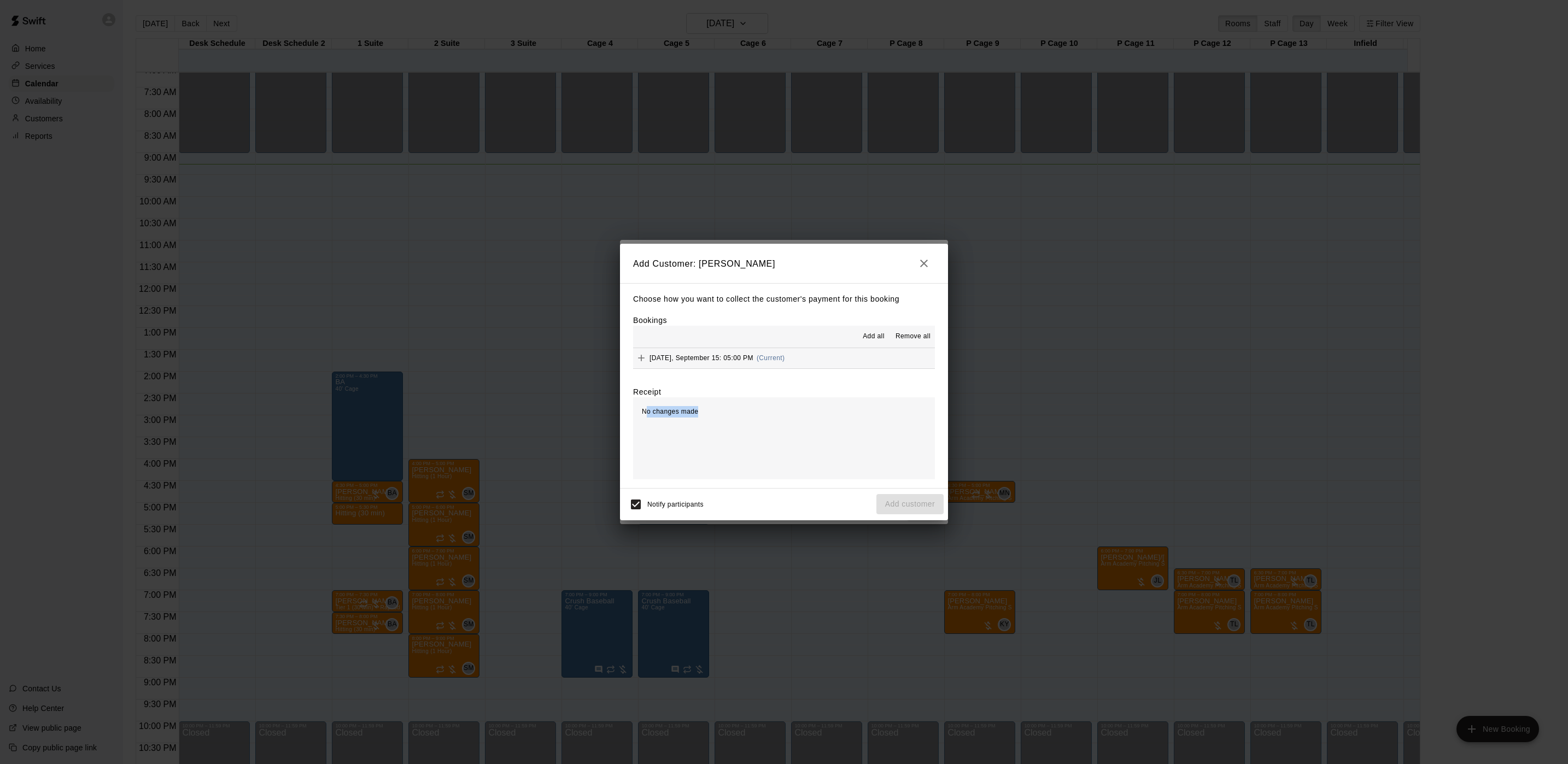
drag, startPoint x: 644, startPoint y: 418, endPoint x: 723, endPoint y: 406, distance: 79.9
click at [723, 406] on div "No changes made" at bounding box center [783, 438] width 301 height 82
click at [732, 418] on div "No changes made" at bounding box center [783, 438] width 301 height 82
click at [710, 365] on div "[DATE], September 15: 05:00 PM (Current)" at bounding box center [708, 358] width 152 height 17
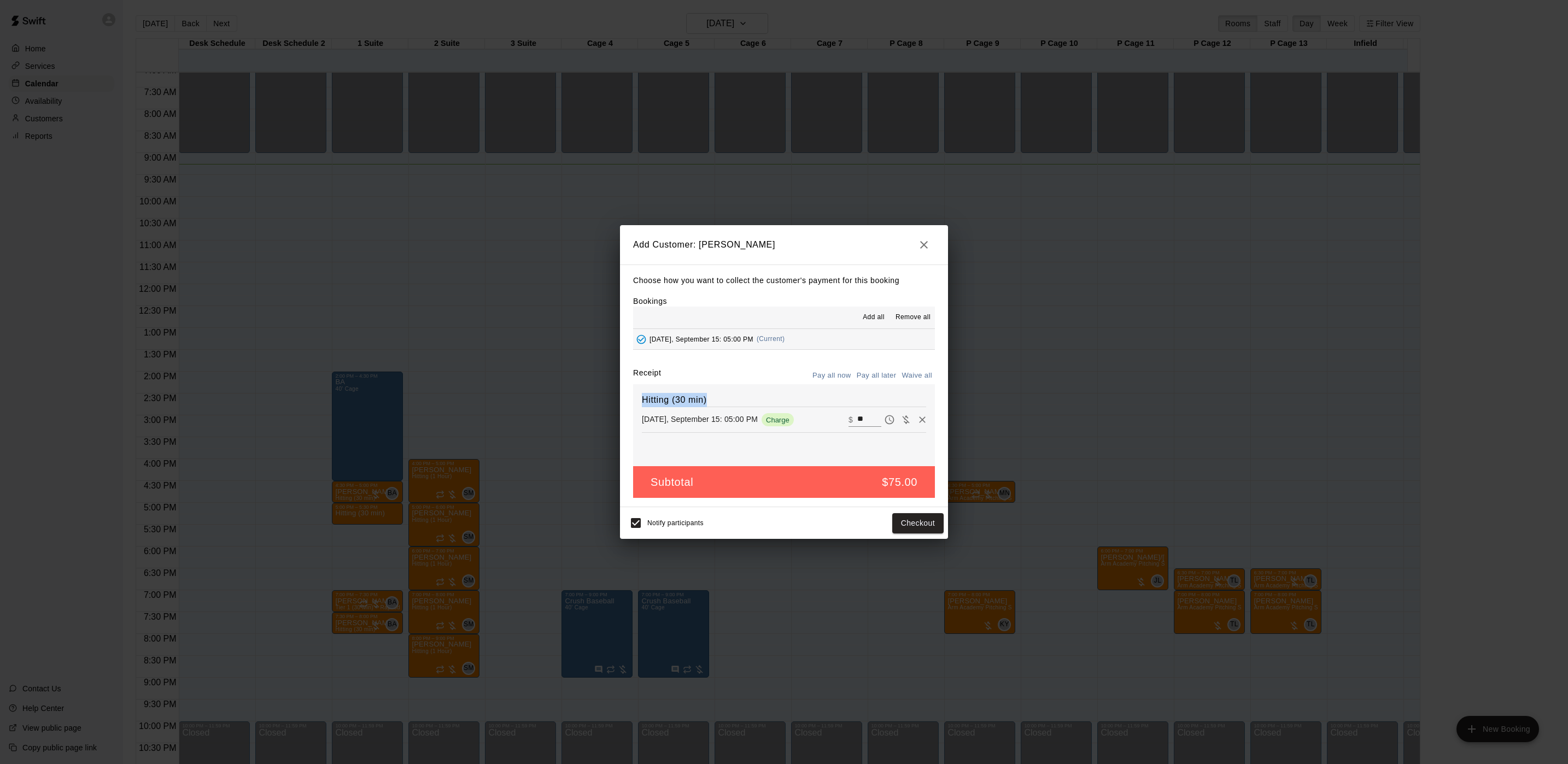
drag, startPoint x: 643, startPoint y: 395, endPoint x: 810, endPoint y: 440, distance: 173.0
click at [810, 440] on div "Hitting (30 min) [DATE], September 15: 05:00 PM Charge ​ $ **" at bounding box center [783, 425] width 301 height 82
click at [737, 378] on div "Receipt Pay all now Pay all later Waive all" at bounding box center [783, 376] width 301 height 17
click at [888, 377] on button "Pay all later" at bounding box center [876, 376] width 45 height 17
click at [902, 528] on button "Add customer" at bounding box center [909, 523] width 67 height 20
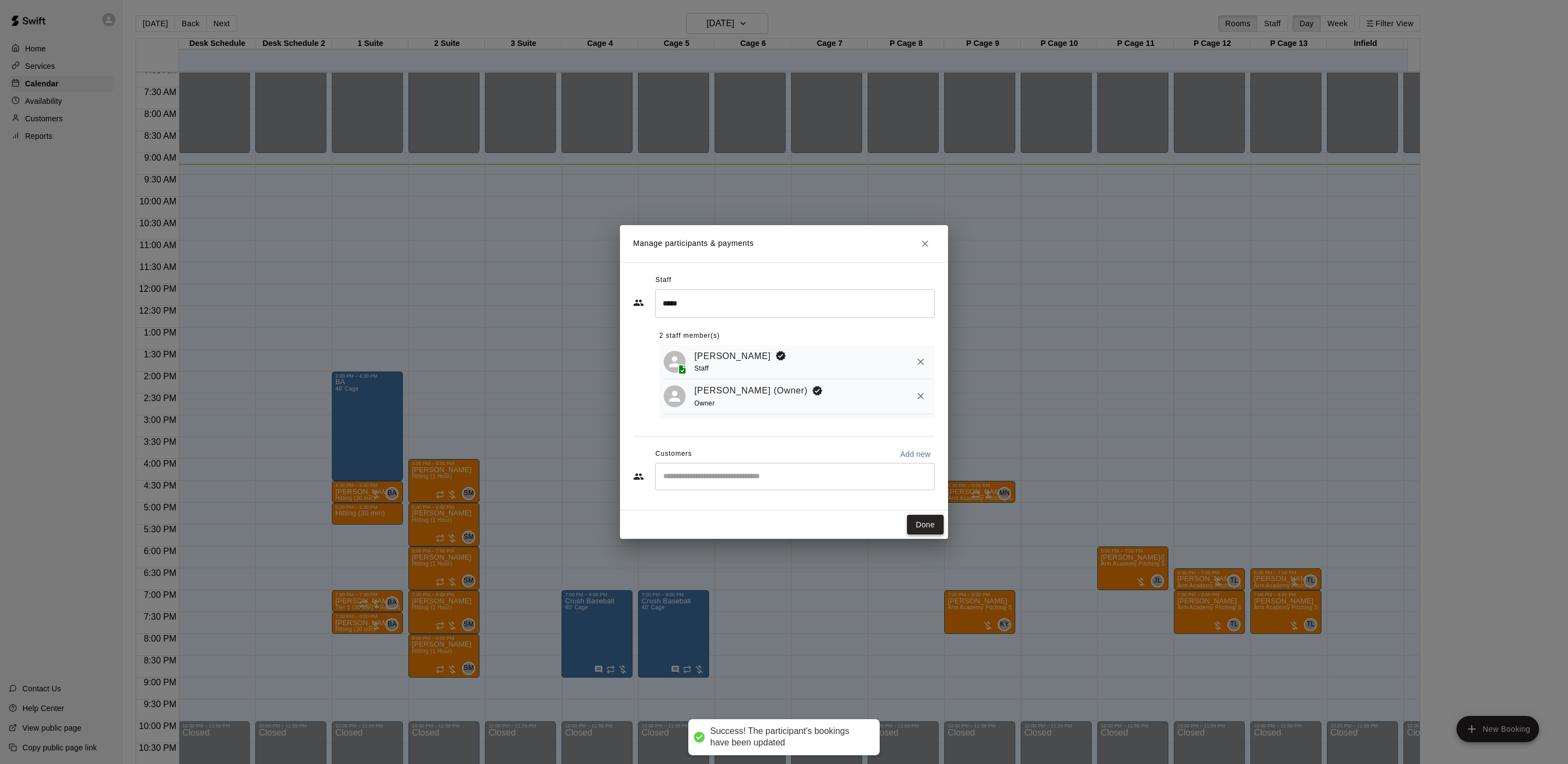
click at [940, 527] on button "Done" at bounding box center [925, 525] width 36 height 20
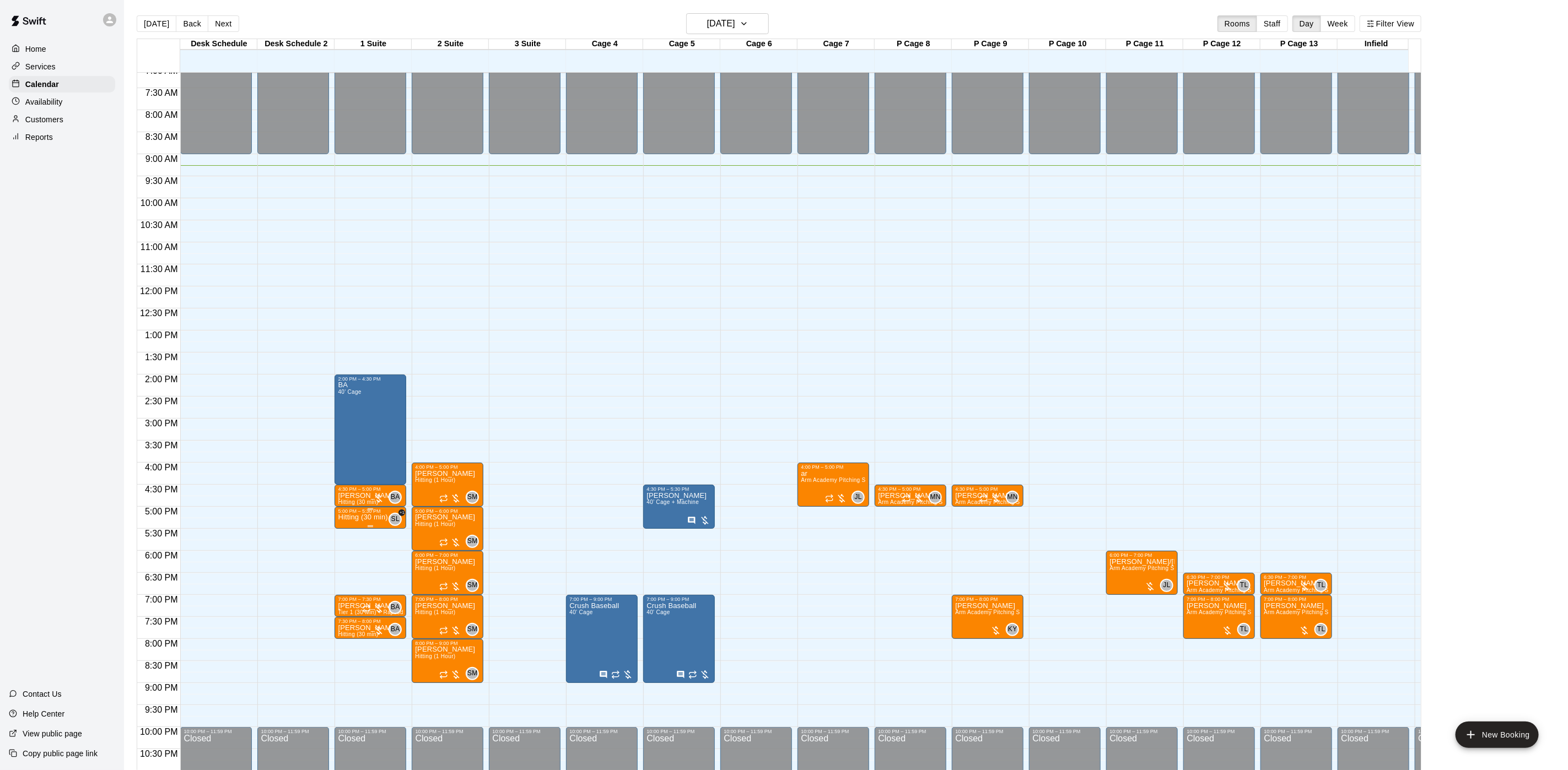
click at [363, 517] on p "Hitting (30 min)" at bounding box center [363, 517] width 50 height 0
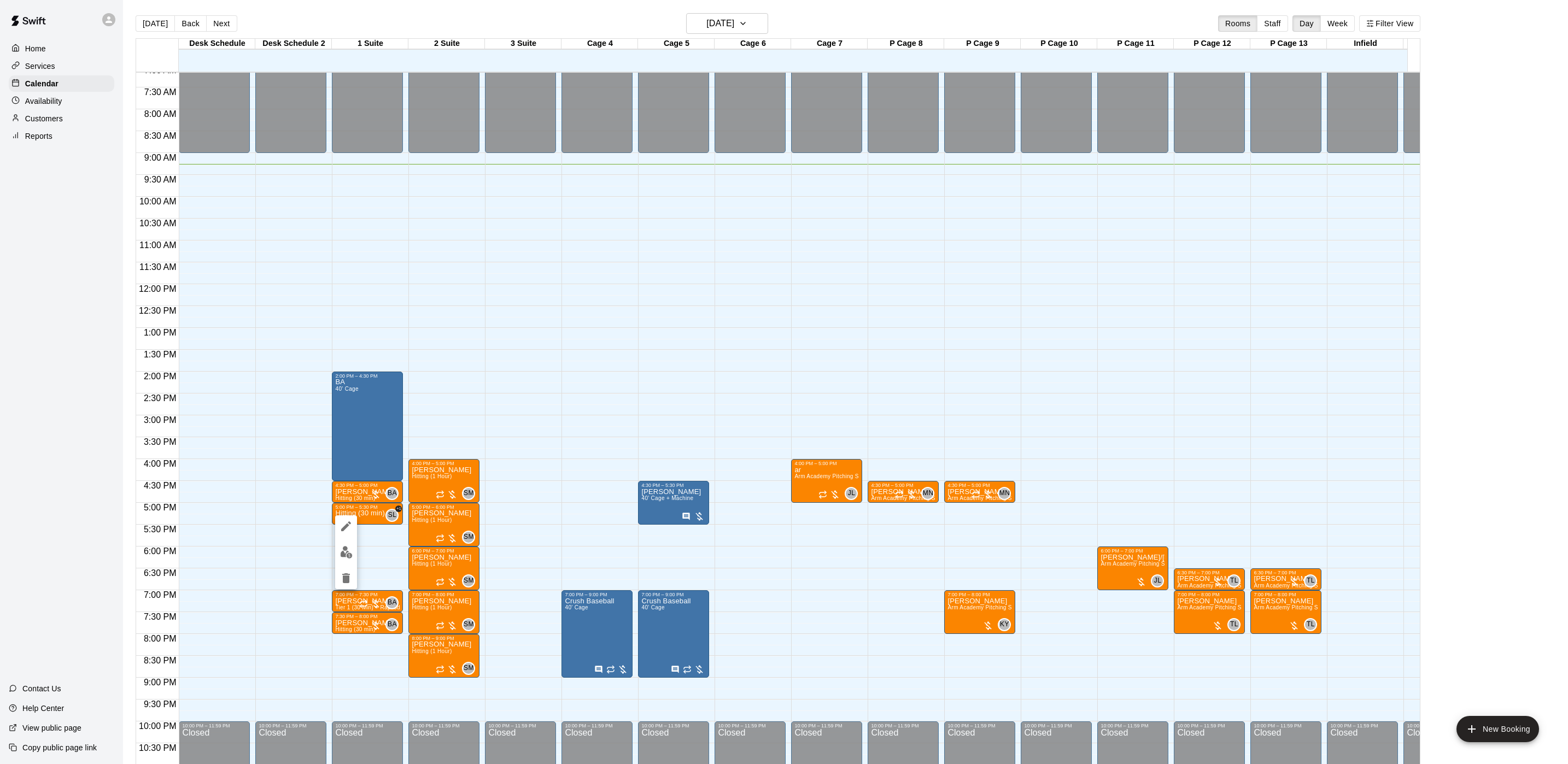
click at [815, 487] on div at bounding box center [784, 382] width 1568 height 764
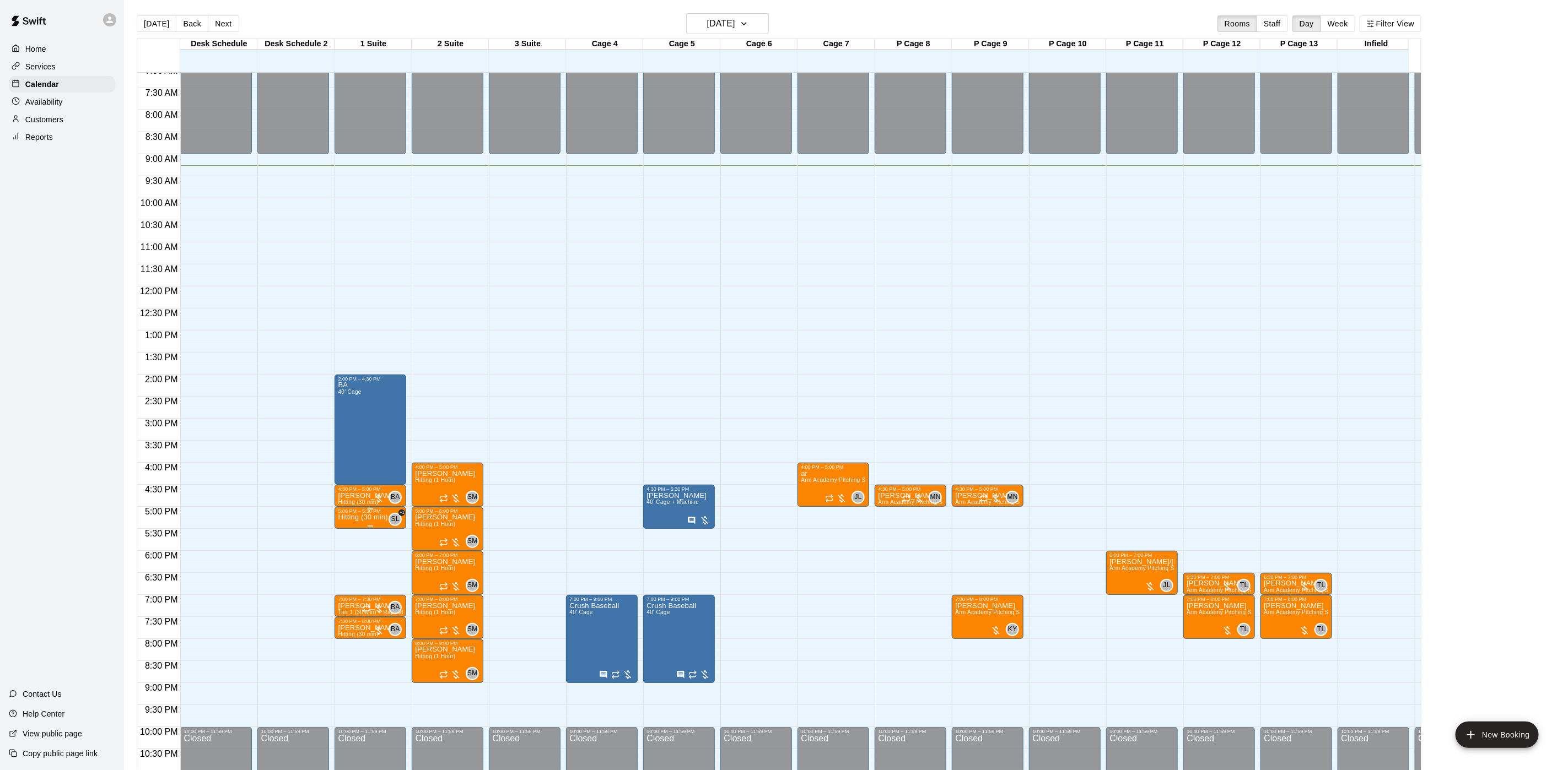
click at [352, 517] on p "Hitting (30 min)" at bounding box center [363, 517] width 50 height 0
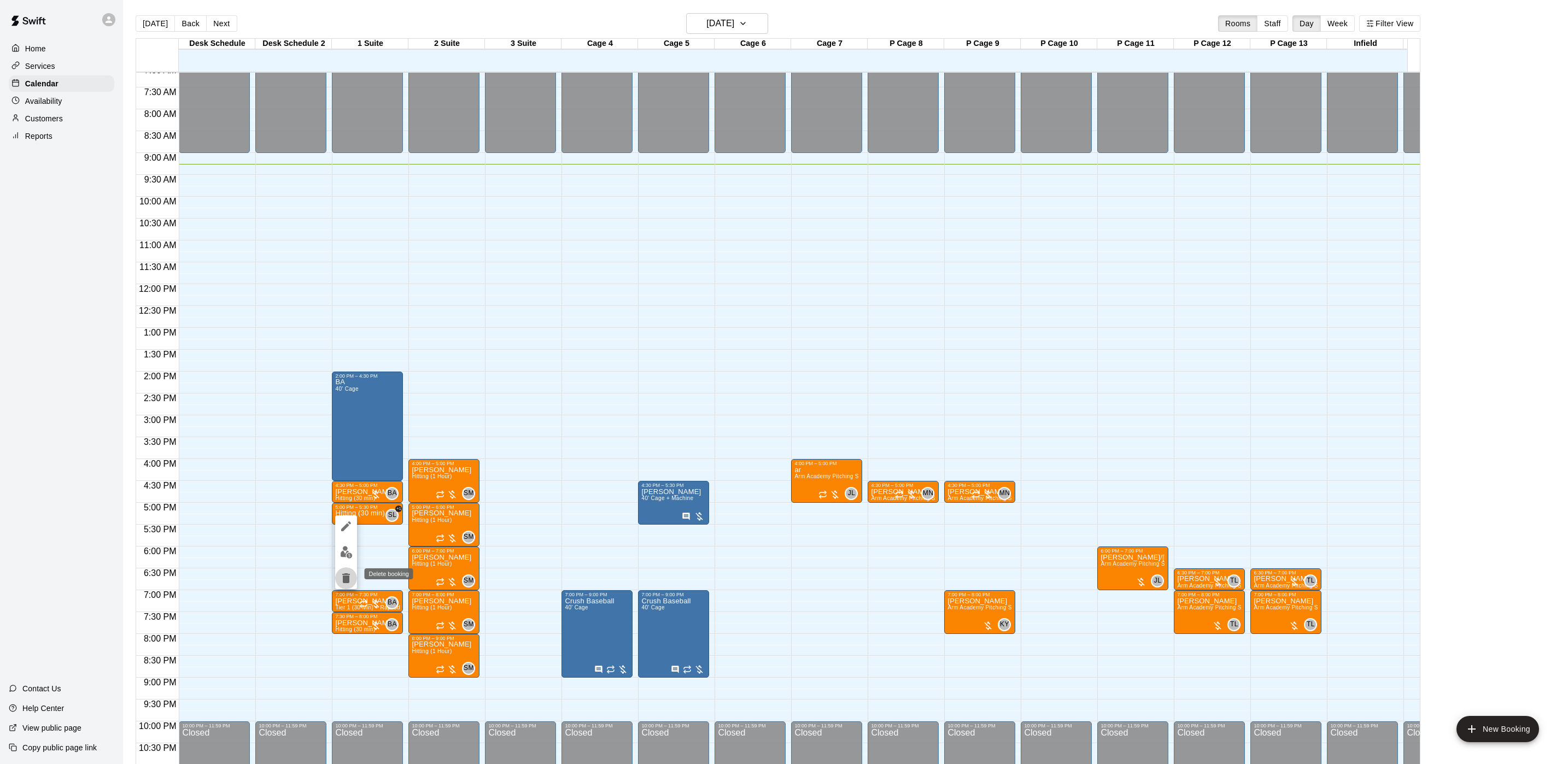
click at [345, 568] on button "delete" at bounding box center [346, 578] width 22 height 22
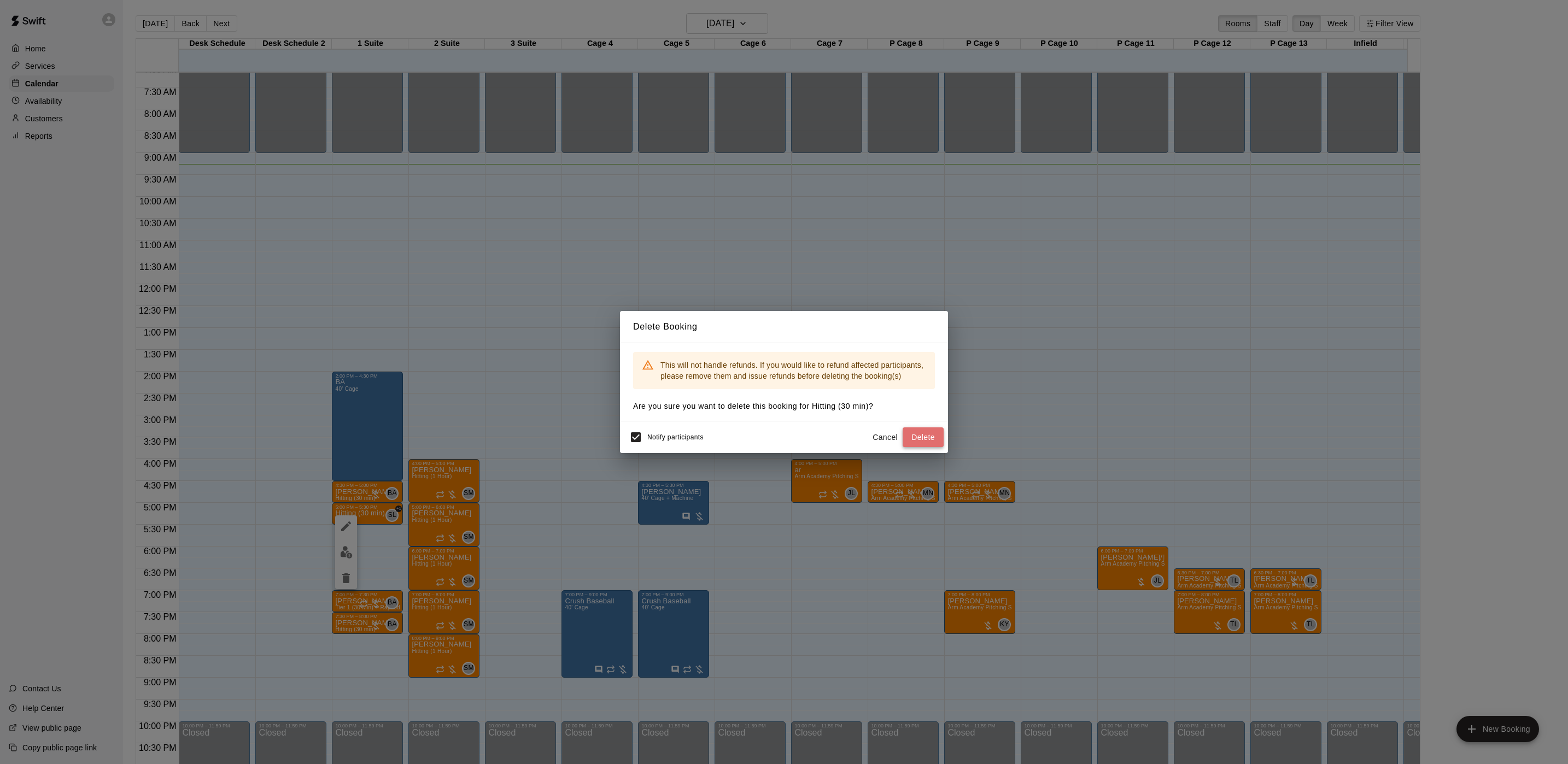
click at [935, 438] on button "Delete" at bounding box center [923, 438] width 41 height 20
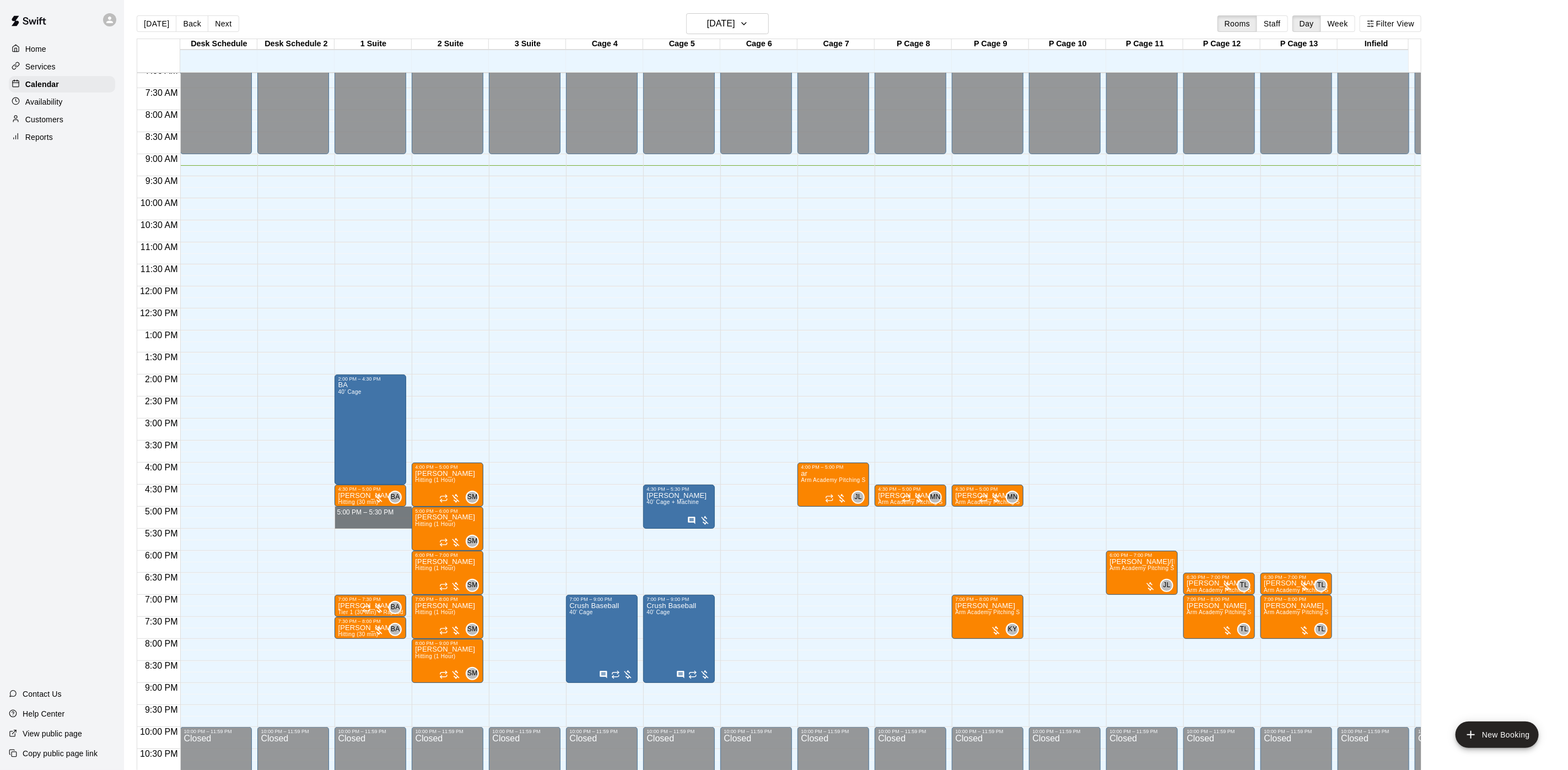
drag, startPoint x: 369, startPoint y: 511, endPoint x: 368, endPoint y: 519, distance: 8.1
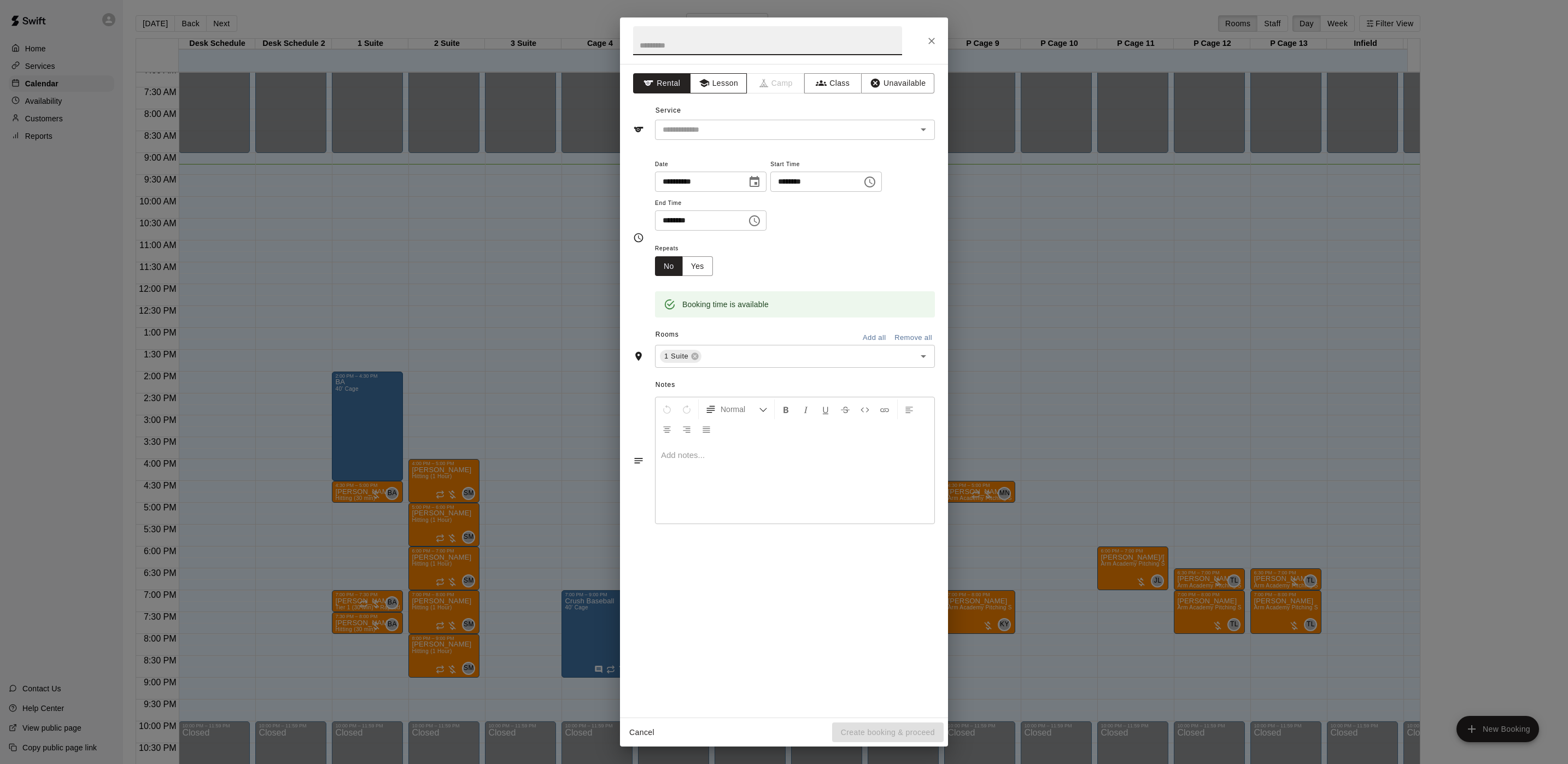
click at [705, 84] on icon "button" at bounding box center [703, 83] width 10 height 8
click at [695, 147] on div "**********" at bounding box center [784, 391] width 328 height 654
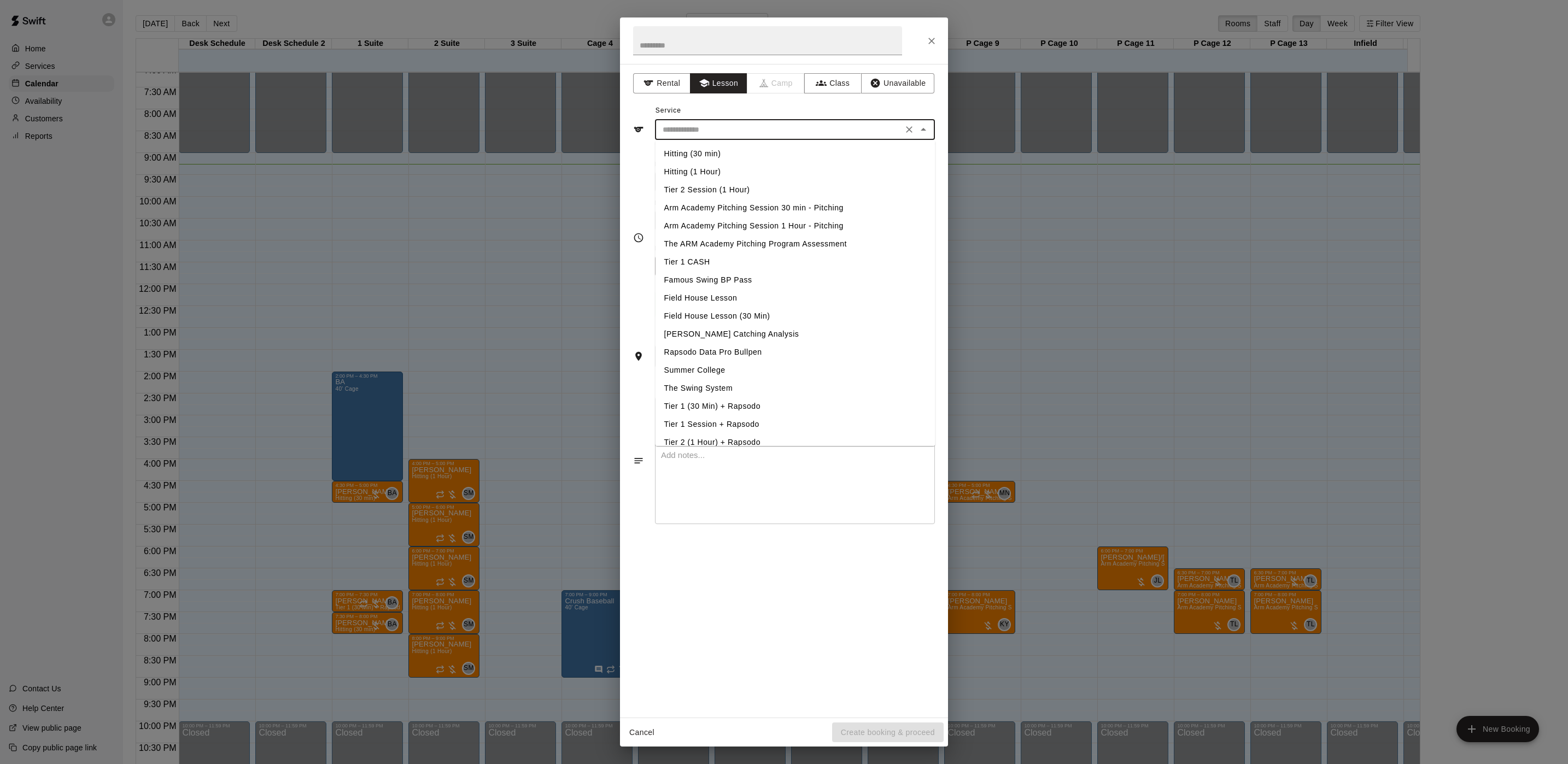
click at [697, 140] on div "​ Hitting (30 min) Hitting (1 Hour) Tier 2 Session (1 Hour) Arm Academy Pitchin…" at bounding box center [794, 130] width 280 height 20
drag, startPoint x: 697, startPoint y: 151, endPoint x: 733, endPoint y: 190, distance: 53.1
click at [698, 152] on li "Hitting (30 min)" at bounding box center [795, 154] width 280 height 18
type input "**********"
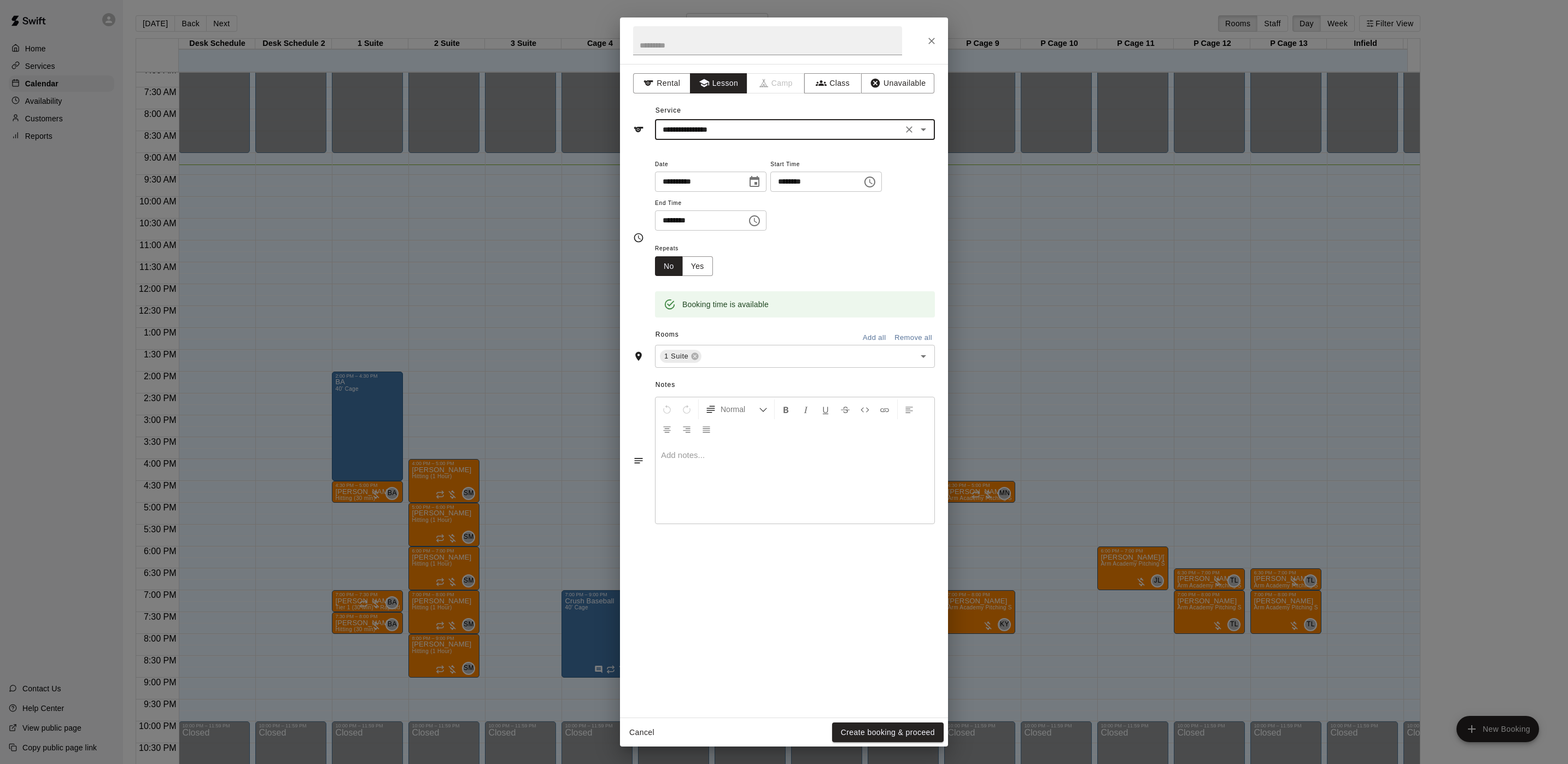
click at [866, 725] on button "Create booking & proceed" at bounding box center [888, 733] width 111 height 20
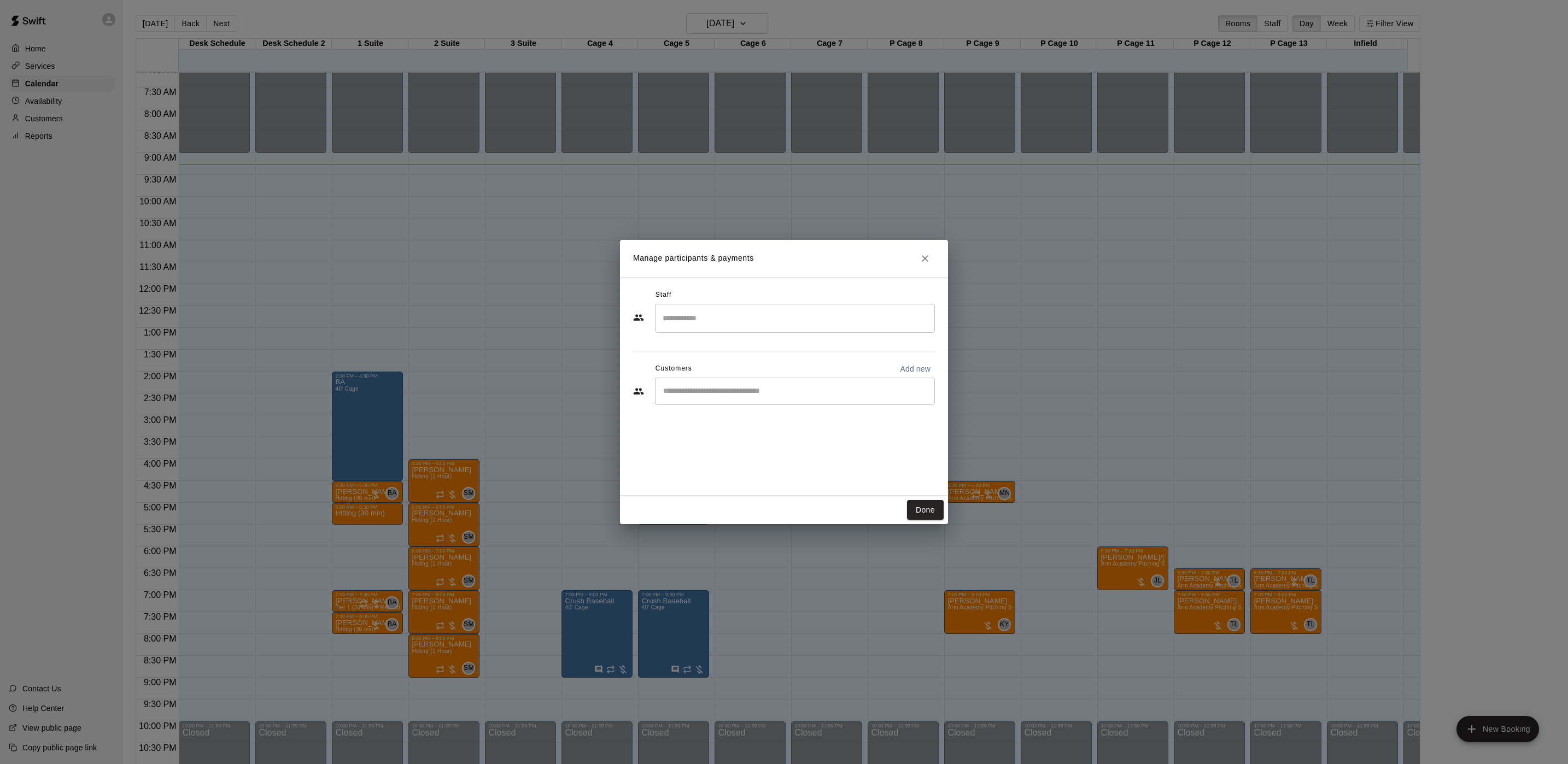
click at [748, 399] on div "​" at bounding box center [794, 391] width 280 height 28
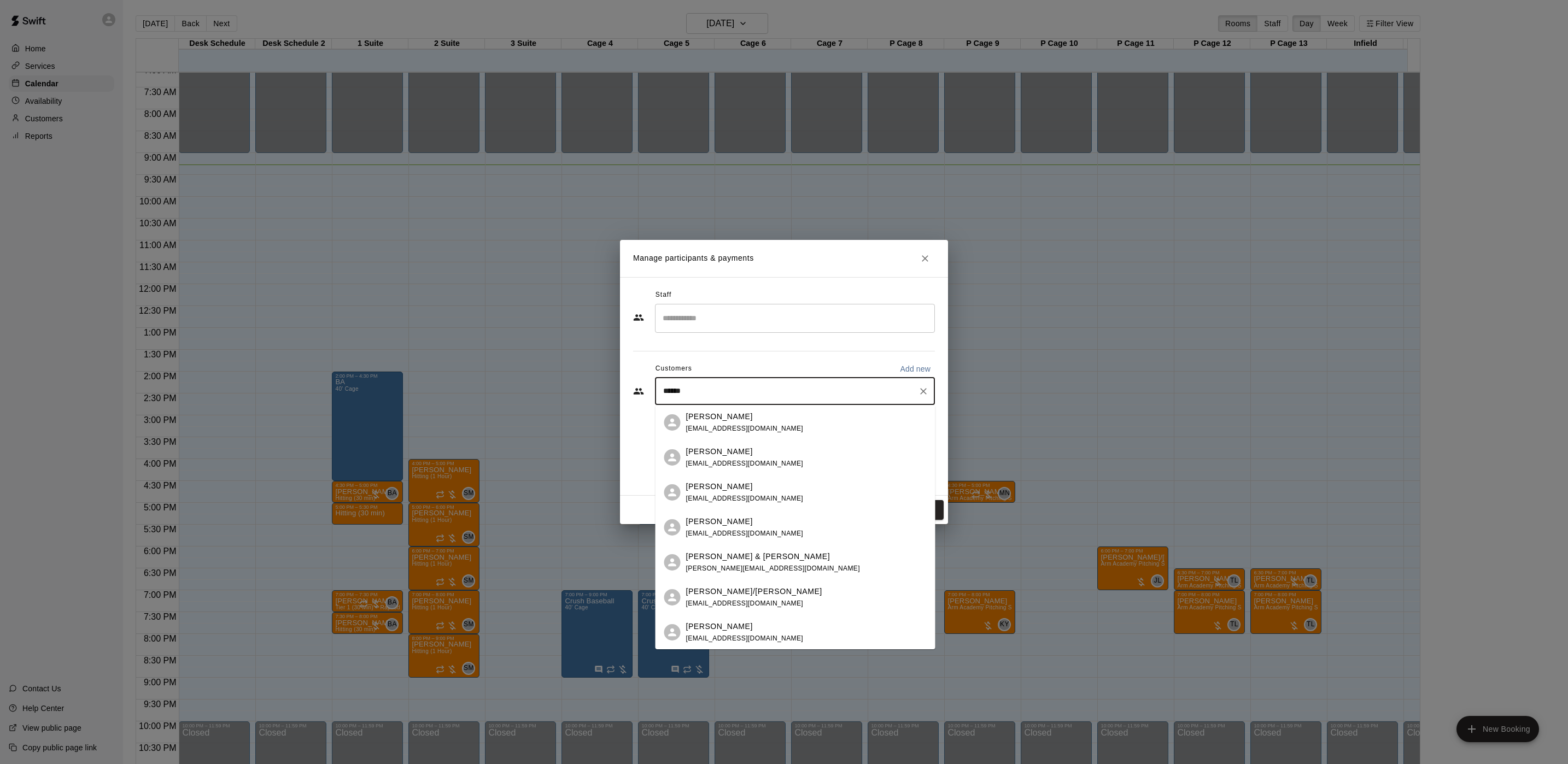
type input "*******"
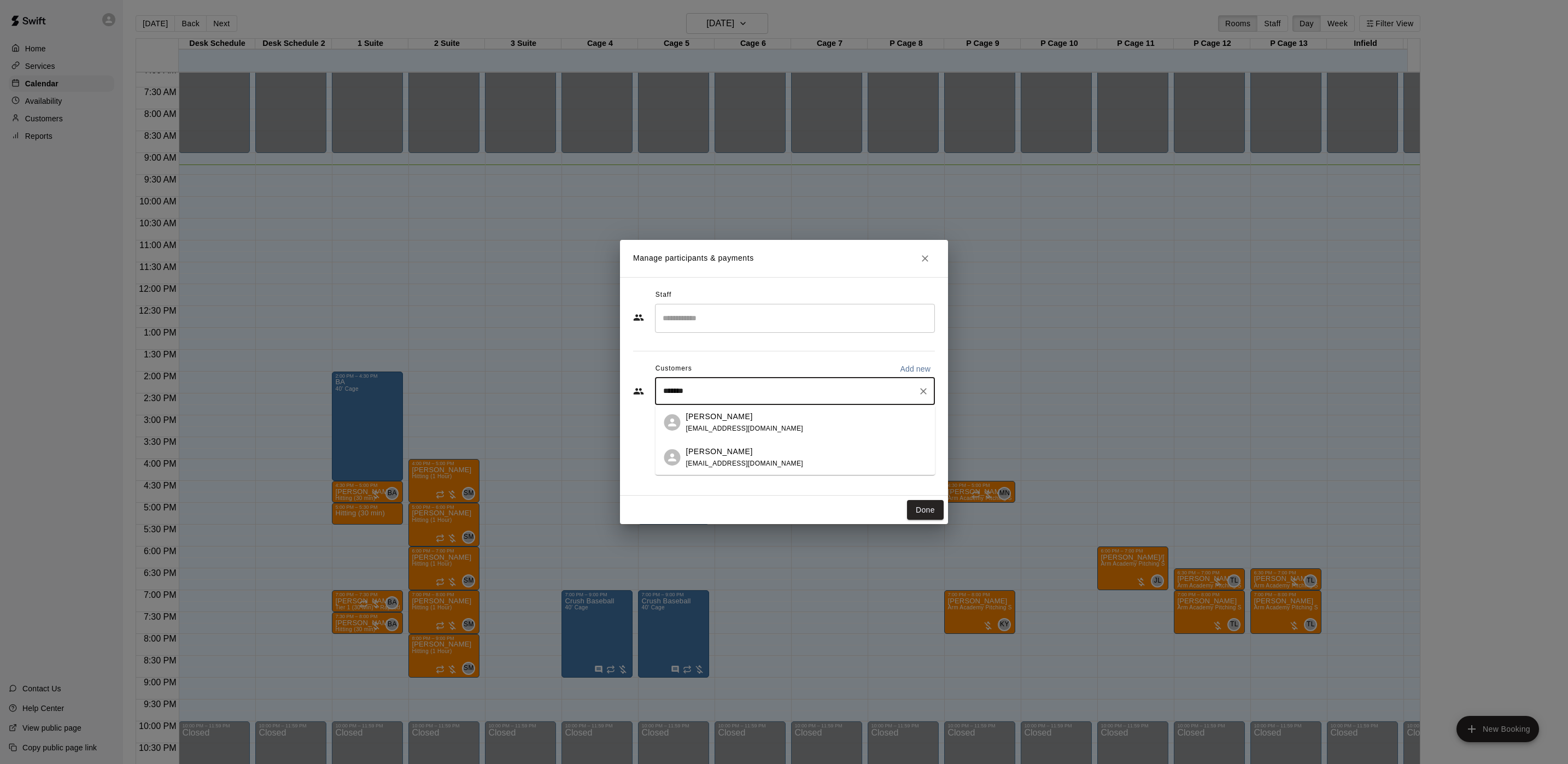
click at [747, 420] on div "[PERSON_NAME]" at bounding box center [745, 417] width 118 height 12
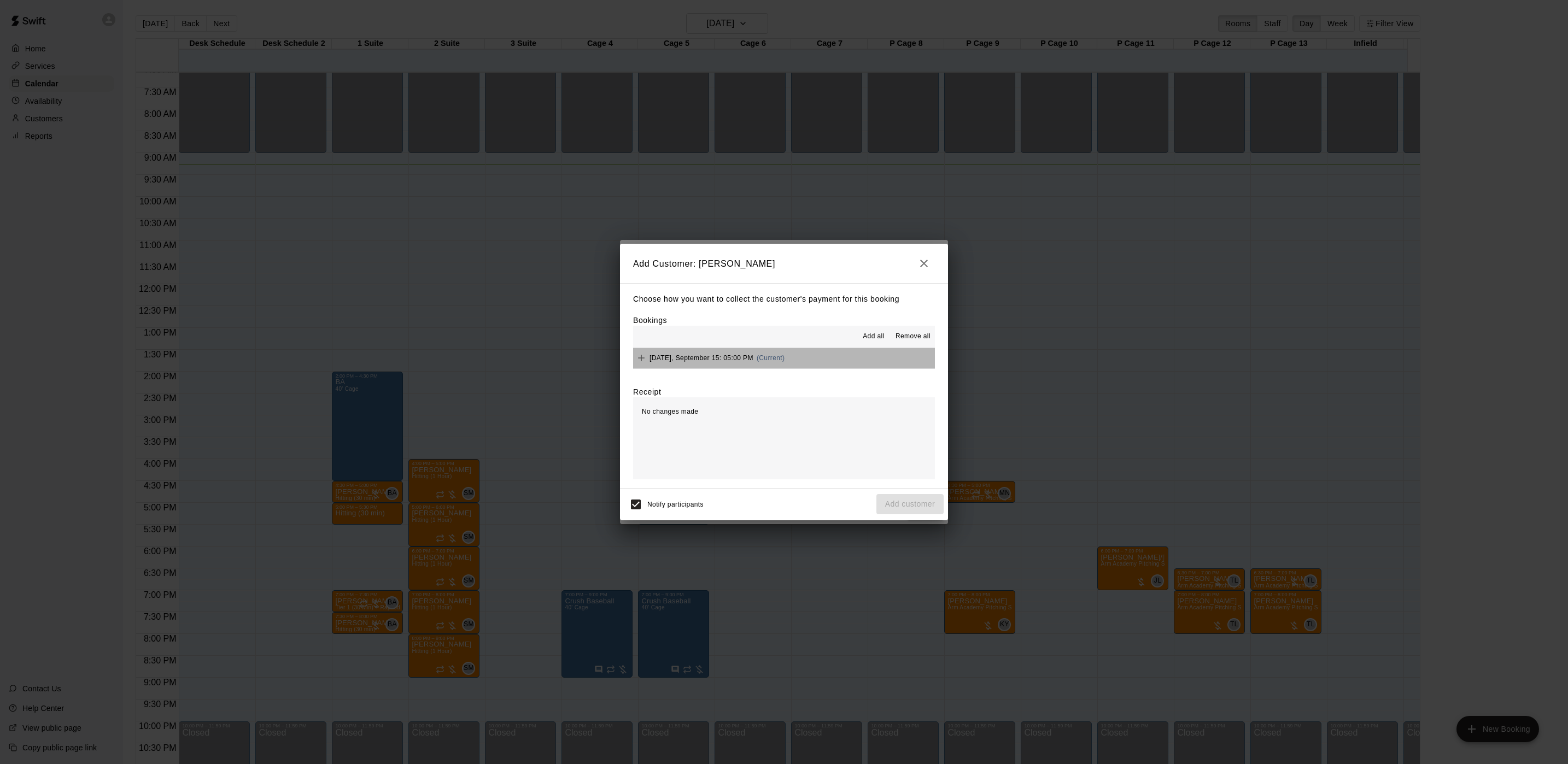
click at [790, 356] on button "[DATE], September 15: 05:00 PM (Current)" at bounding box center [783, 358] width 301 height 20
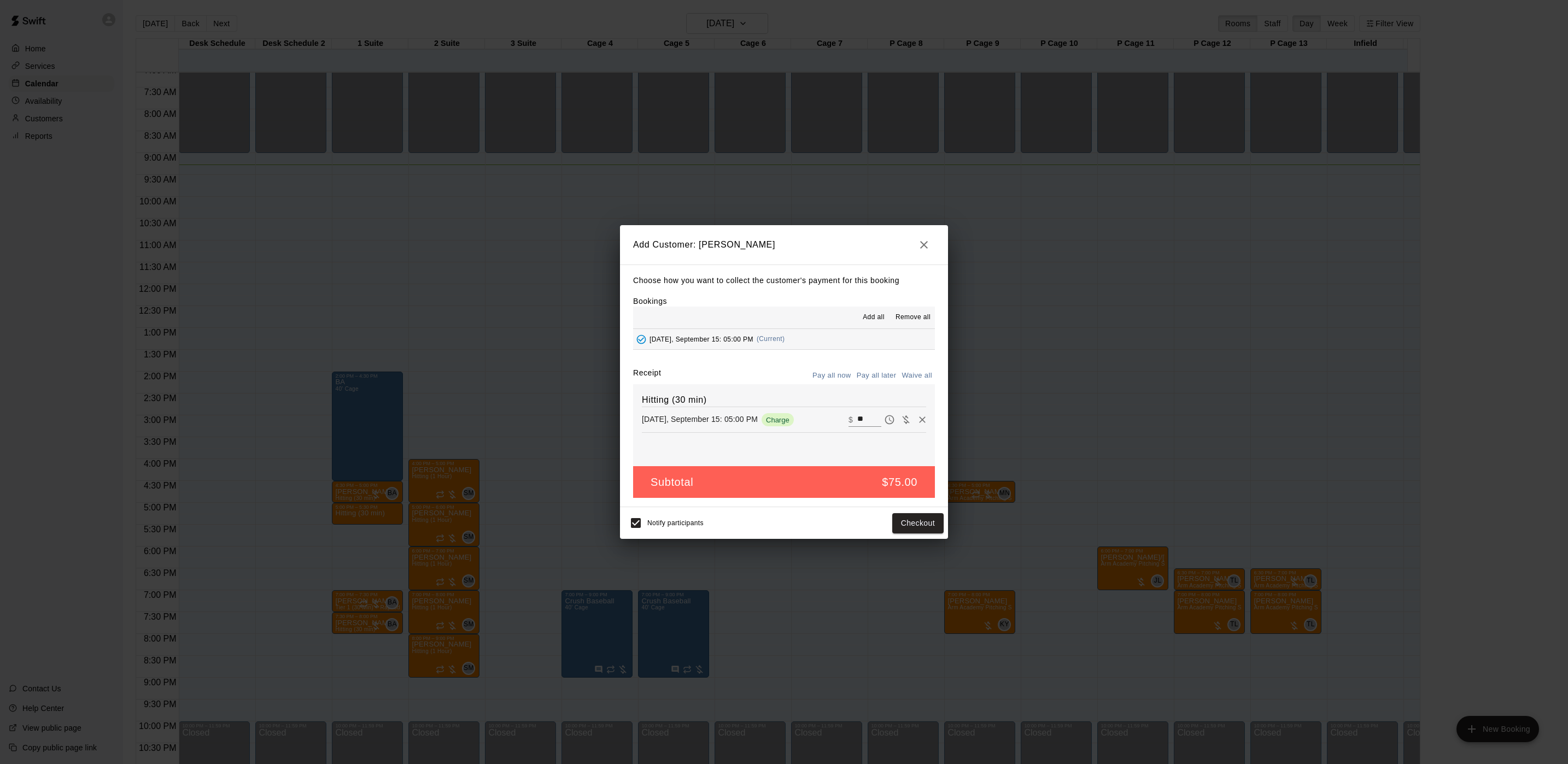
click at [871, 371] on button "Pay all later" at bounding box center [876, 376] width 45 height 17
click at [913, 520] on button "Add customer" at bounding box center [909, 523] width 67 height 20
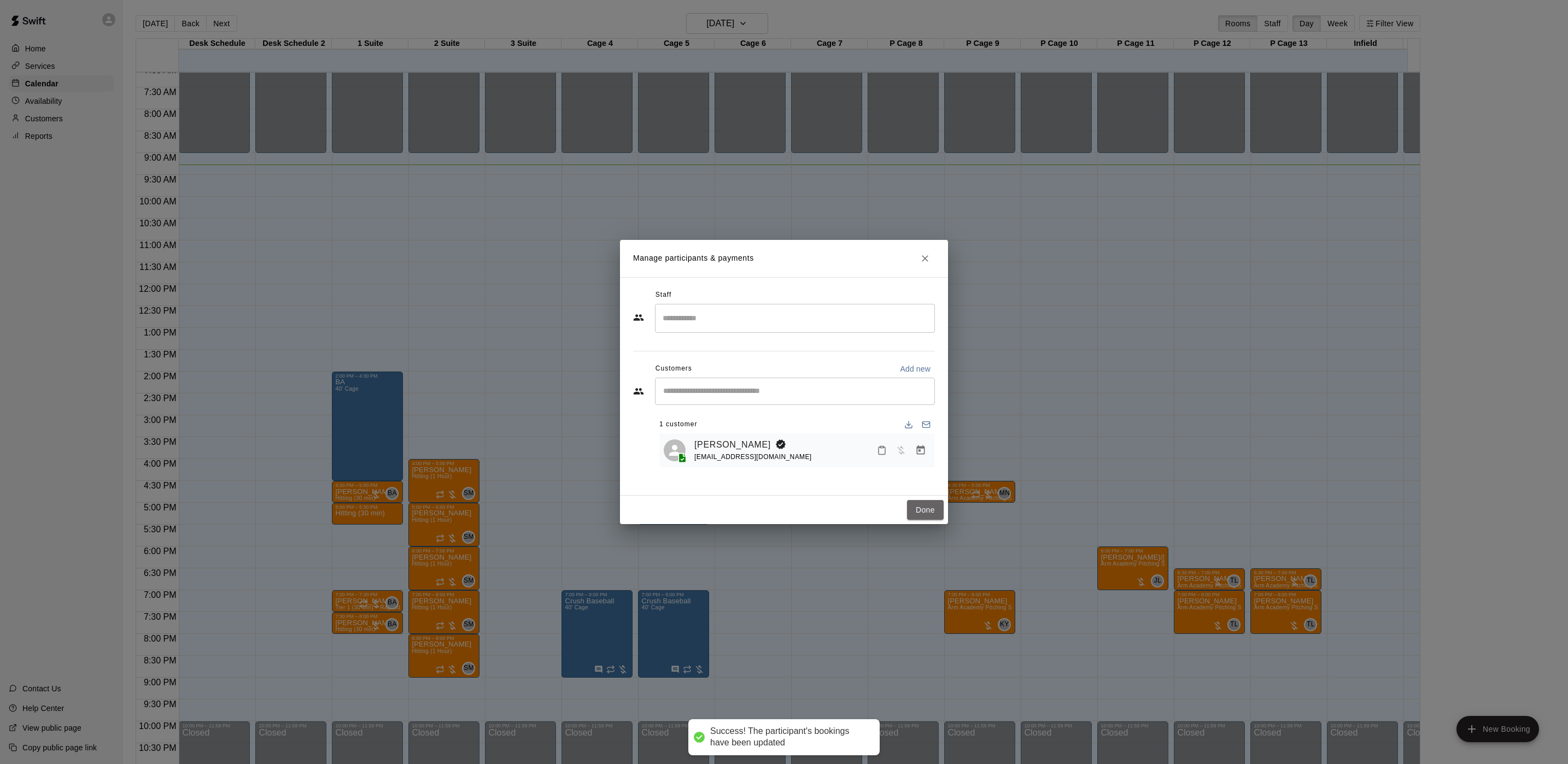
click at [930, 508] on button "Done" at bounding box center [925, 511] width 36 height 20
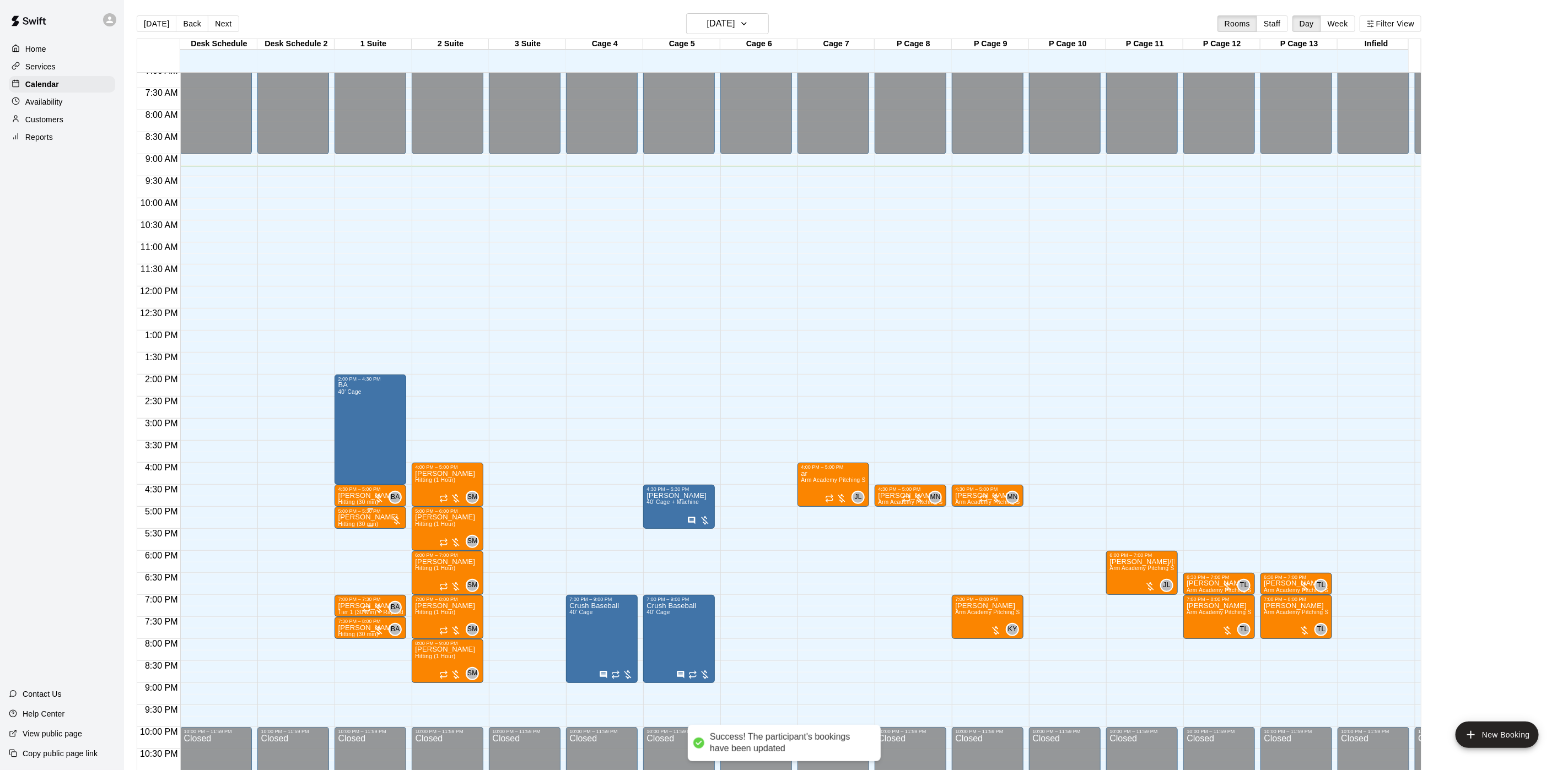
click at [372, 517] on p "[PERSON_NAME]" at bounding box center [368, 517] width 60 height 0
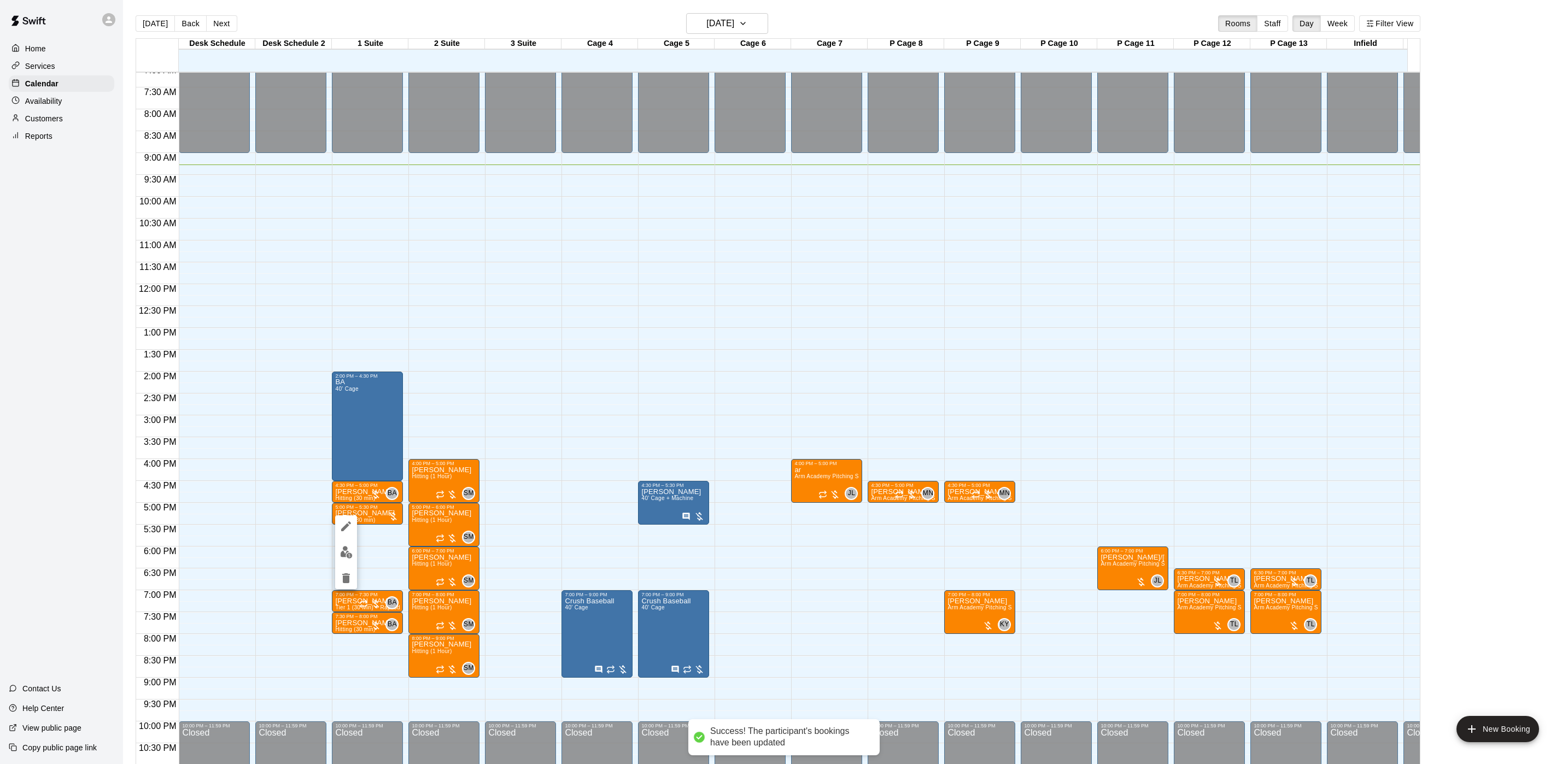
click at [444, 555] on div at bounding box center [784, 382] width 1568 height 764
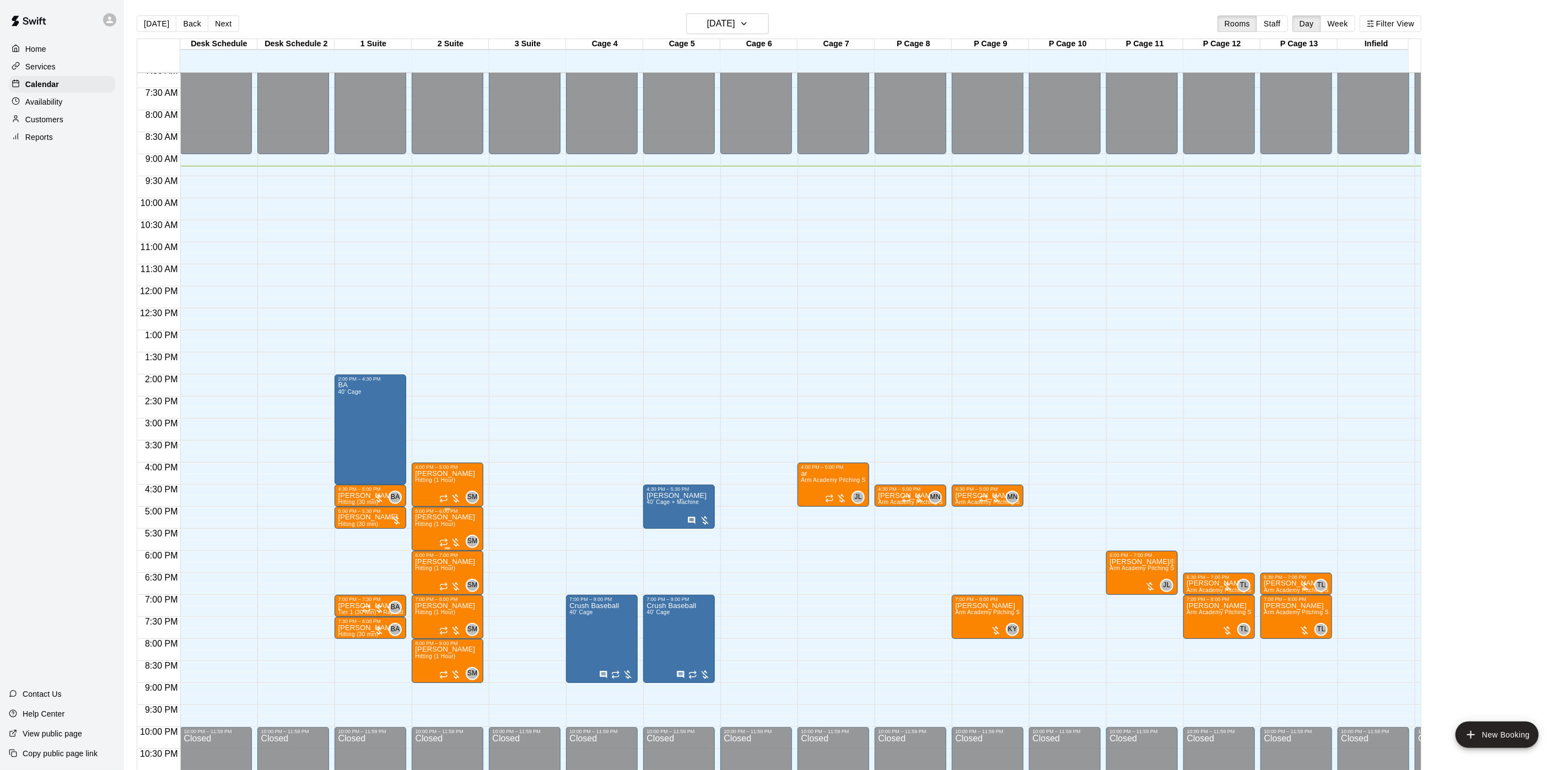
click at [419, 526] on span "Hitting (1 Hour)" at bounding box center [435, 524] width 40 height 6
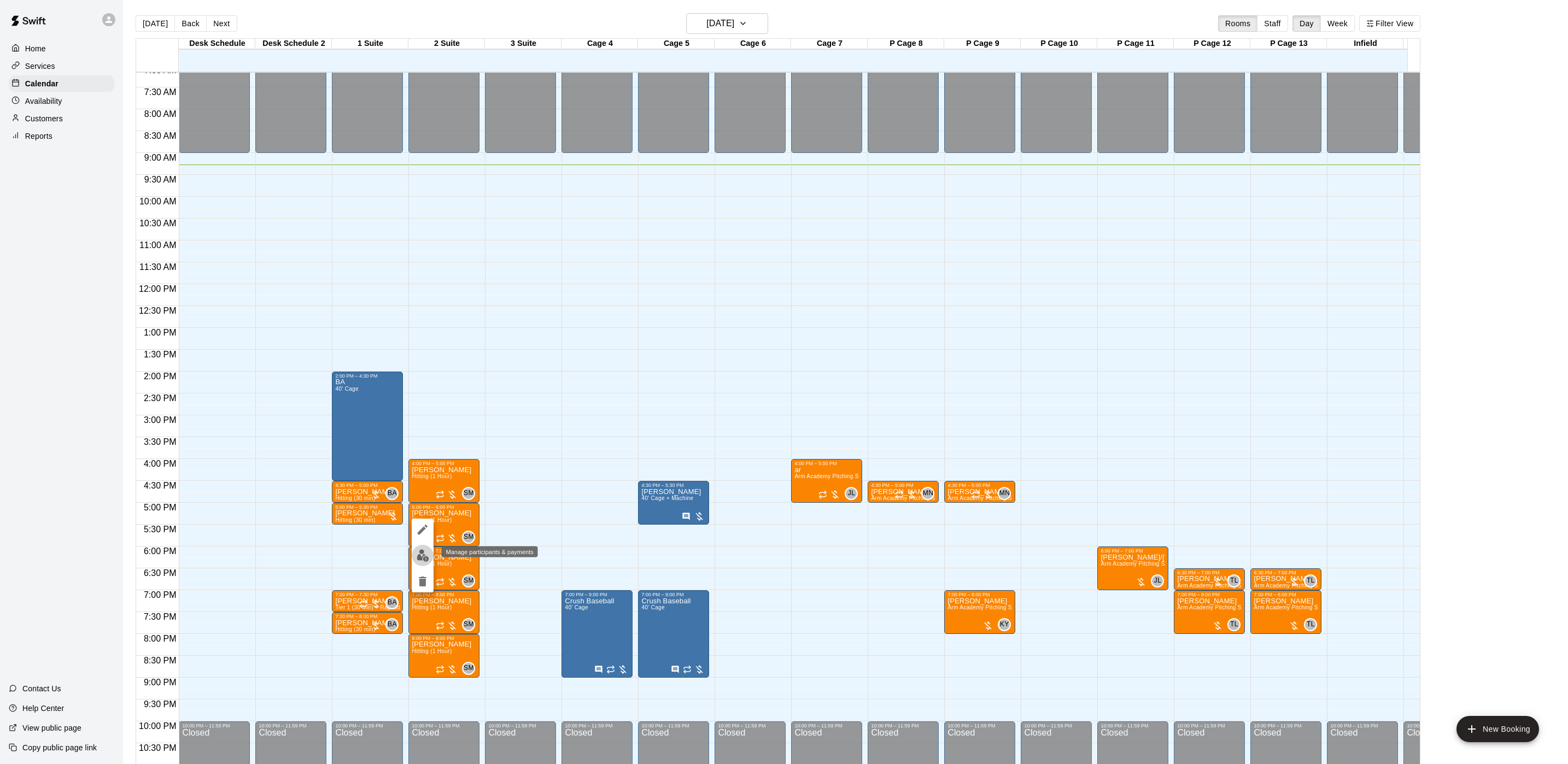
click at [420, 548] on button "edit" at bounding box center [422, 555] width 22 height 21
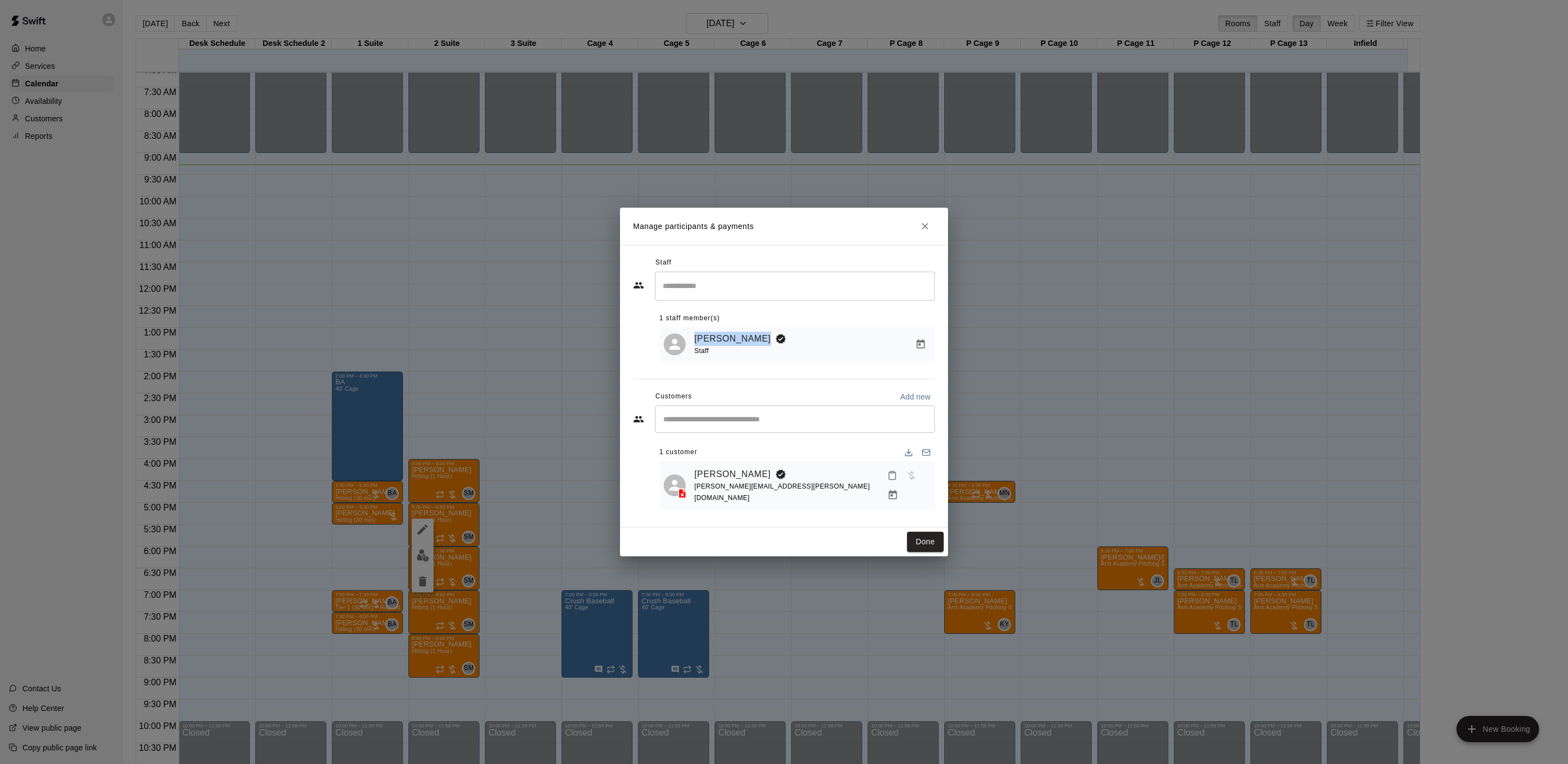
drag, startPoint x: 758, startPoint y: 347, endPoint x: 770, endPoint y: 347, distance: 12.0
click at [770, 347] on div "[PERSON_NAME] Staff" at bounding box center [797, 344] width 267 height 26
click at [1082, 349] on div "Manage participants & payments Staff ​ 1 staff member(s) [PERSON_NAME] Staff Cu…" at bounding box center [784, 382] width 1568 height 764
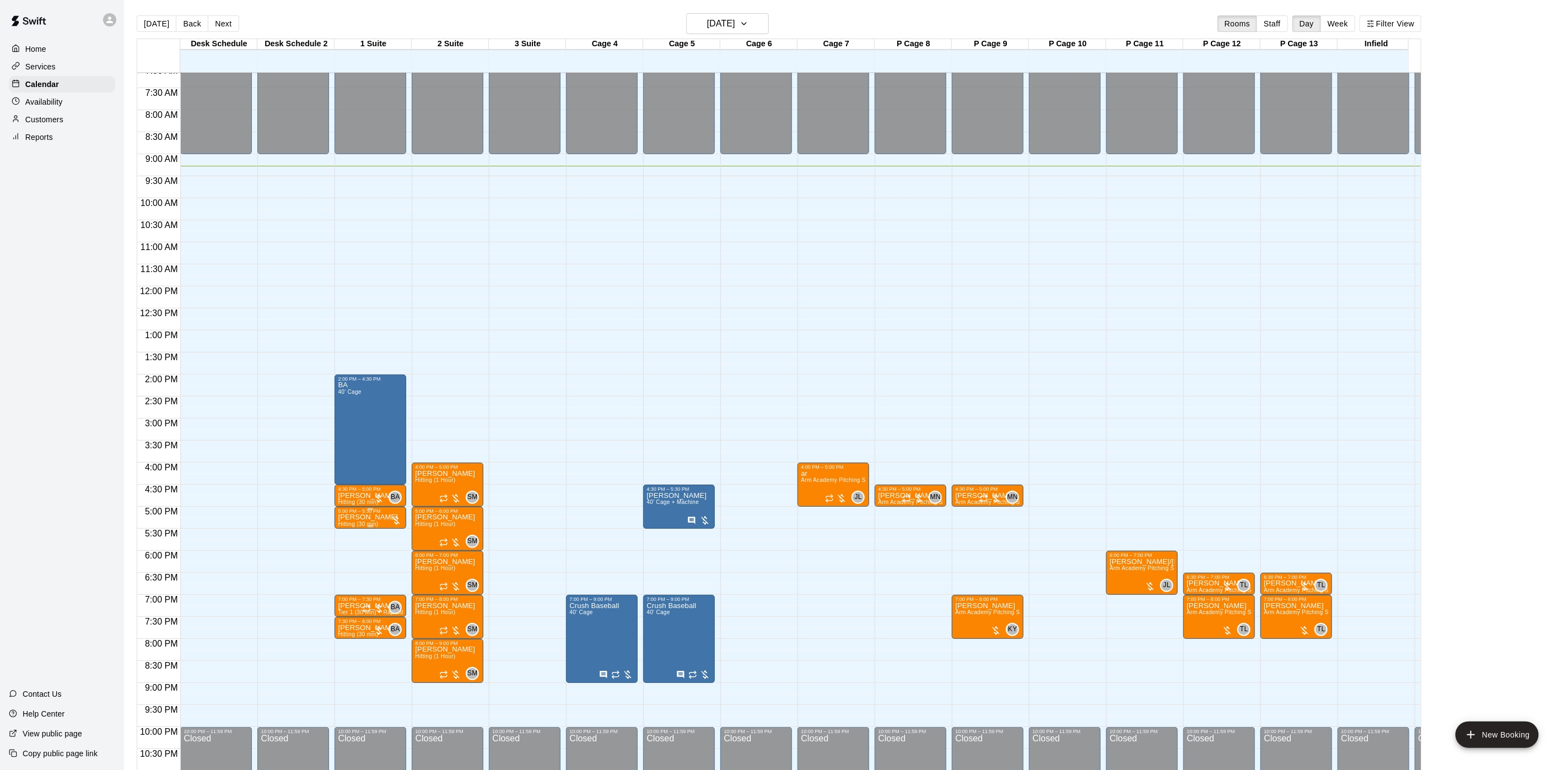
click at [361, 517] on p "[PERSON_NAME]" at bounding box center [368, 517] width 60 height 0
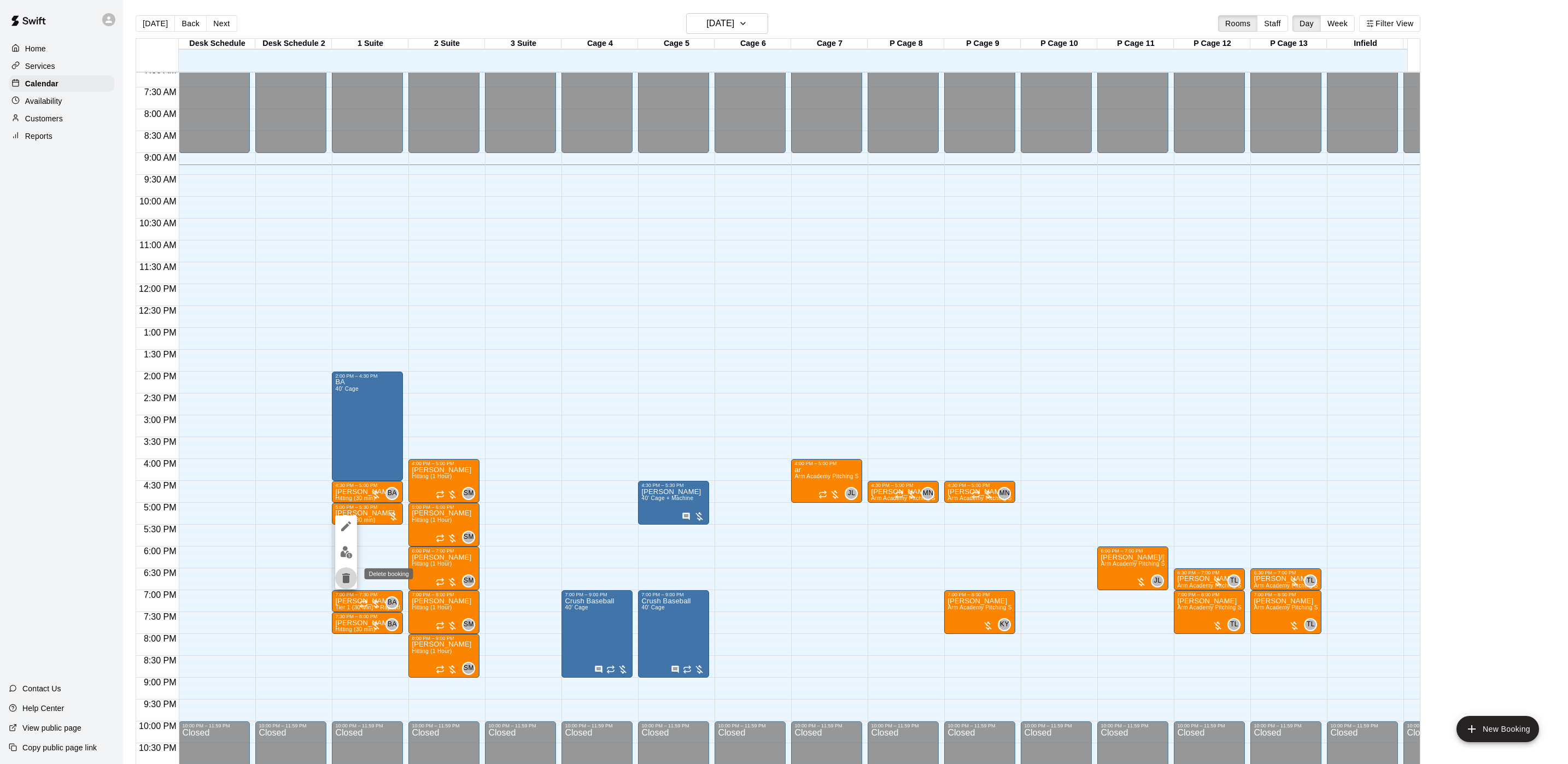
click at [349, 576] on icon "delete" at bounding box center [346, 578] width 13 height 13
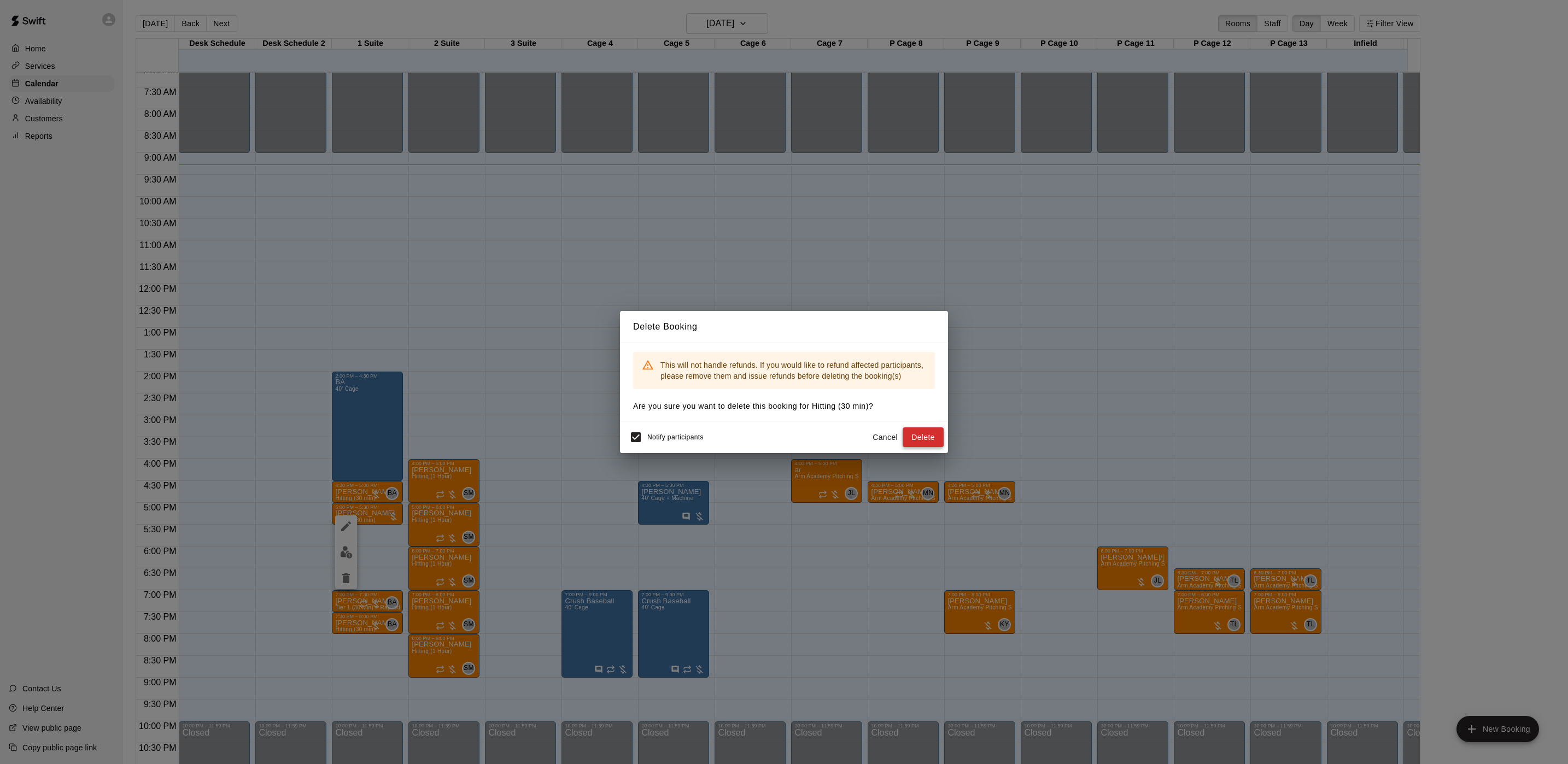
click at [931, 436] on button "Delete" at bounding box center [923, 438] width 41 height 20
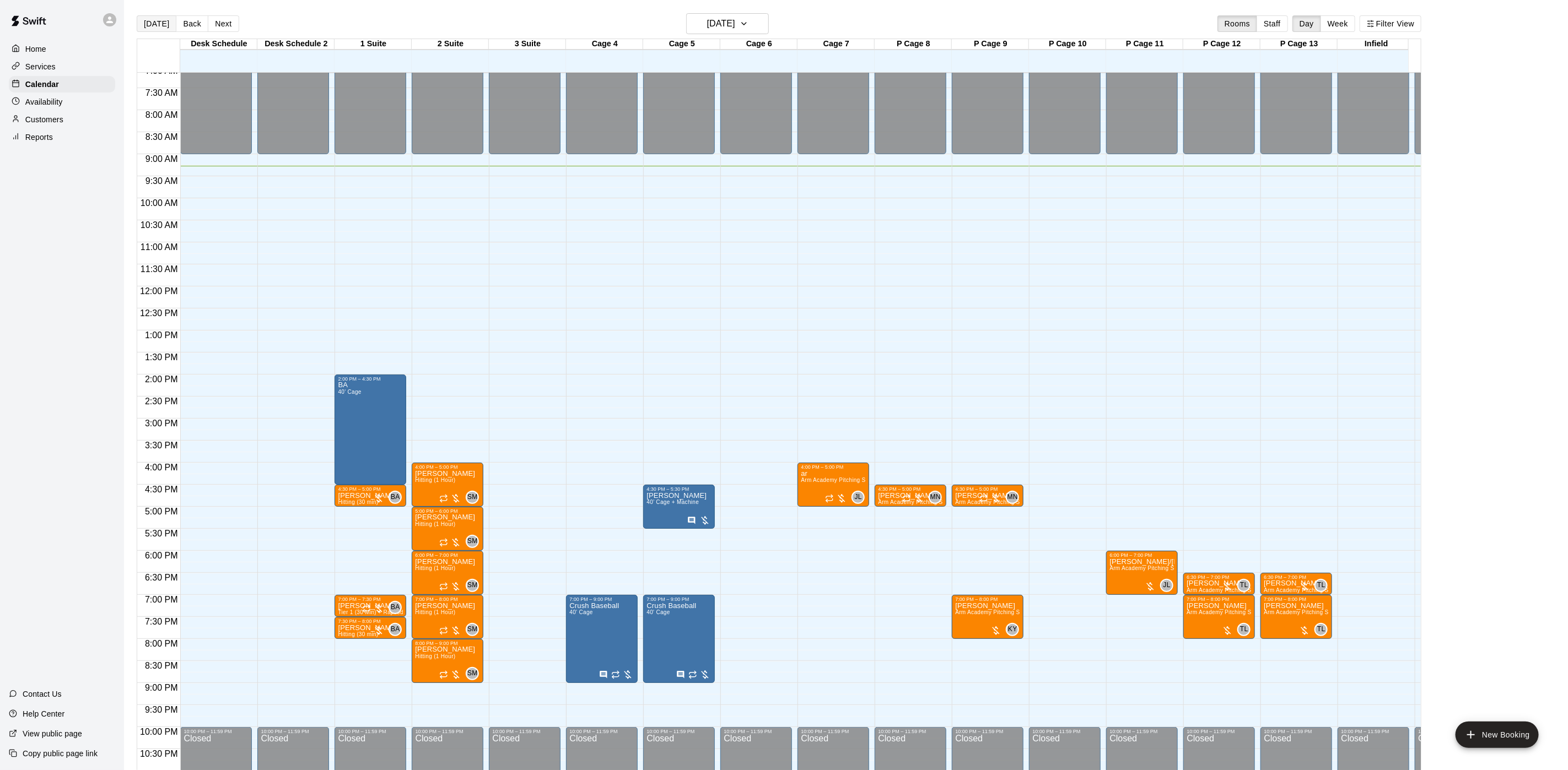
click at [163, 15] on button "[DATE]" at bounding box center [156, 24] width 39 height 17
click at [47, 108] on p "Availability" at bounding box center [44, 101] width 37 height 11
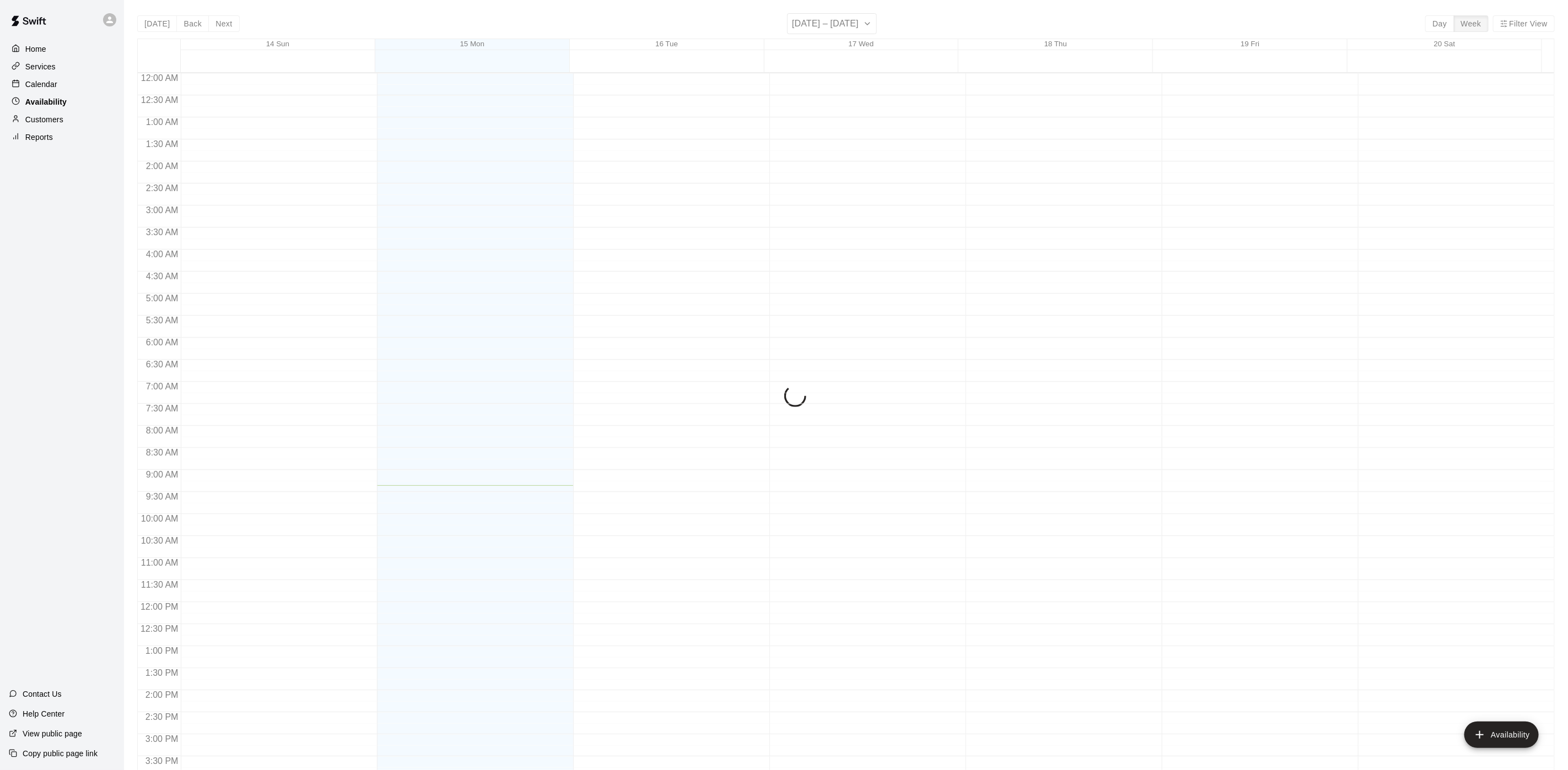
scroll to position [349, 0]
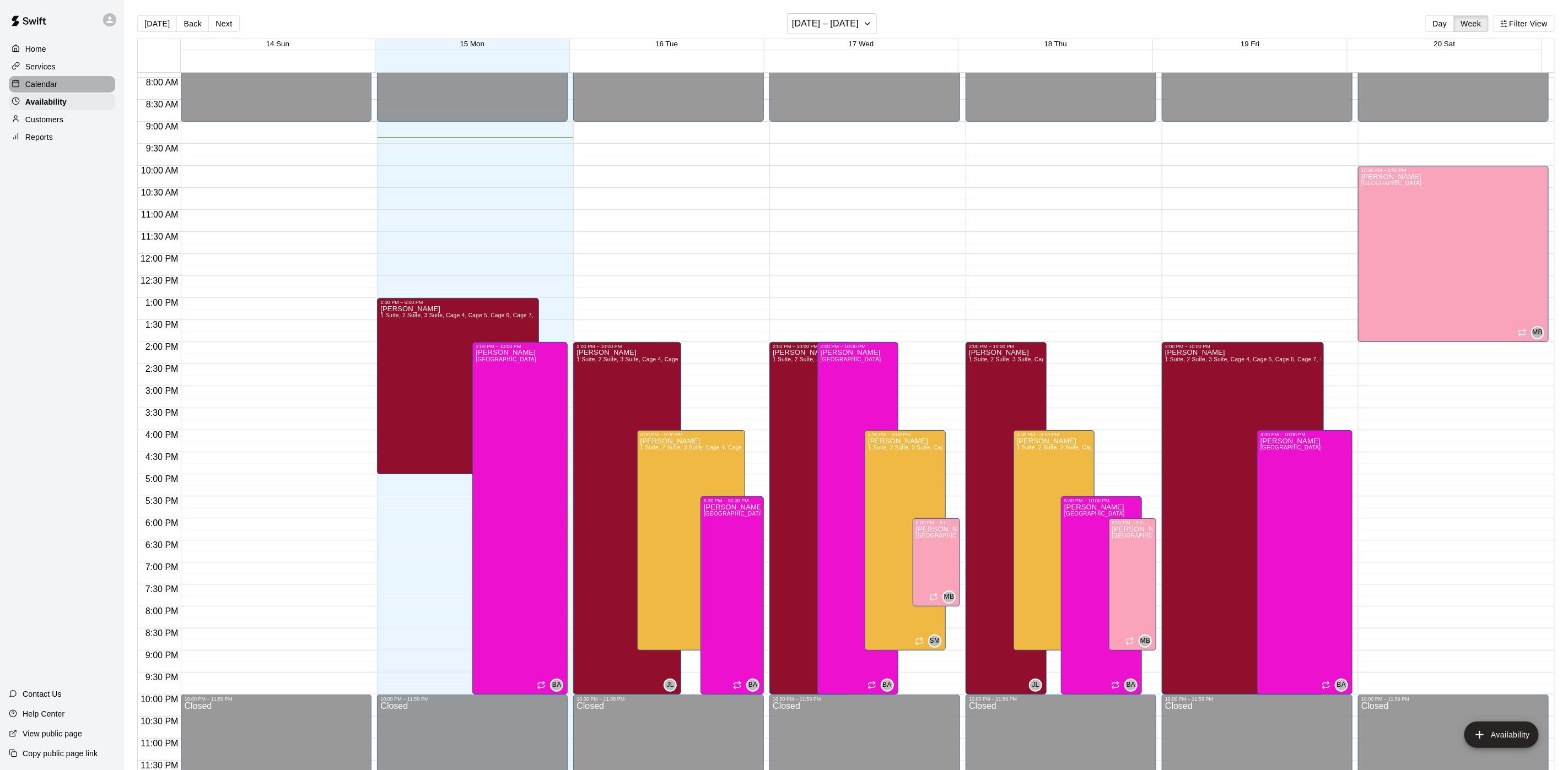
click at [45, 88] on p "Calendar" at bounding box center [41, 84] width 32 height 11
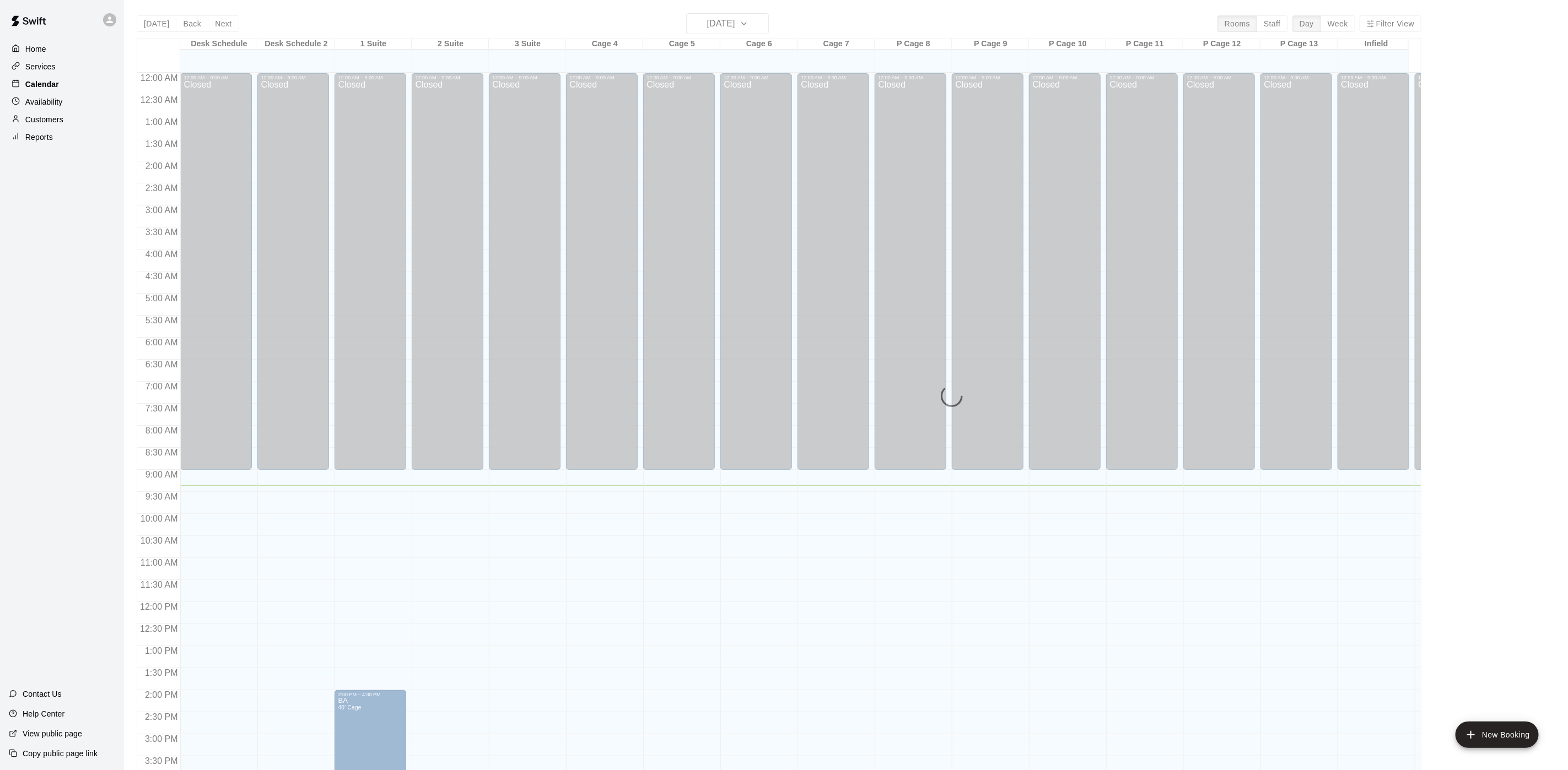
scroll to position [315, 0]
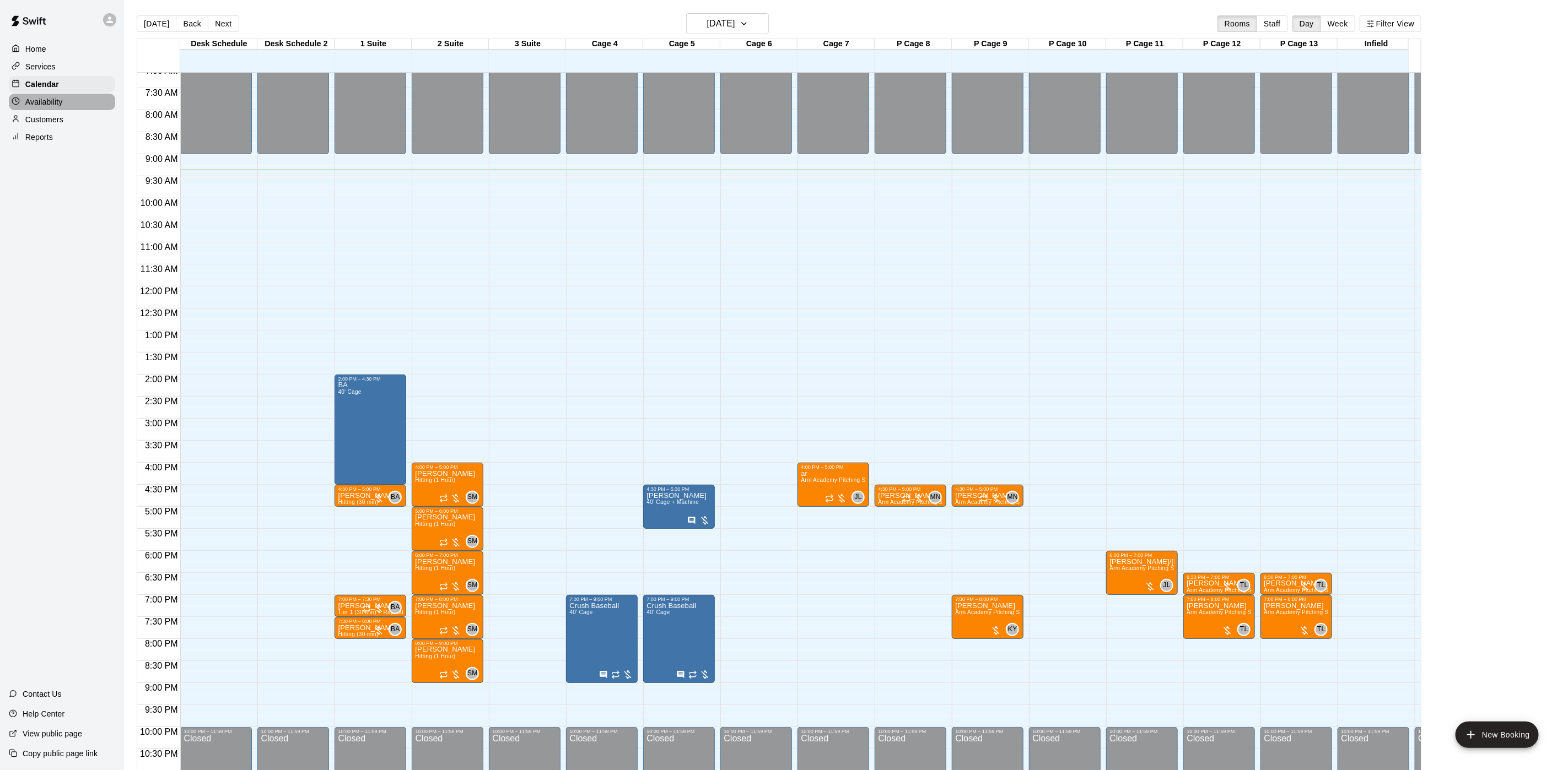
click at [57, 108] on p "Availability" at bounding box center [44, 101] width 37 height 11
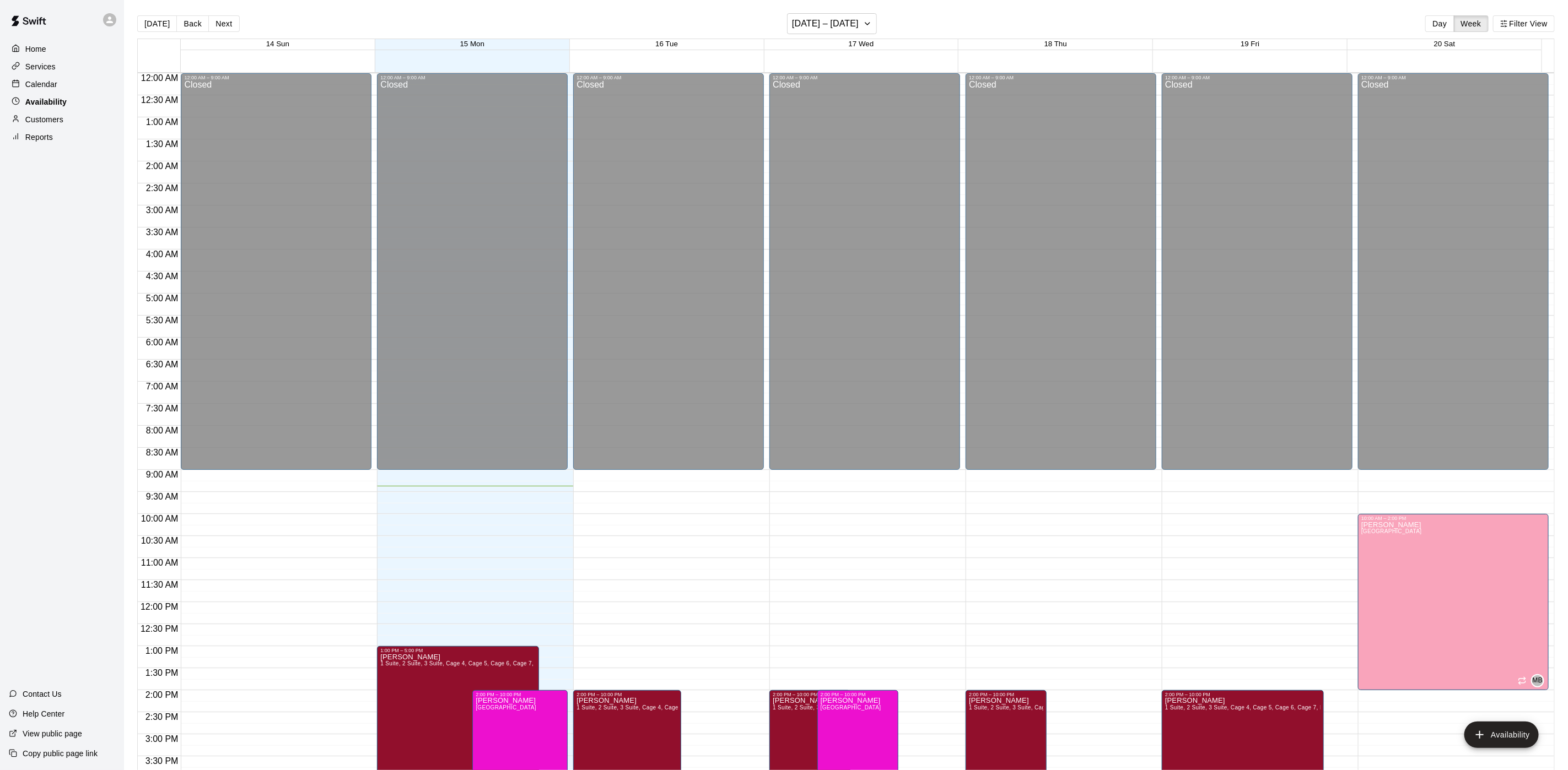
scroll to position [349, 0]
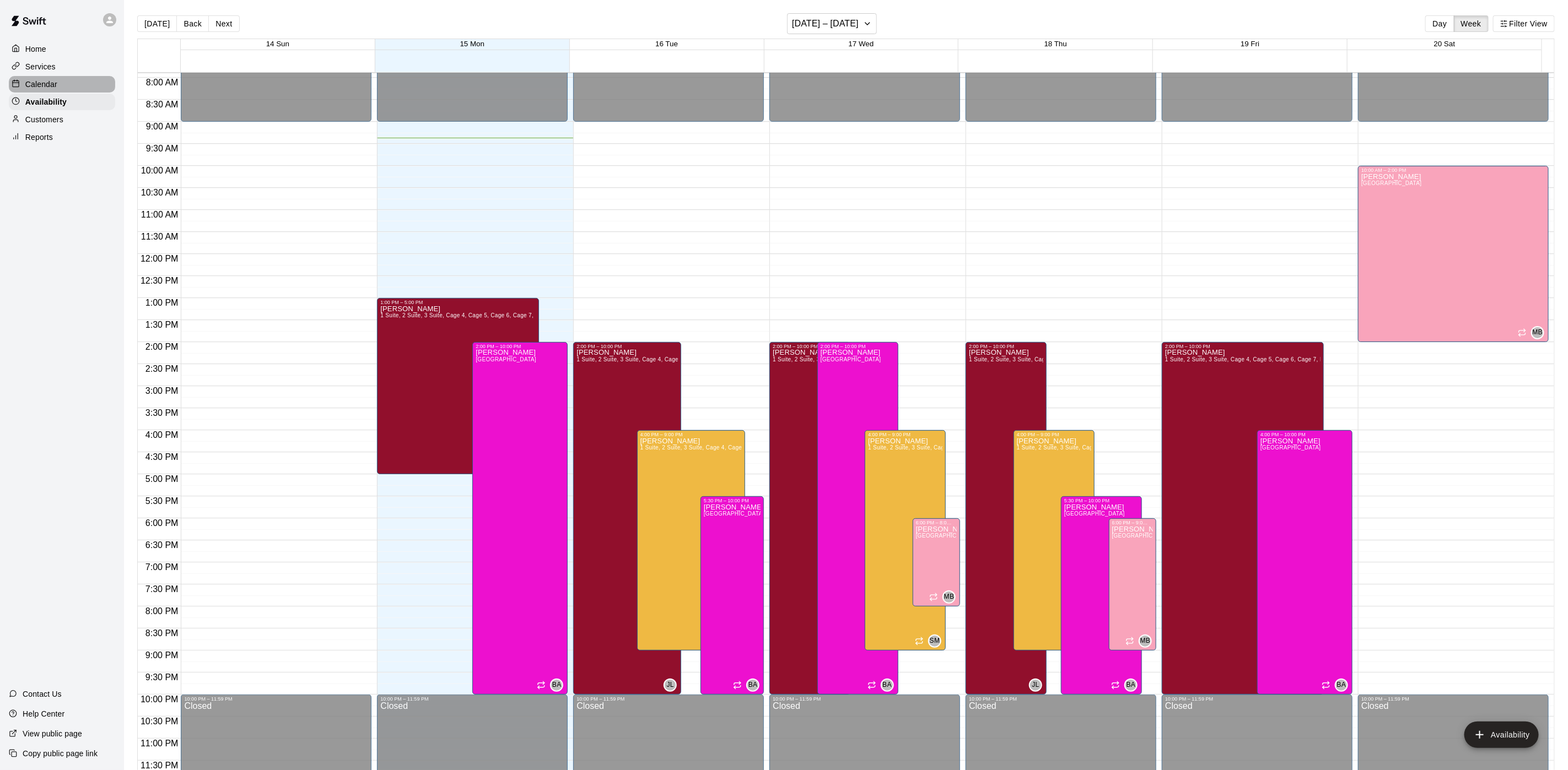
click at [58, 85] on div "Calendar" at bounding box center [62, 84] width 106 height 17
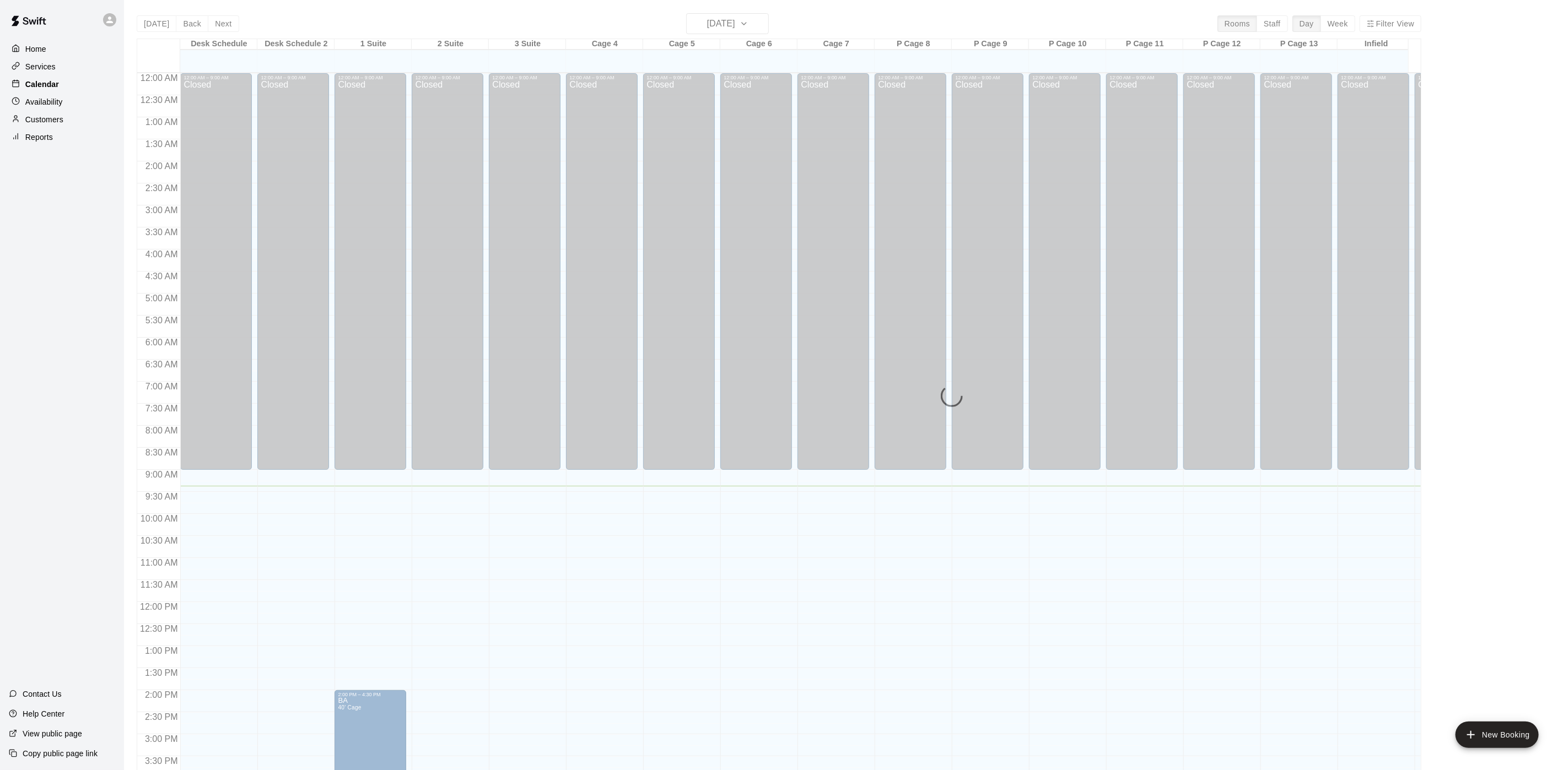
scroll to position [315, 0]
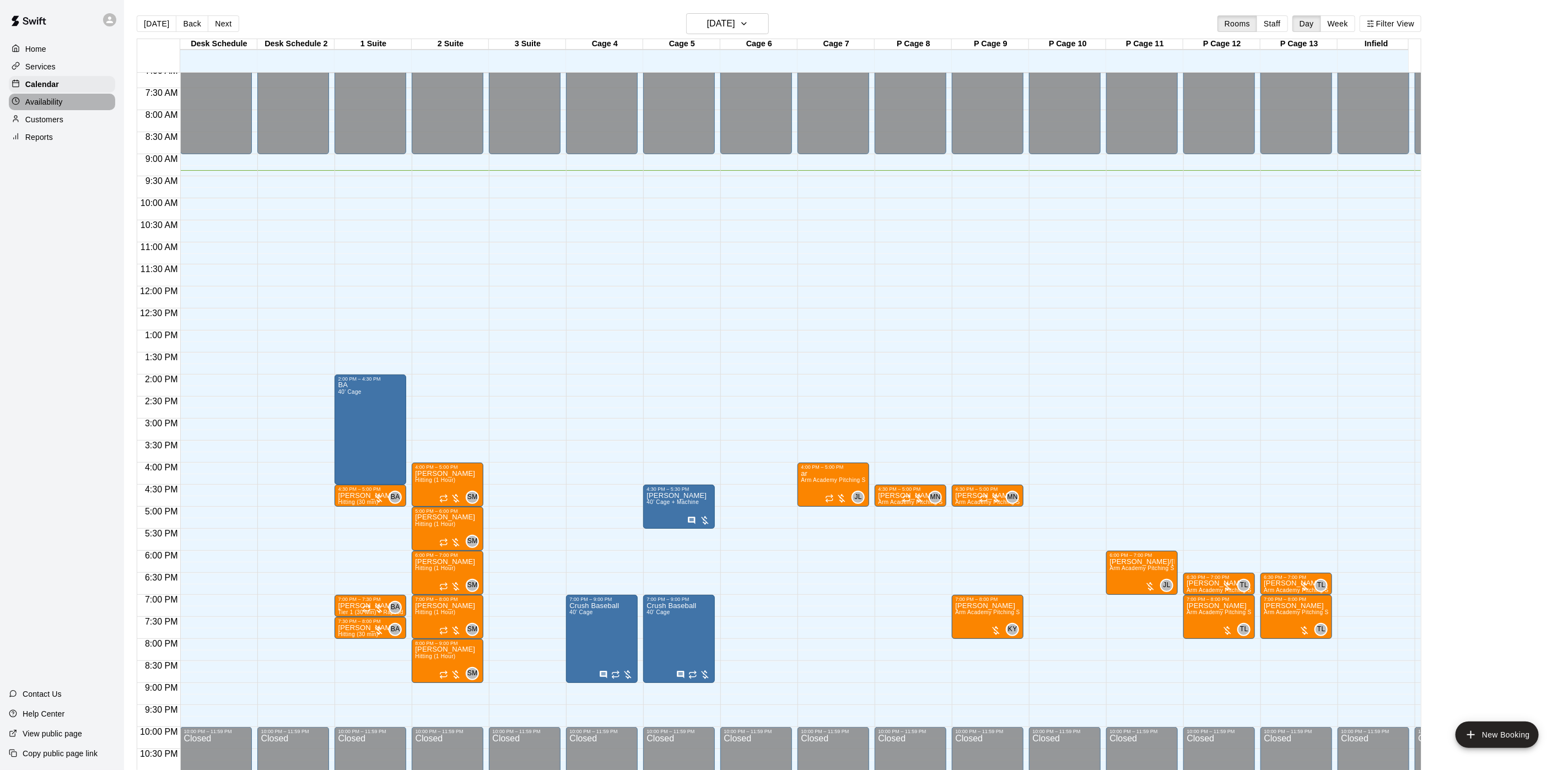
click at [34, 108] on p "Availability" at bounding box center [44, 101] width 37 height 11
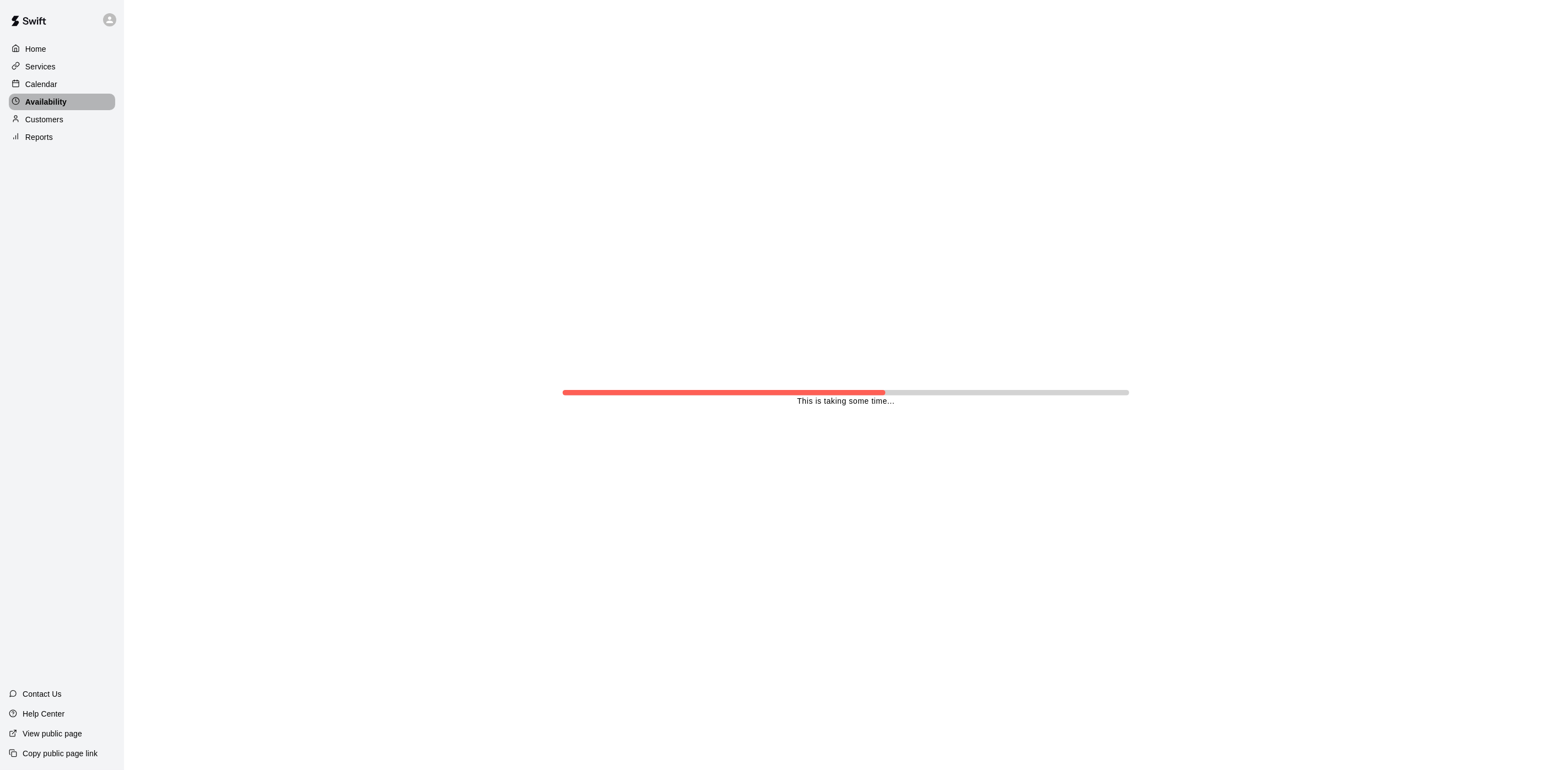
click at [50, 108] on p "Availability" at bounding box center [46, 101] width 41 height 11
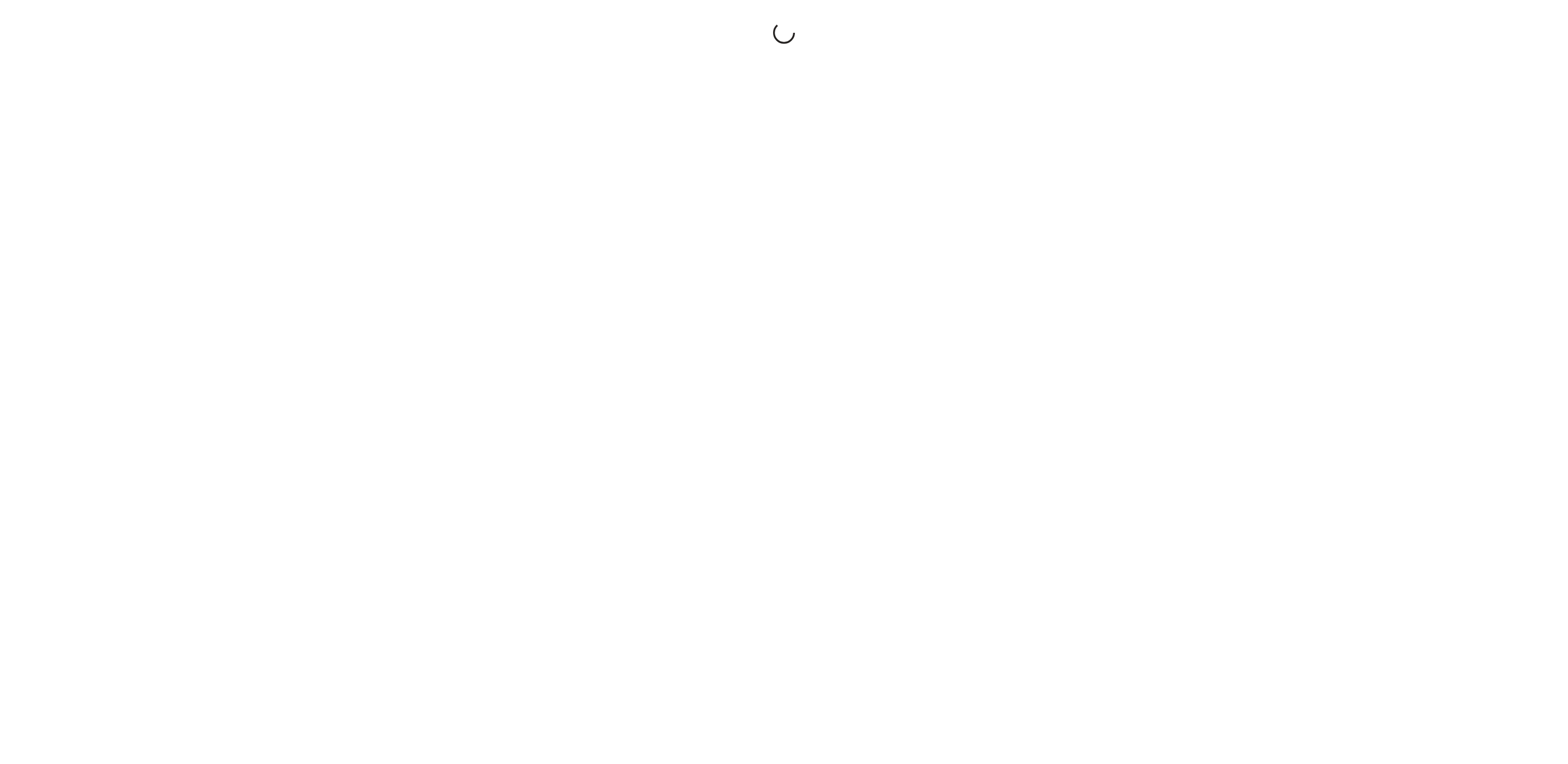
click at [1126, 363] on div at bounding box center [784, 382] width 1568 height 764
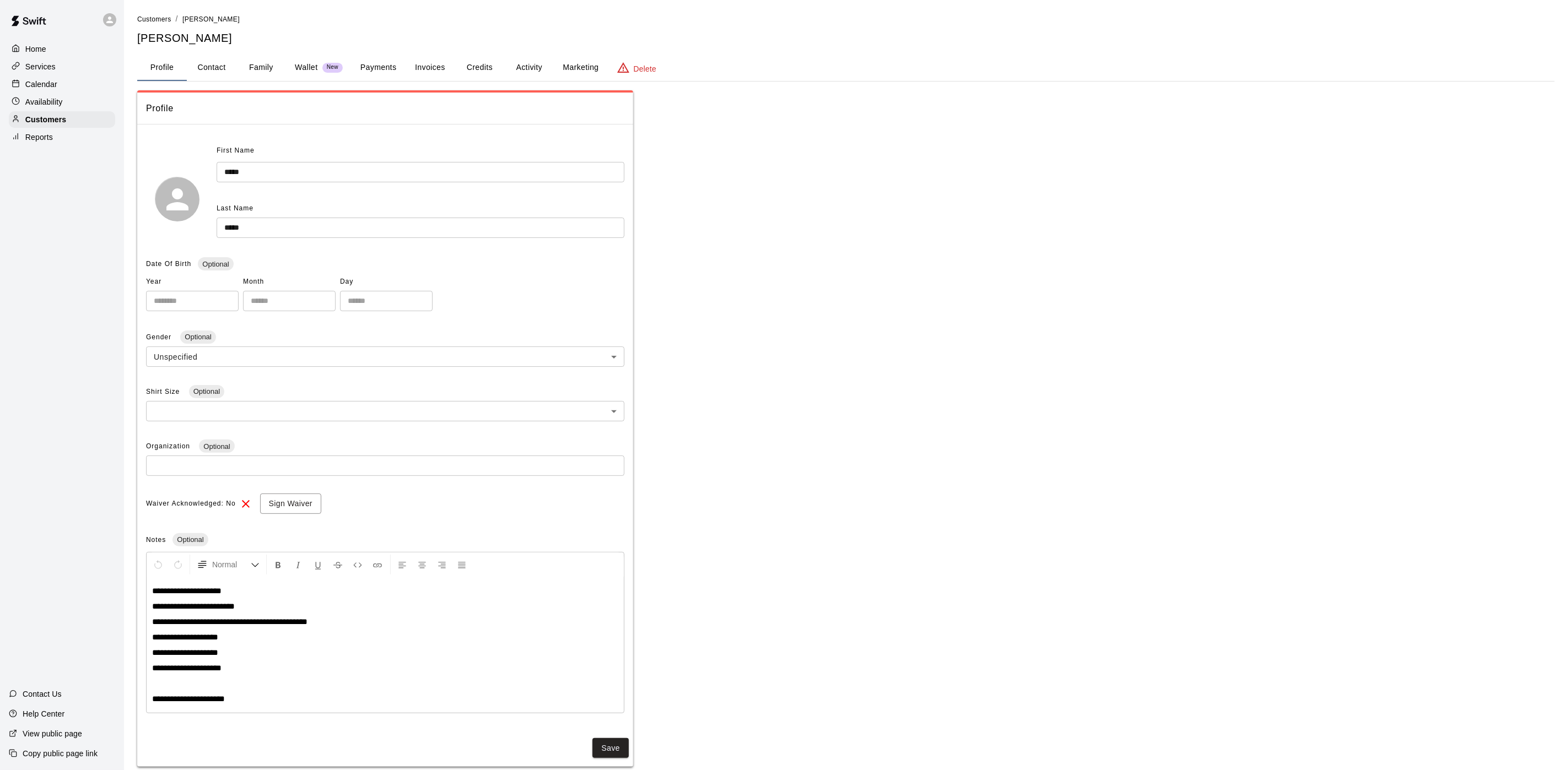
click at [50, 81] on p "Calendar" at bounding box center [41, 84] width 32 height 11
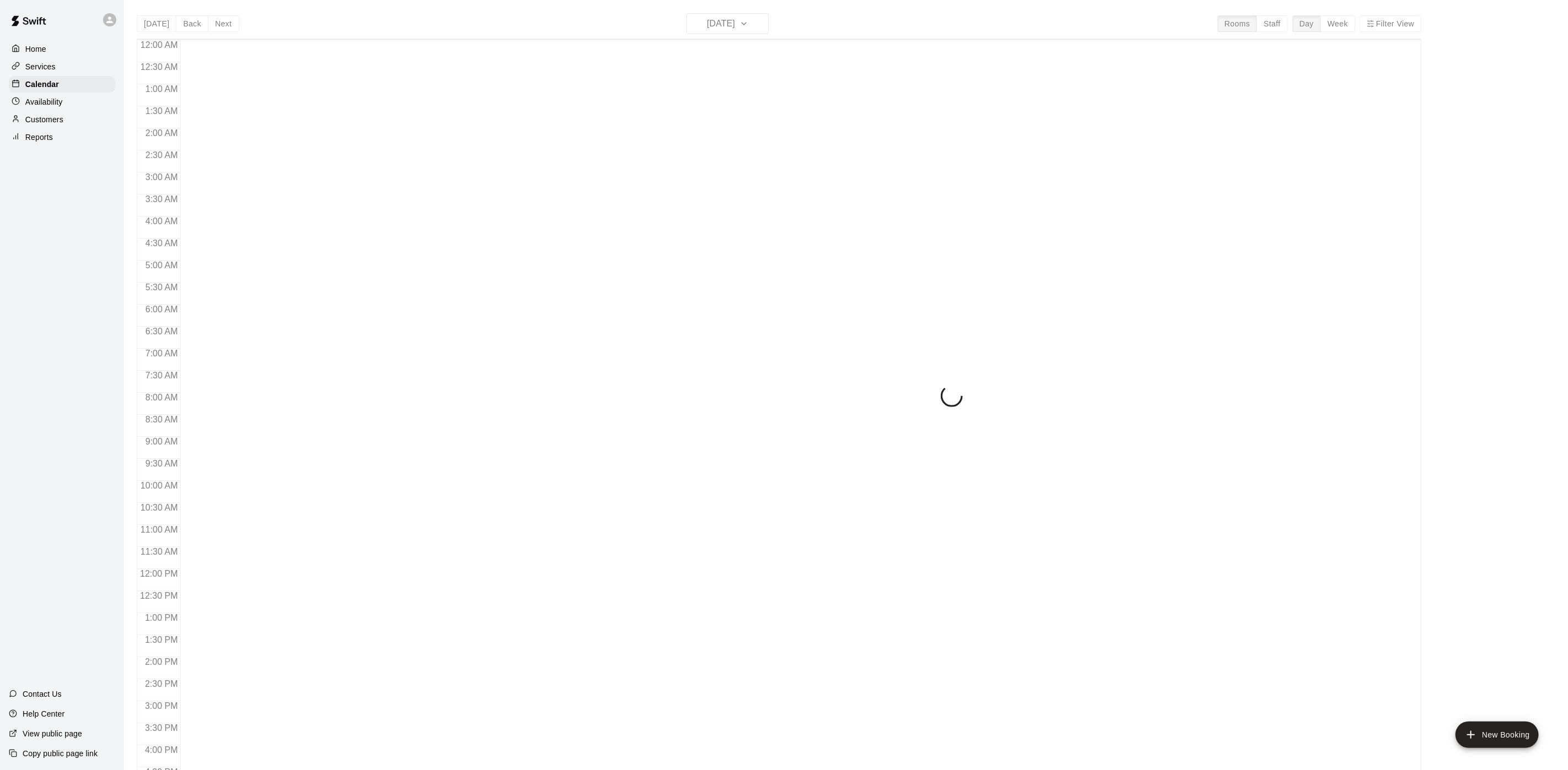
scroll to position [315, 0]
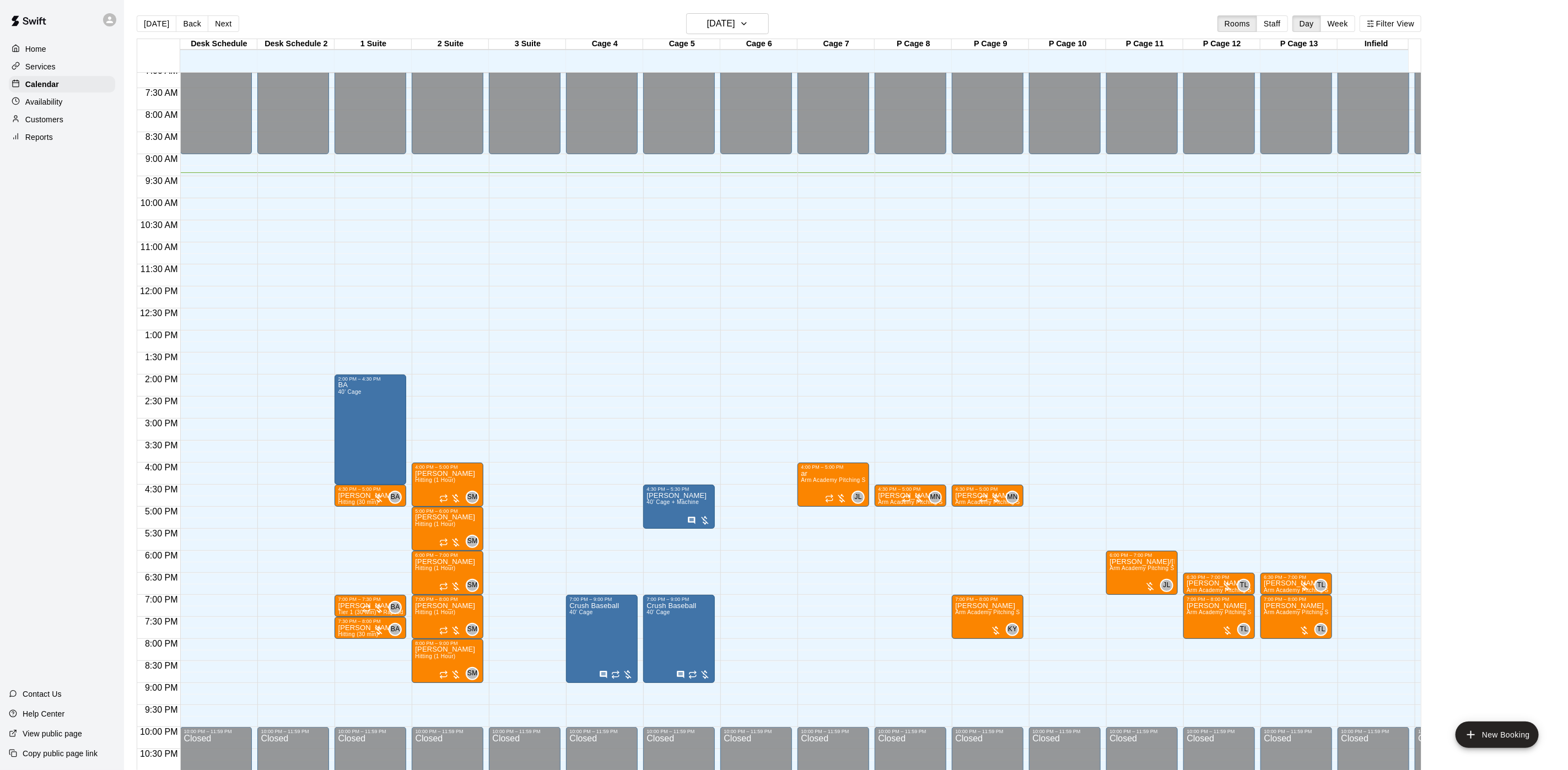
click at [51, 108] on p "Availability" at bounding box center [44, 101] width 37 height 11
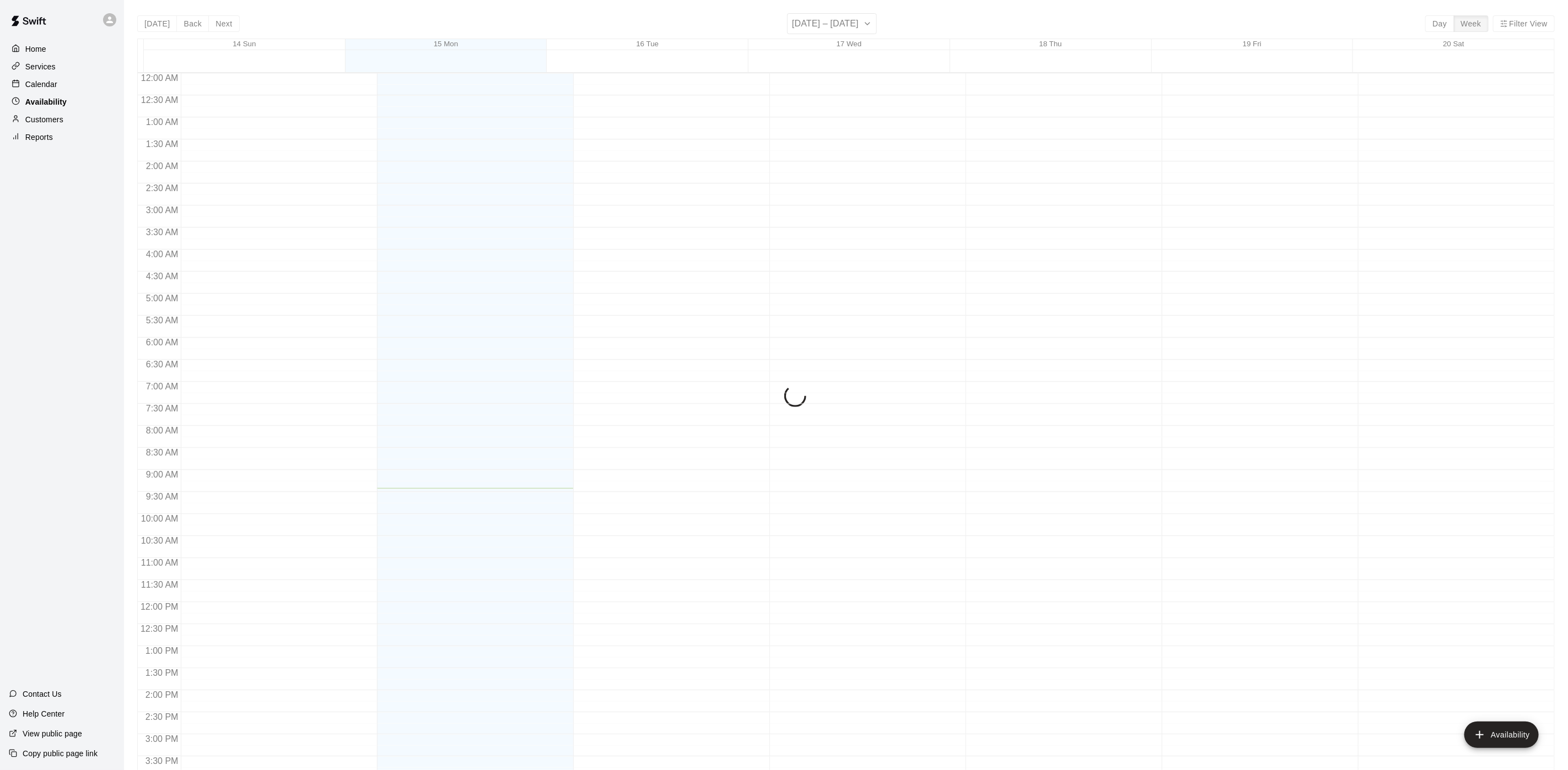
scroll to position [349, 0]
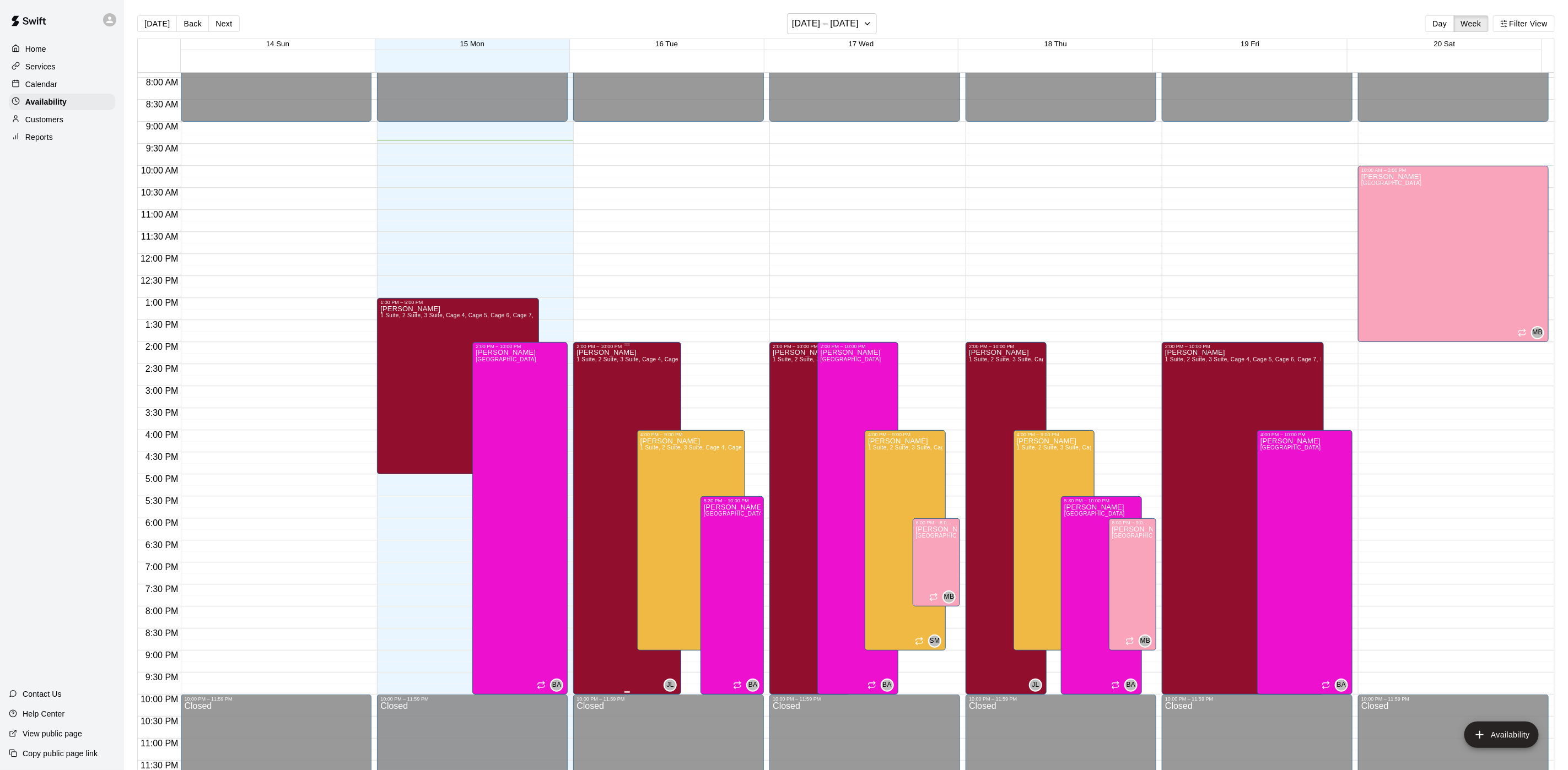
click at [612, 413] on div "Johnnie Larossa 1 Suite, 2 Suite, 3 Suite, Cage 4, Cage 5, Cage 6, Cage 7, P Ca…" at bounding box center [627, 735] width 101 height 770
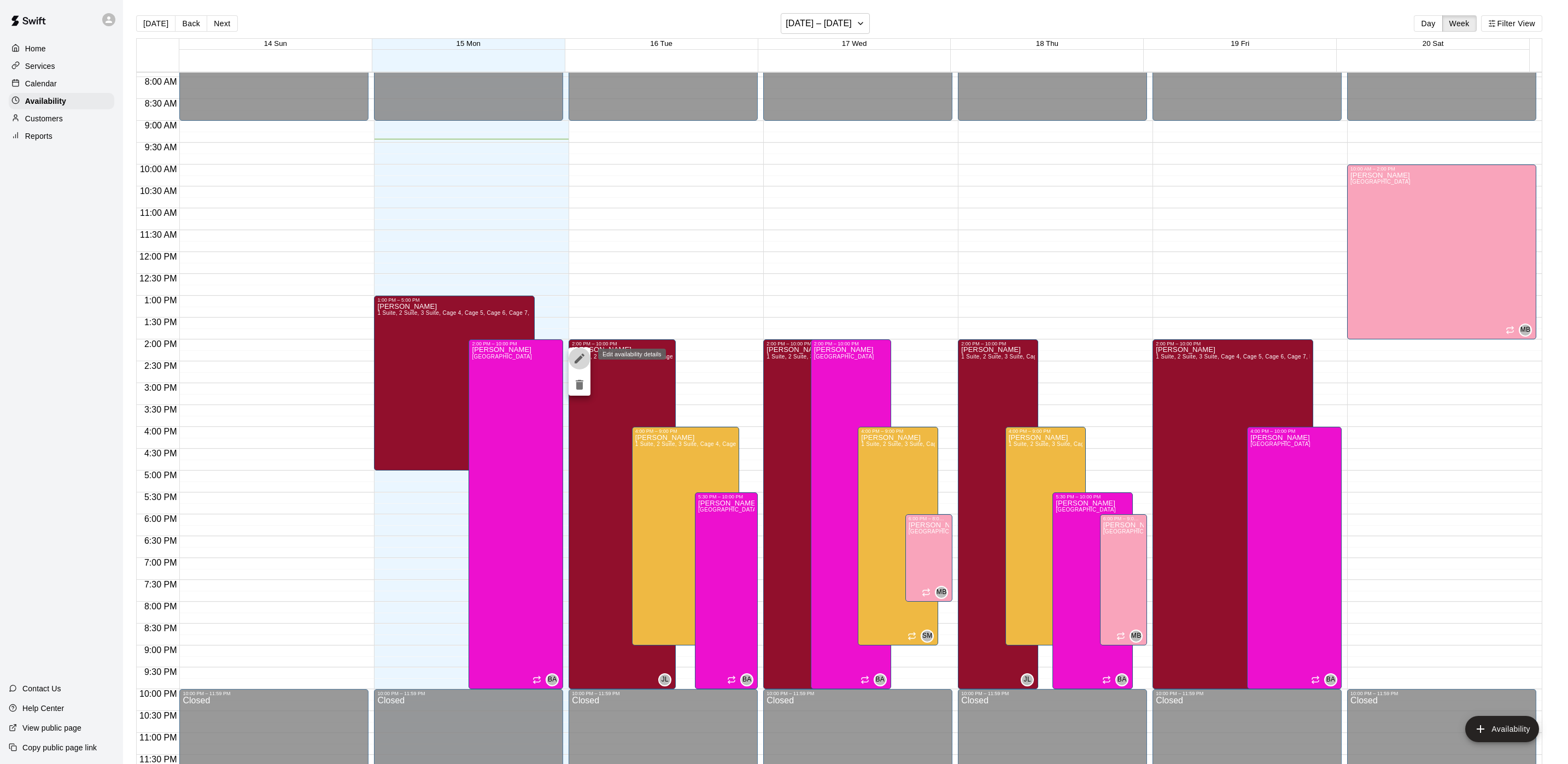
click at [580, 361] on icon "edit" at bounding box center [579, 358] width 13 height 13
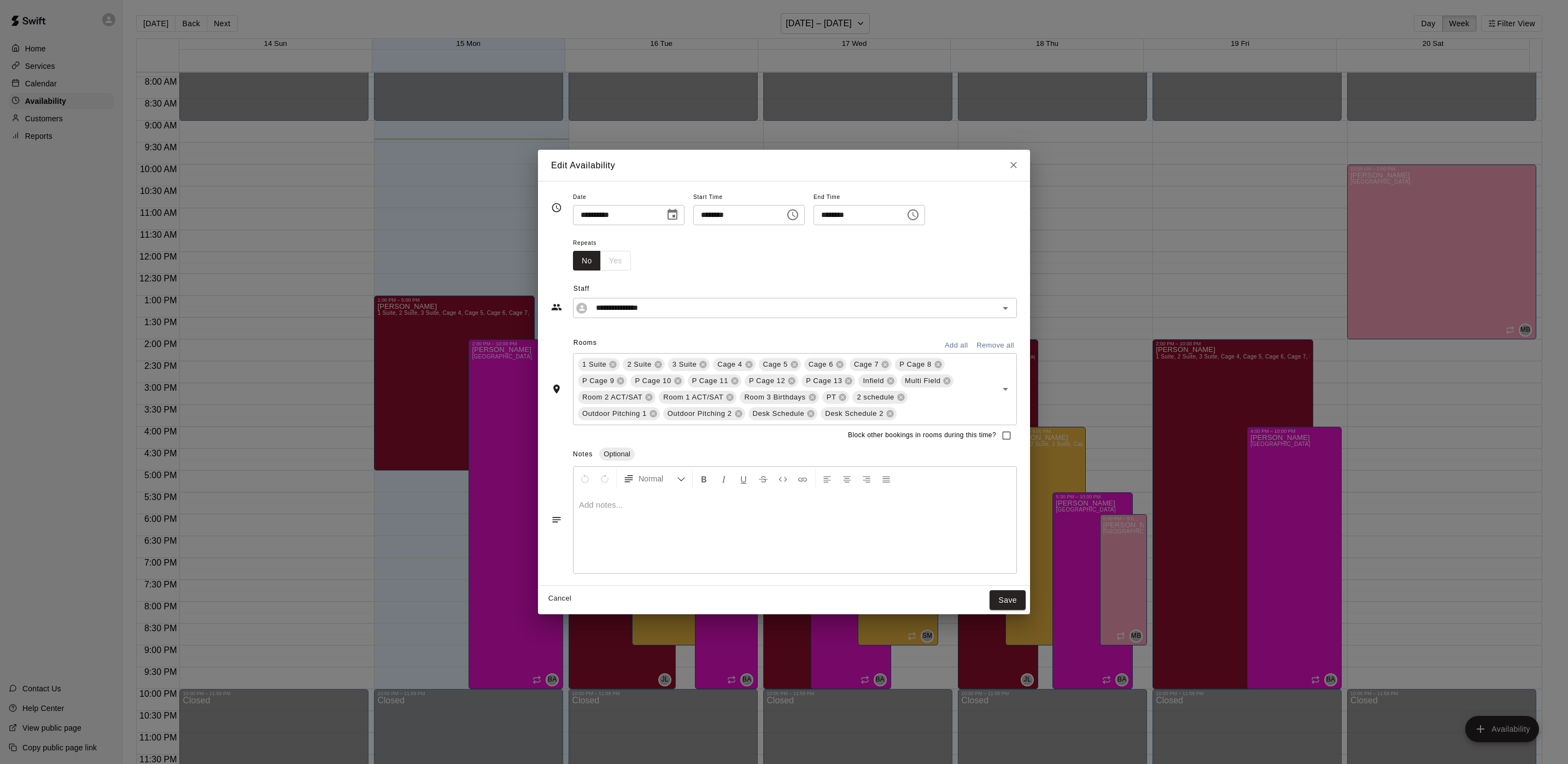
click at [1153, 417] on div "**********" at bounding box center [784, 382] width 1568 height 764
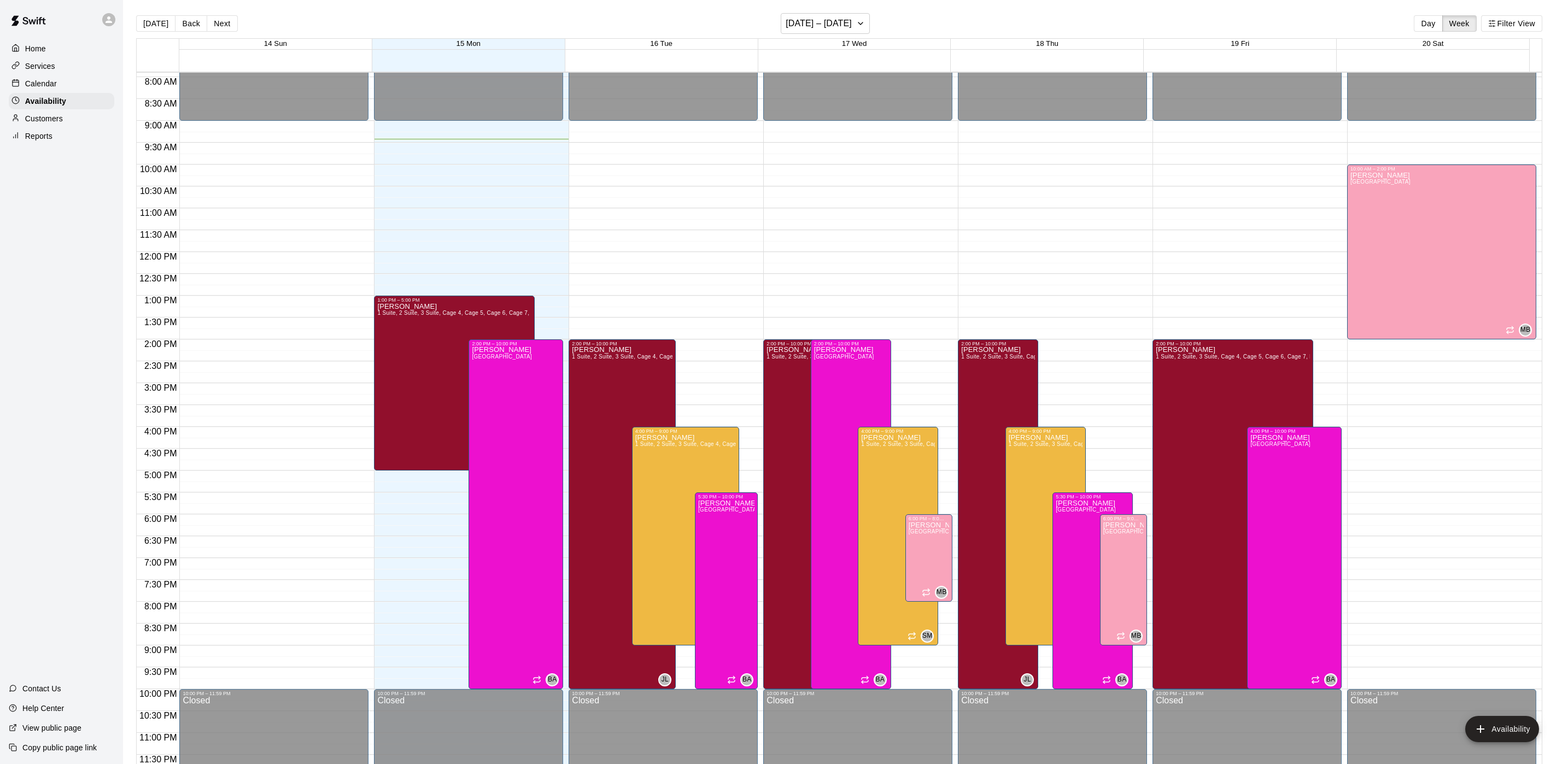
type input "**********"
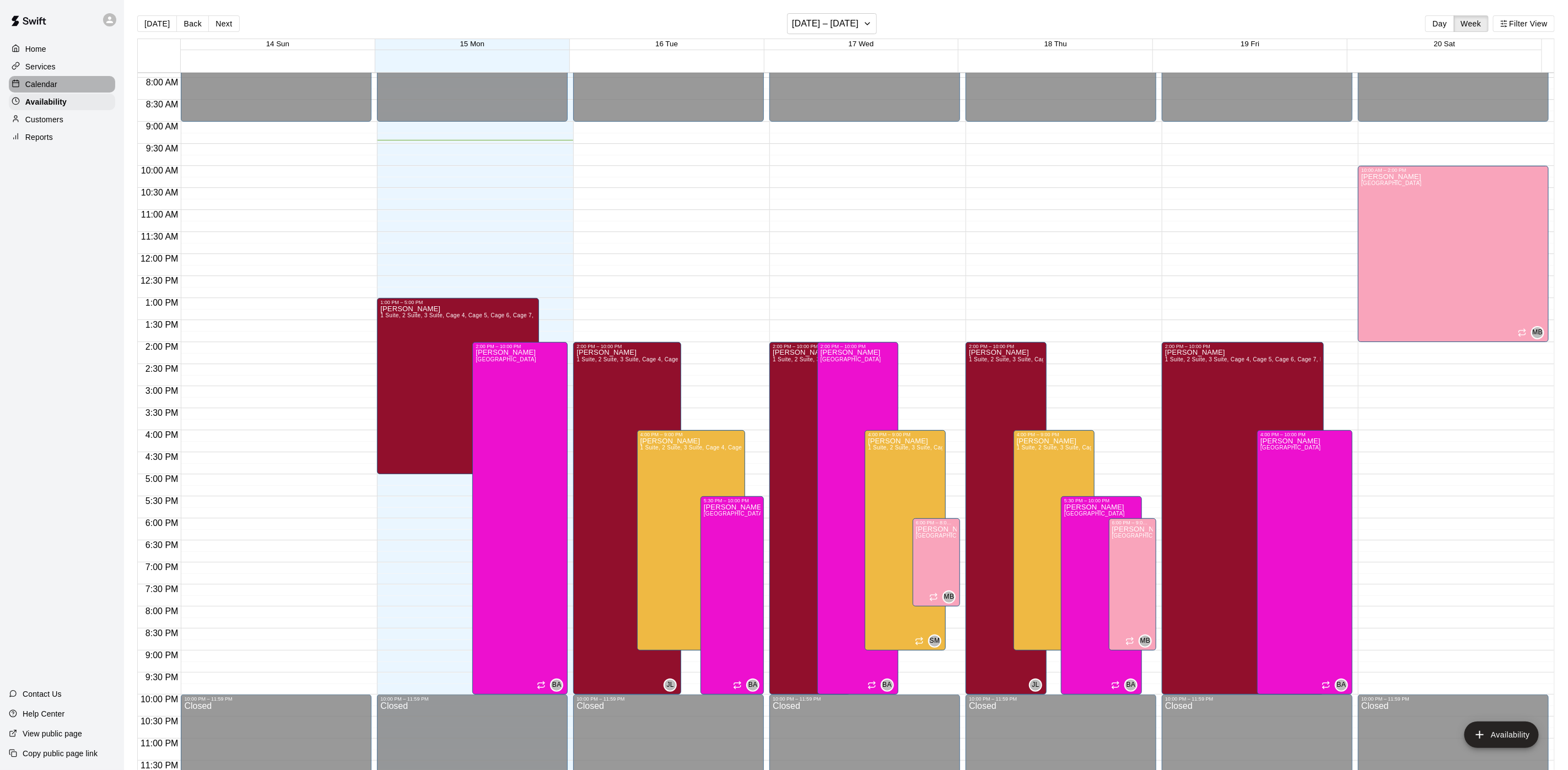
click at [78, 83] on div "Calendar" at bounding box center [62, 84] width 106 height 17
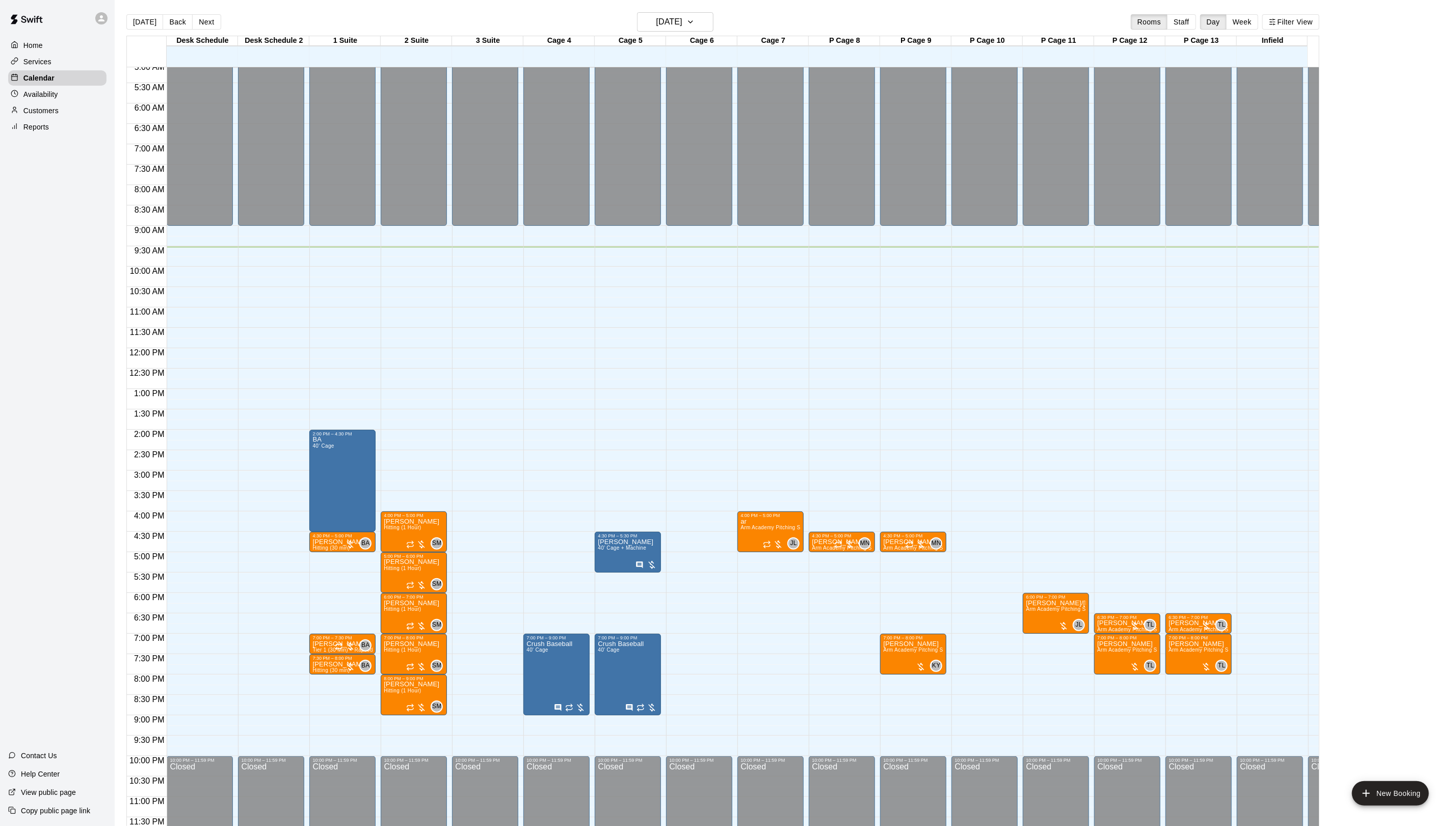
scroll to position [222, 0]
click at [51, 100] on p "Availability" at bounding box center [41, 94] width 35 height 10
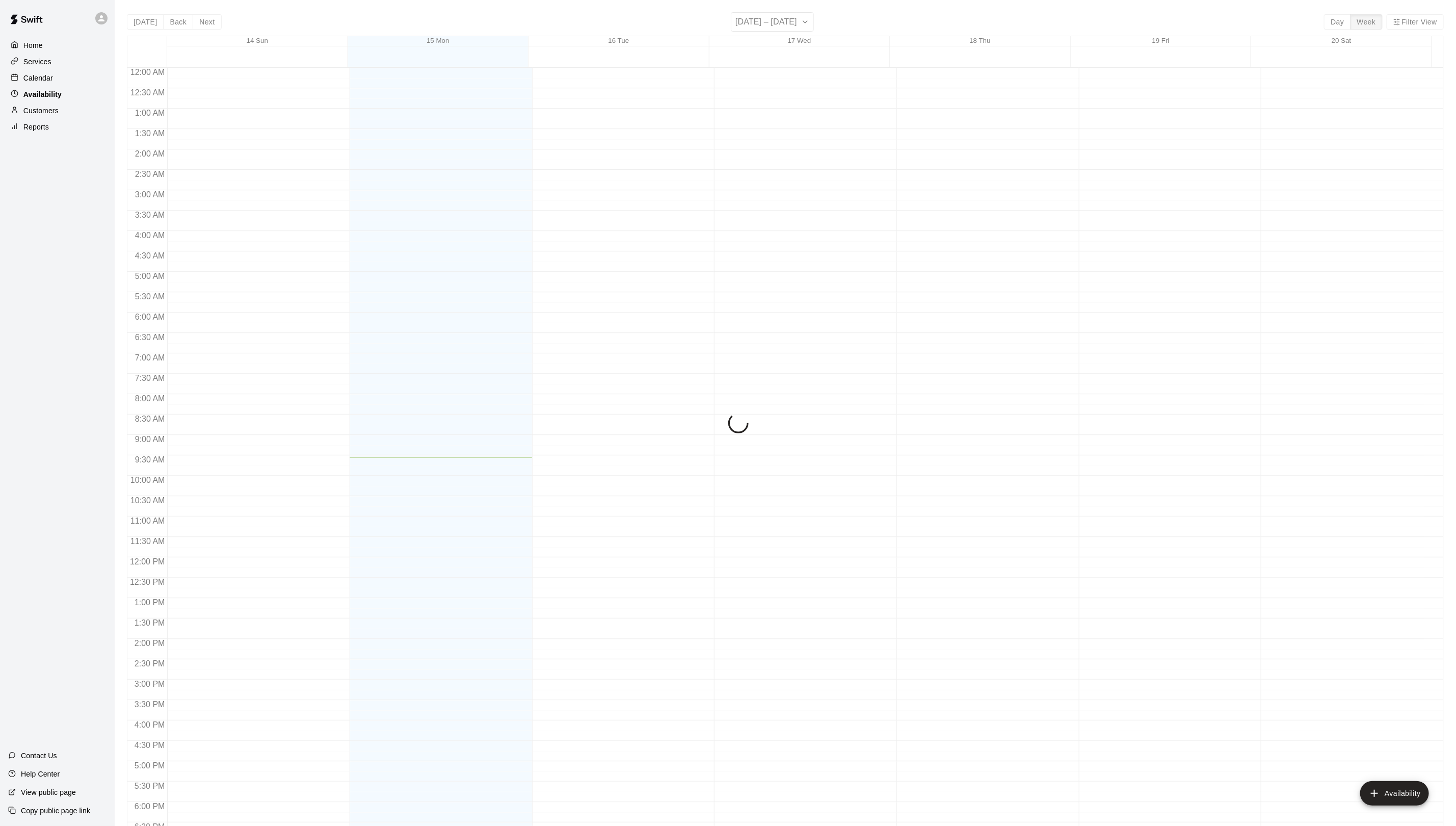
scroll to position [209, 0]
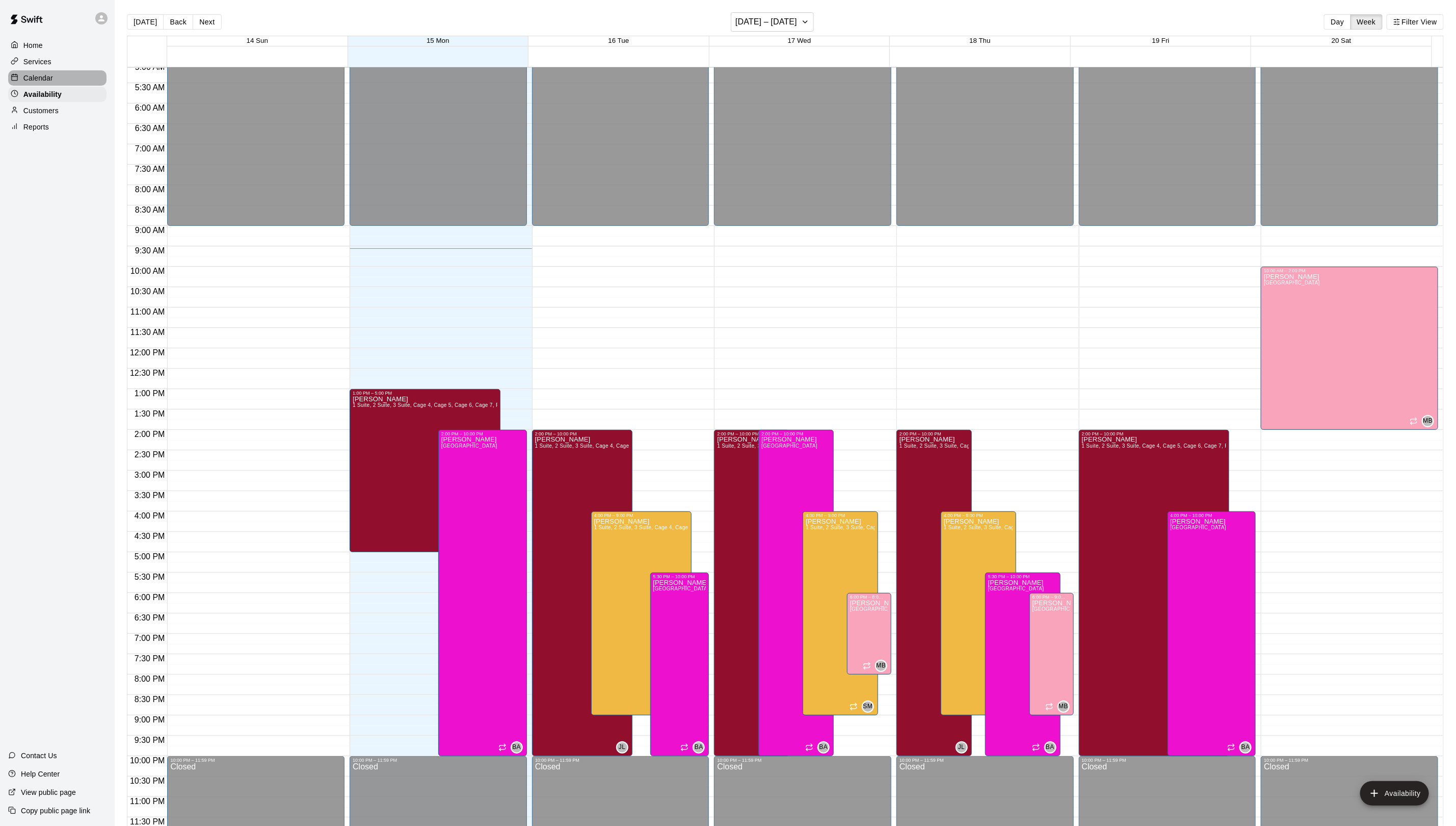
click at [53, 82] on div "Calendar" at bounding box center [57, 78] width 98 height 16
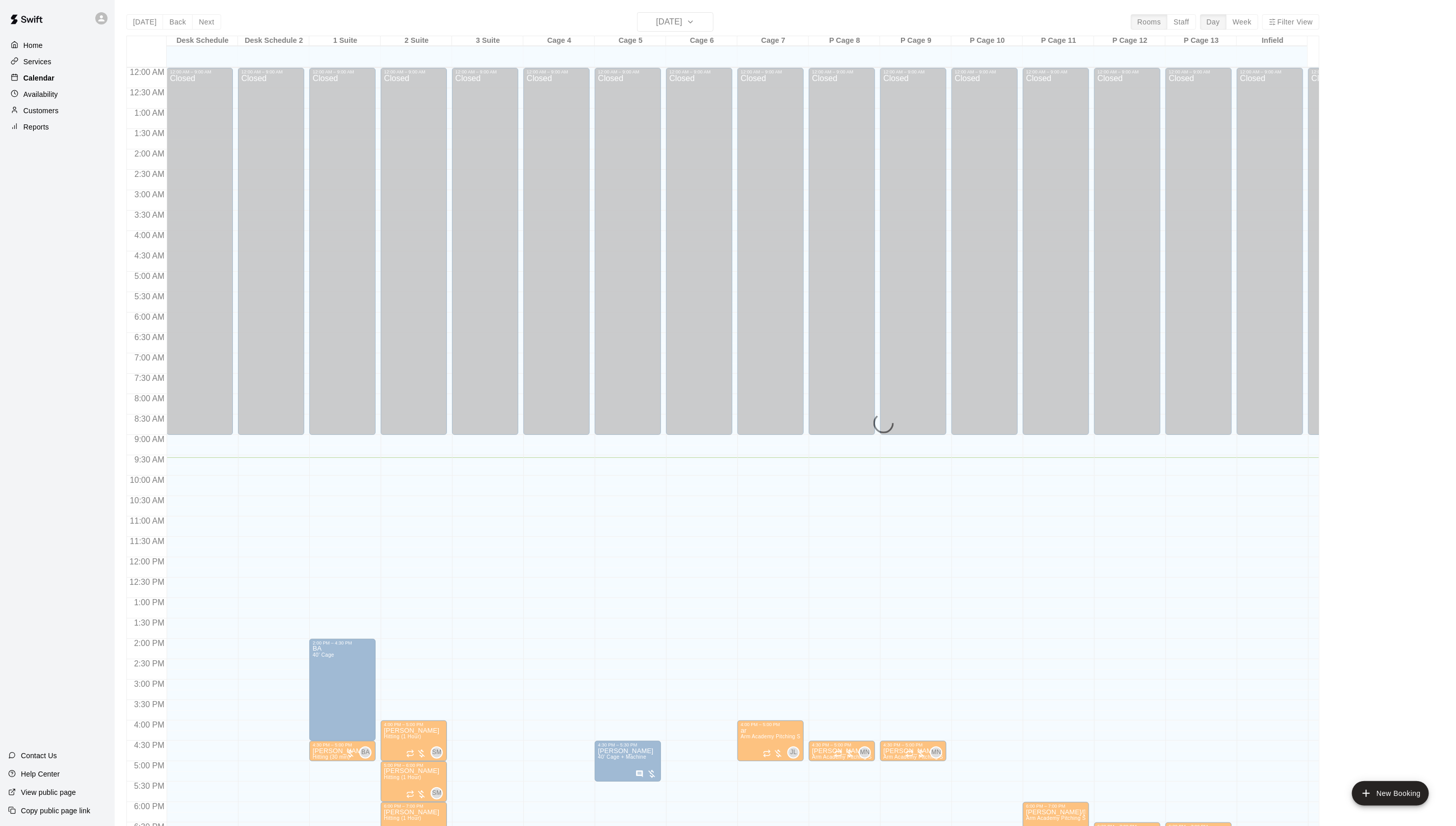
scroll to position [179, 0]
